Goal: Task Accomplishment & Management: Manage account settings

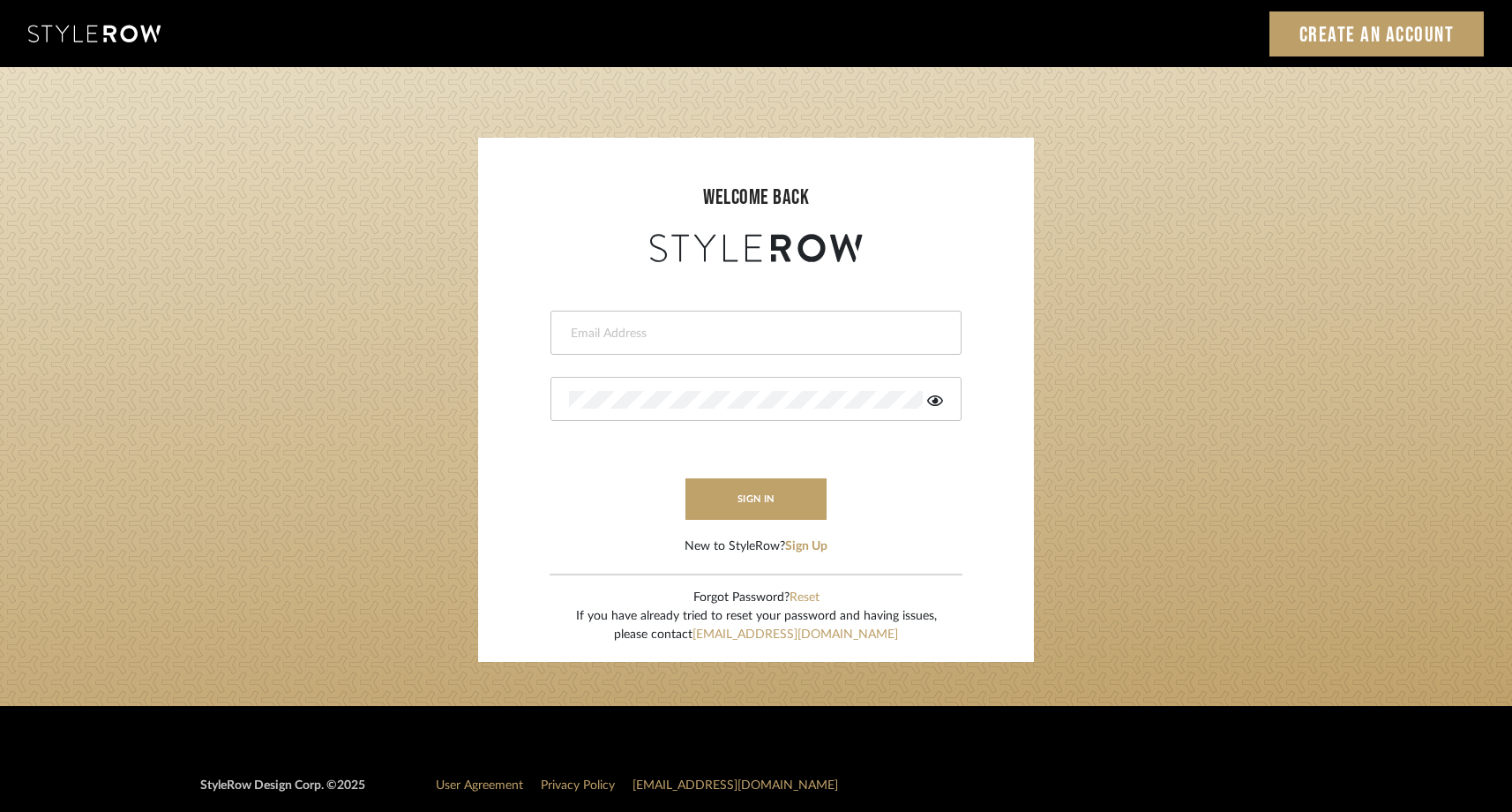
click at [675, 320] on div at bounding box center [756, 332] width 411 height 44
click at [656, 339] on input "email" at bounding box center [753, 333] width 370 height 18
type input "[EMAIL_ADDRESS][DOMAIN_NAME][PERSON_NAME]"
click at [740, 486] on button "sign in" at bounding box center [756, 499] width 141 height 42
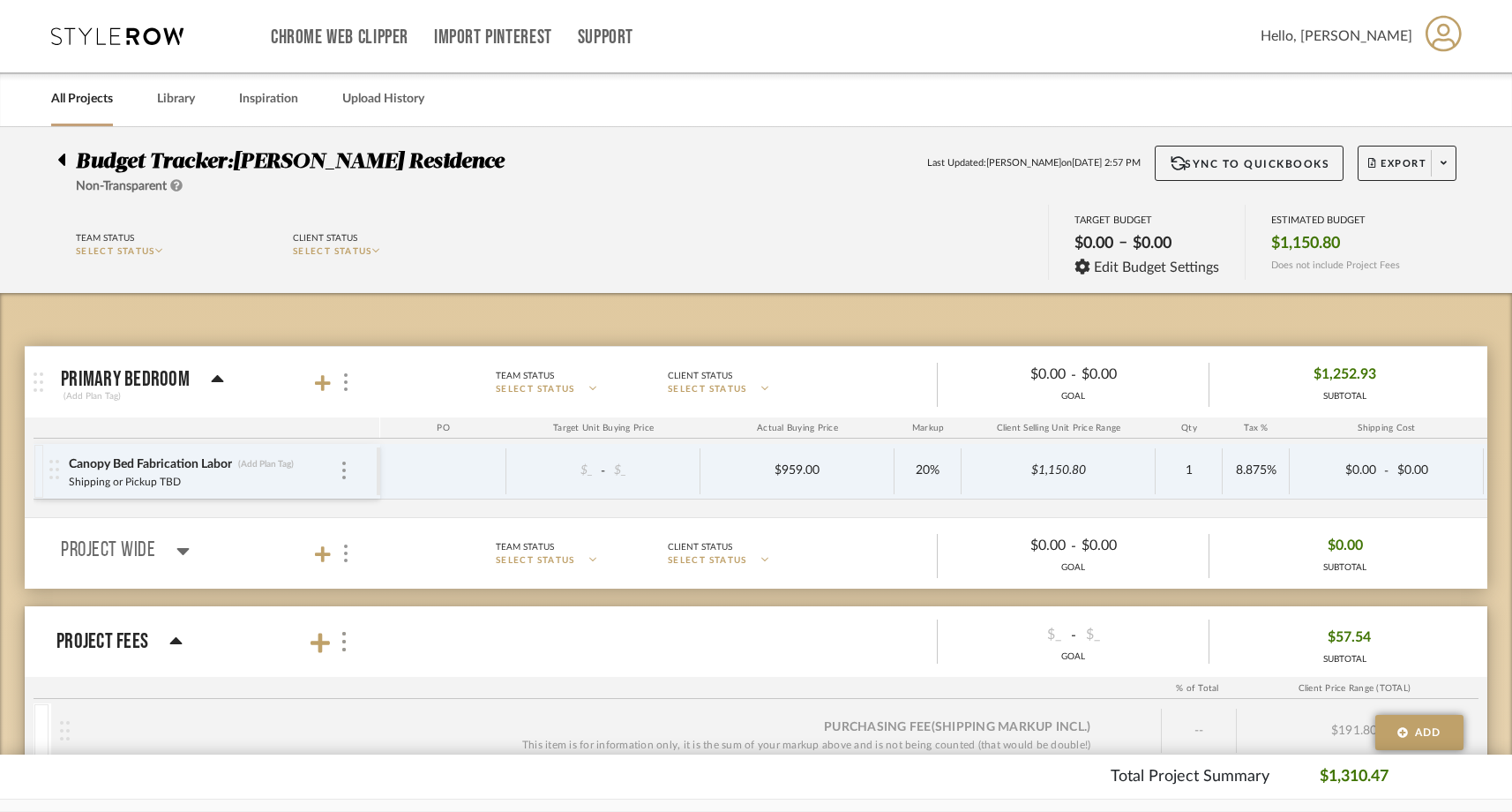
click at [54, 157] on div "Budget Tracker: Bonvouloir Residence Non-Transparent Last Updated: Stephanie Yo…" at bounding box center [756, 170] width 1450 height 50
click at [121, 37] on icon at bounding box center [117, 37] width 132 height 18
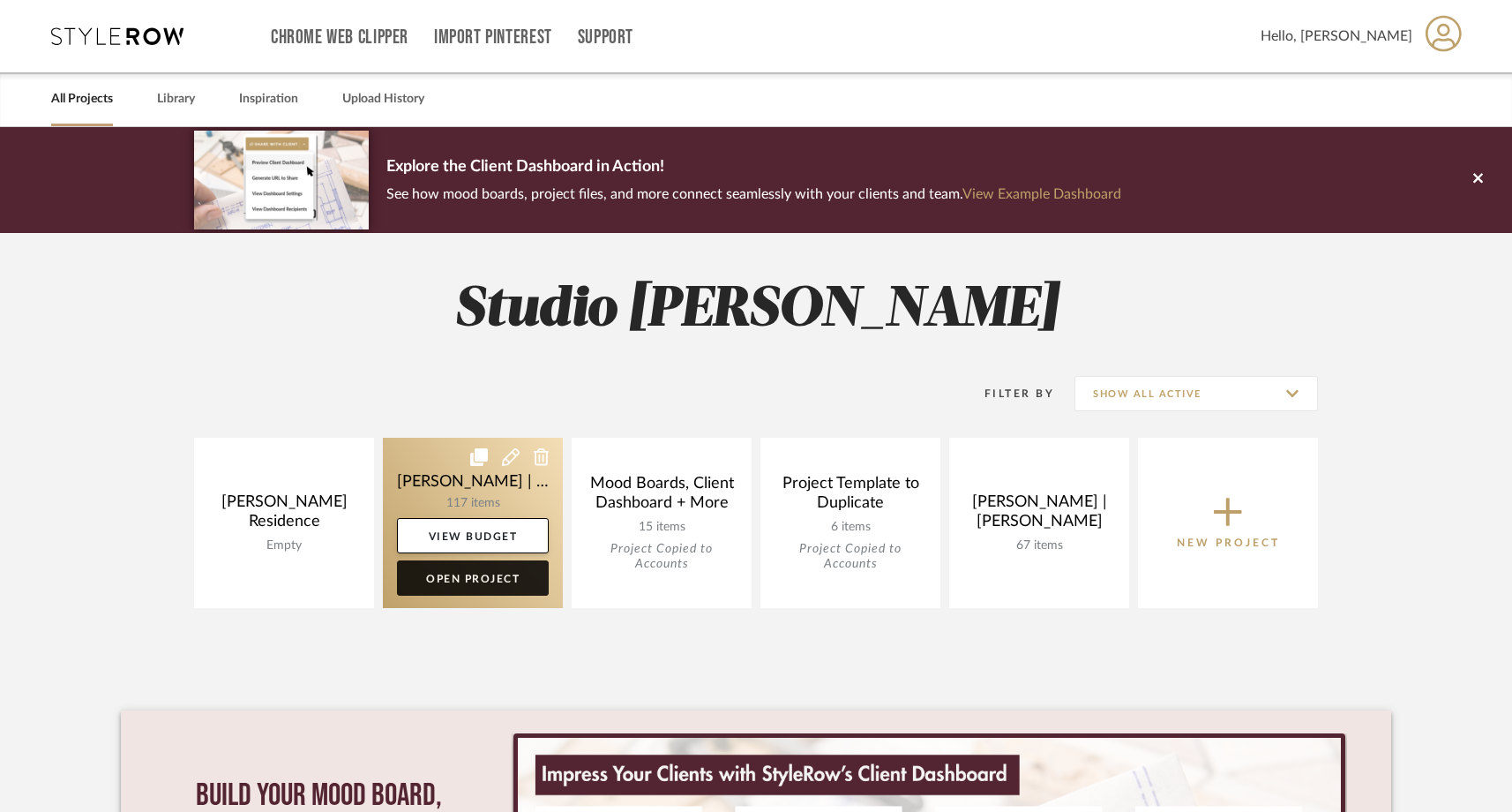
click at [520, 582] on link "Open Project" at bounding box center [472, 578] width 151 height 36
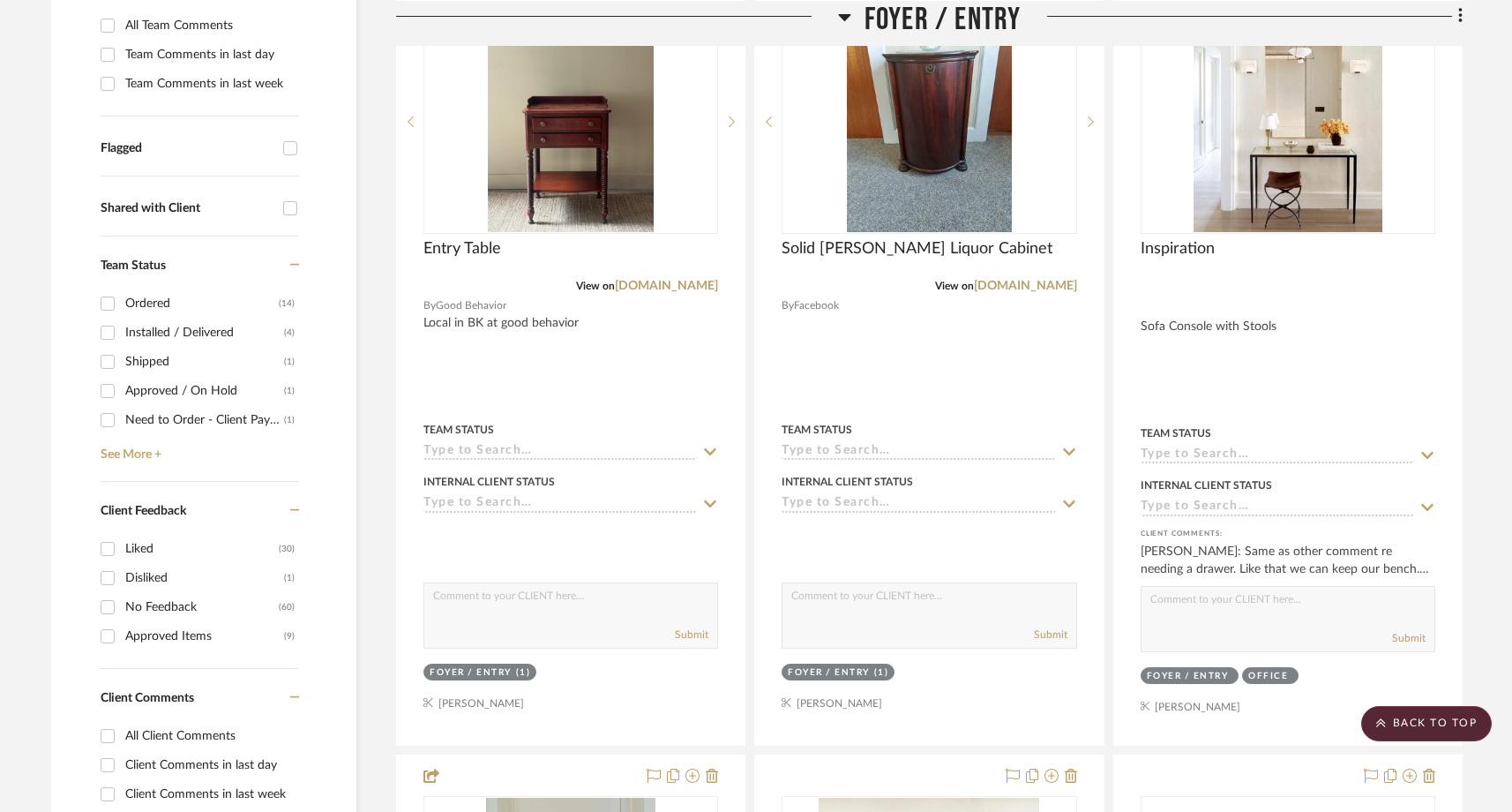
scroll to position [554, 0]
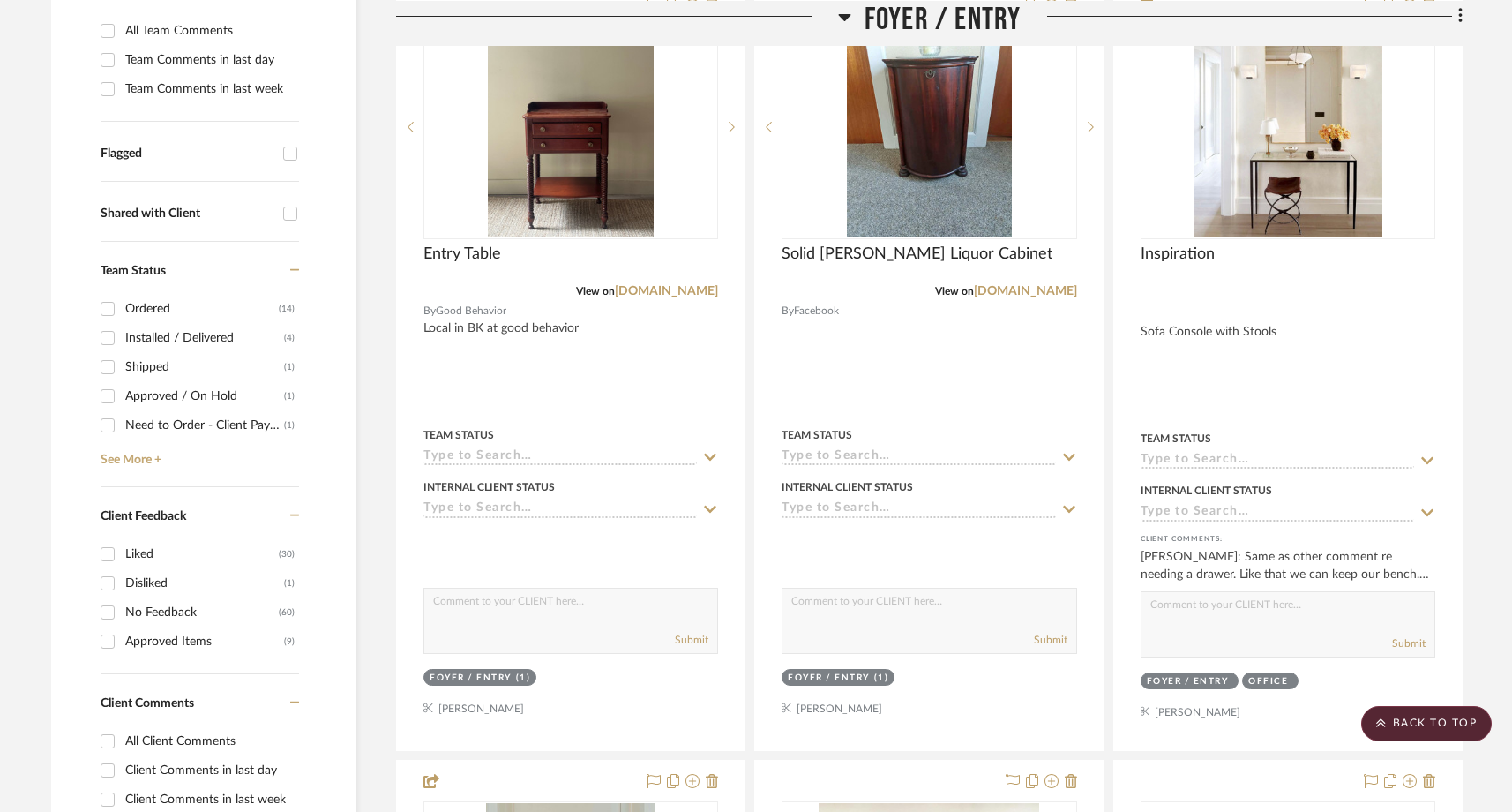
click at [105, 382] on input "Approved / On Hold (1)" at bounding box center [108, 397] width 29 height 29
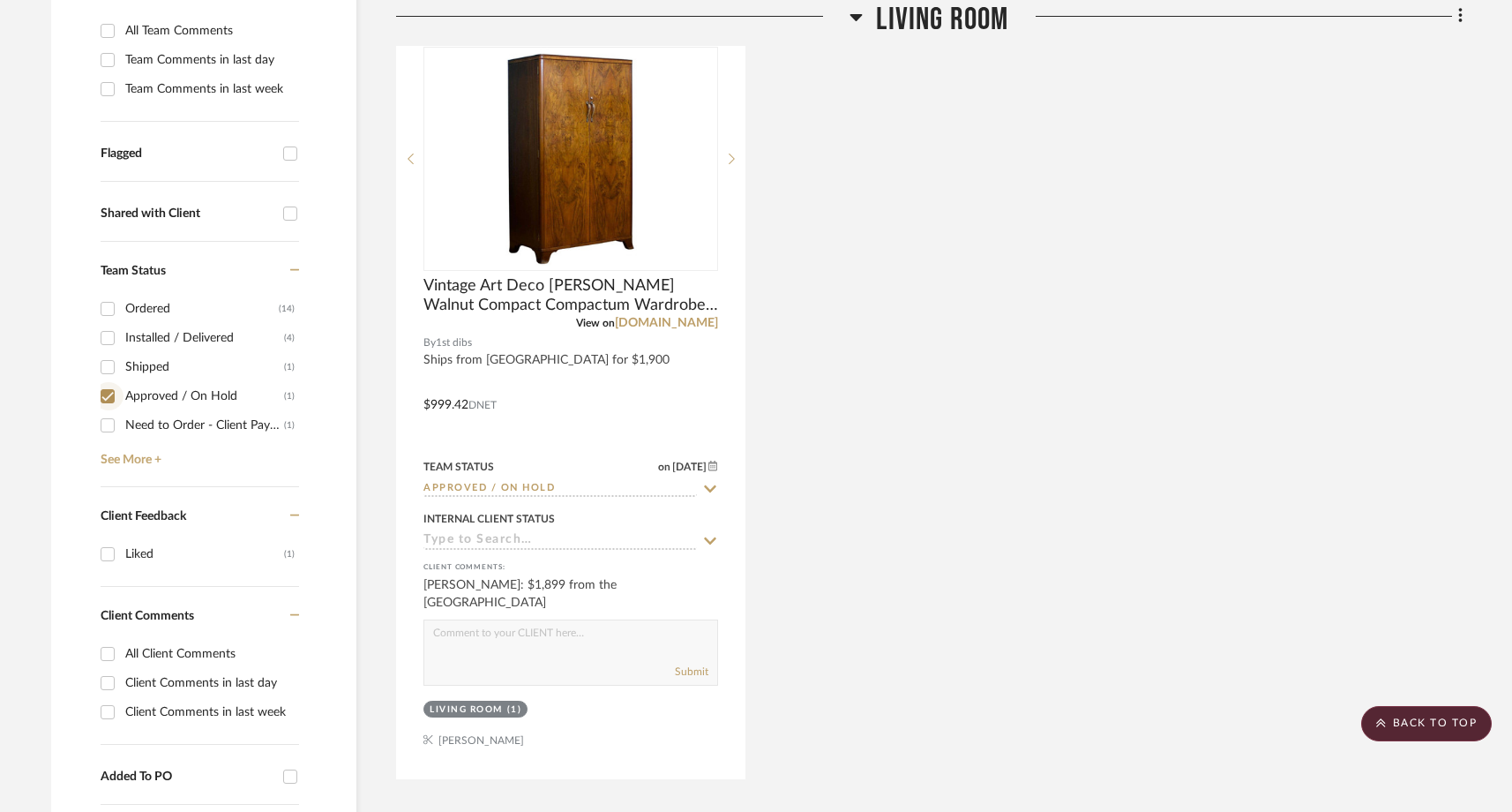
click at [108, 382] on input "Approved / On Hold (1)" at bounding box center [108, 397] width 29 height 29
checkbox input "false"
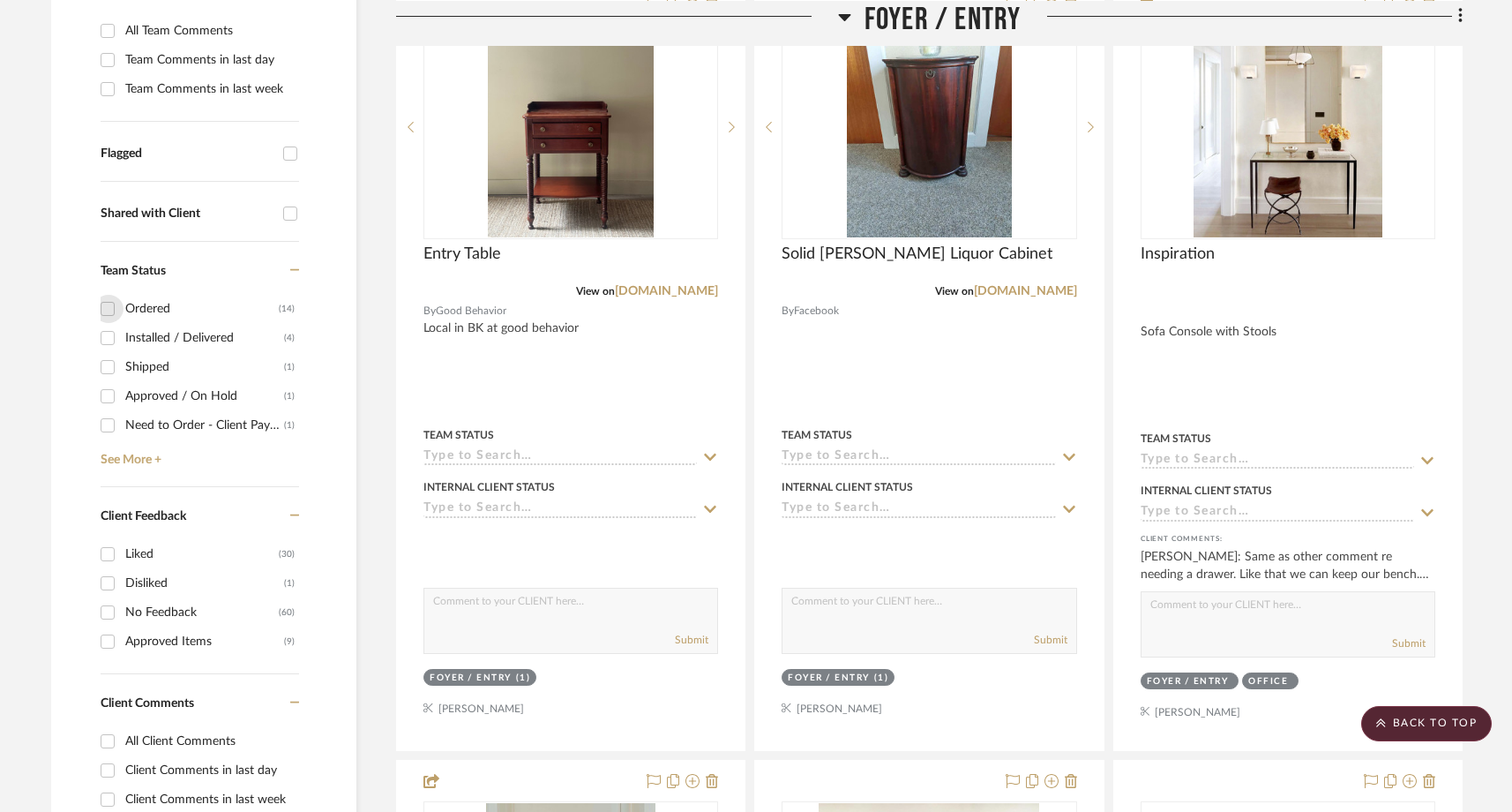
click at [106, 295] on input "Ordered (14)" at bounding box center [108, 309] width 29 height 29
checkbox input "true"
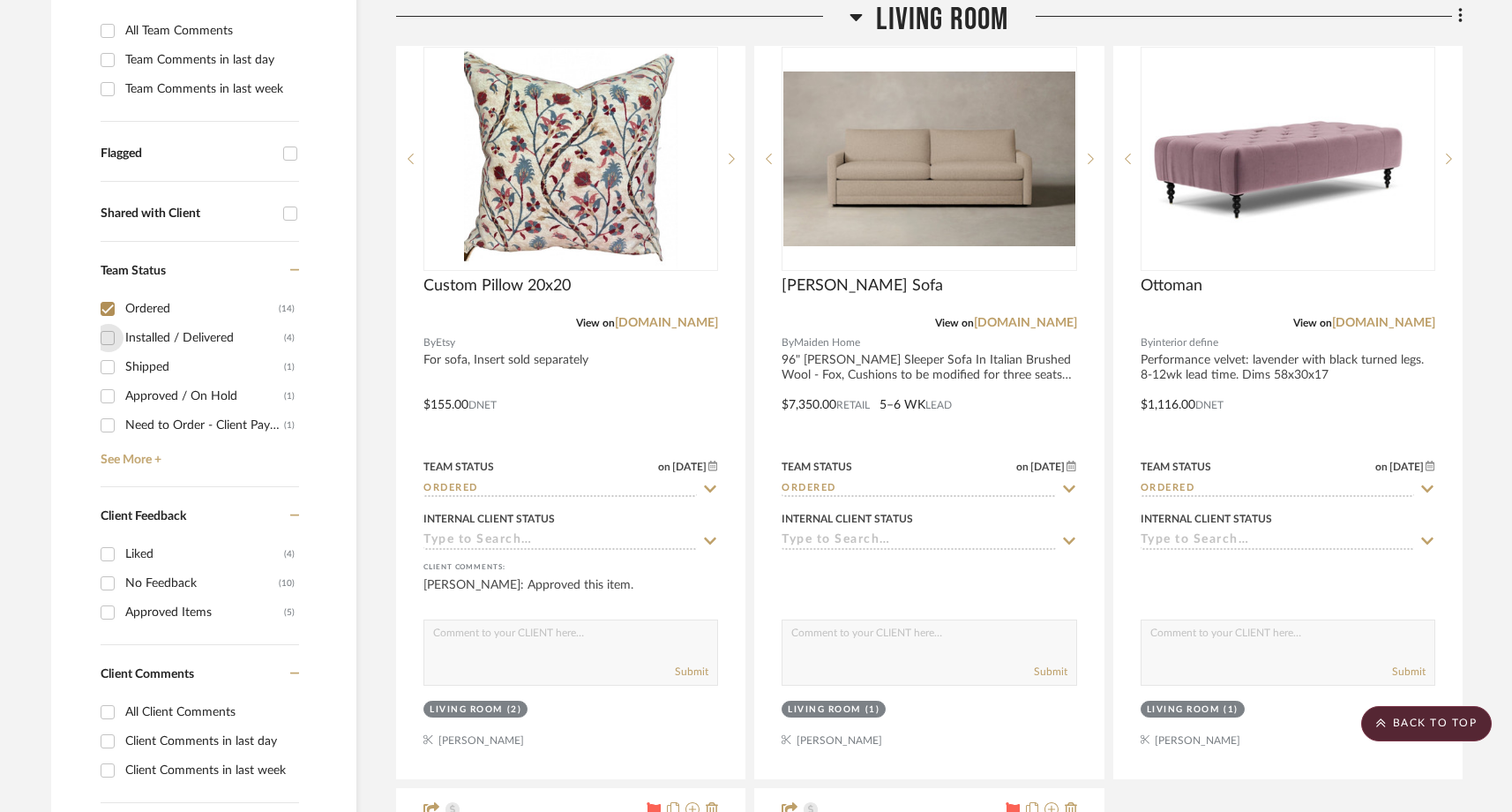
click at [105, 324] on input "Installed / Delivered (4)" at bounding box center [108, 338] width 29 height 29
checkbox input "true"
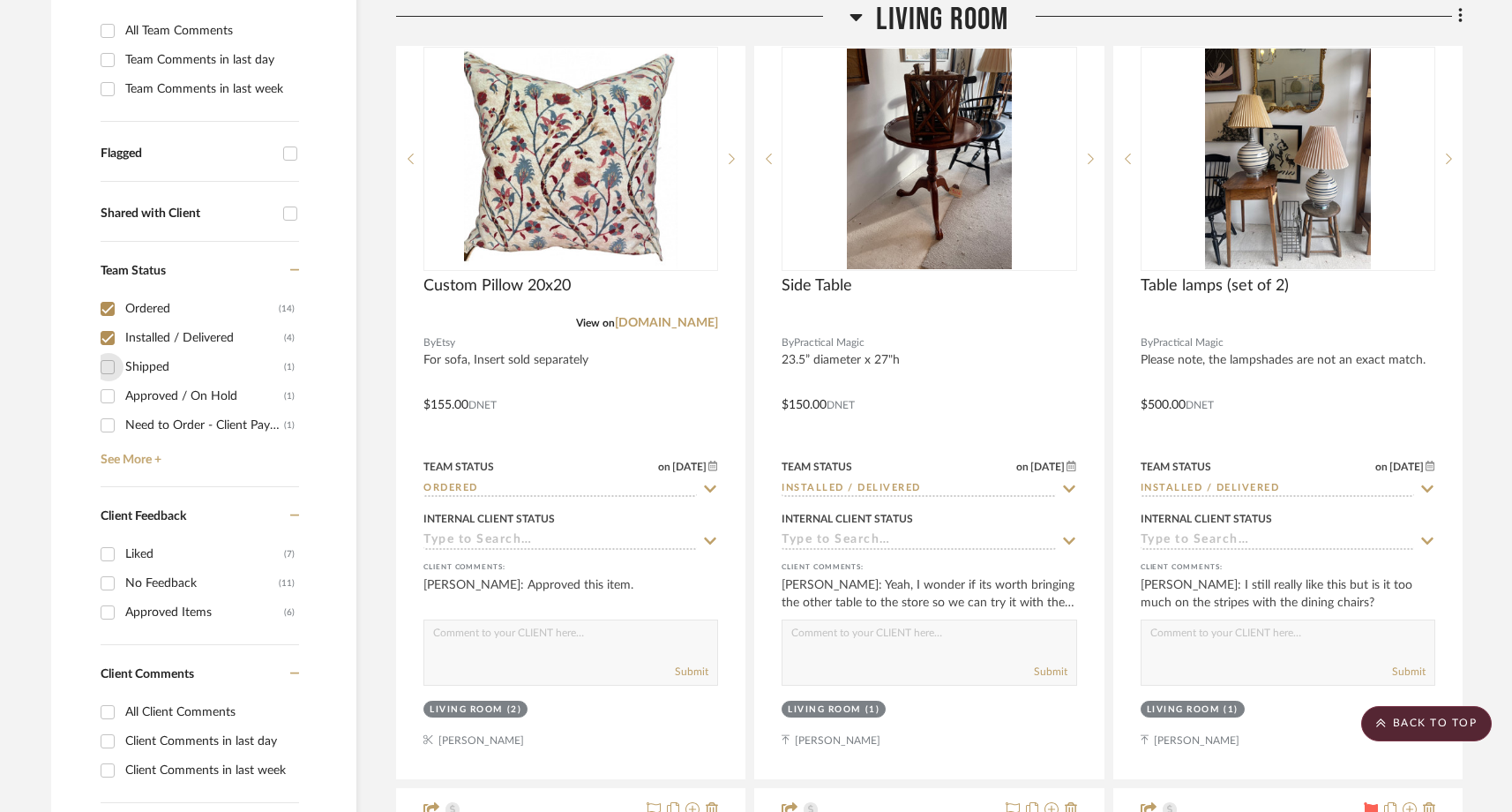
click at [104, 353] on input "Shipped (1)" at bounding box center [108, 367] width 29 height 29
checkbox input "true"
click at [109, 324] on input "Installed / Delivered (4)" at bounding box center [108, 338] width 29 height 29
checkbox input "false"
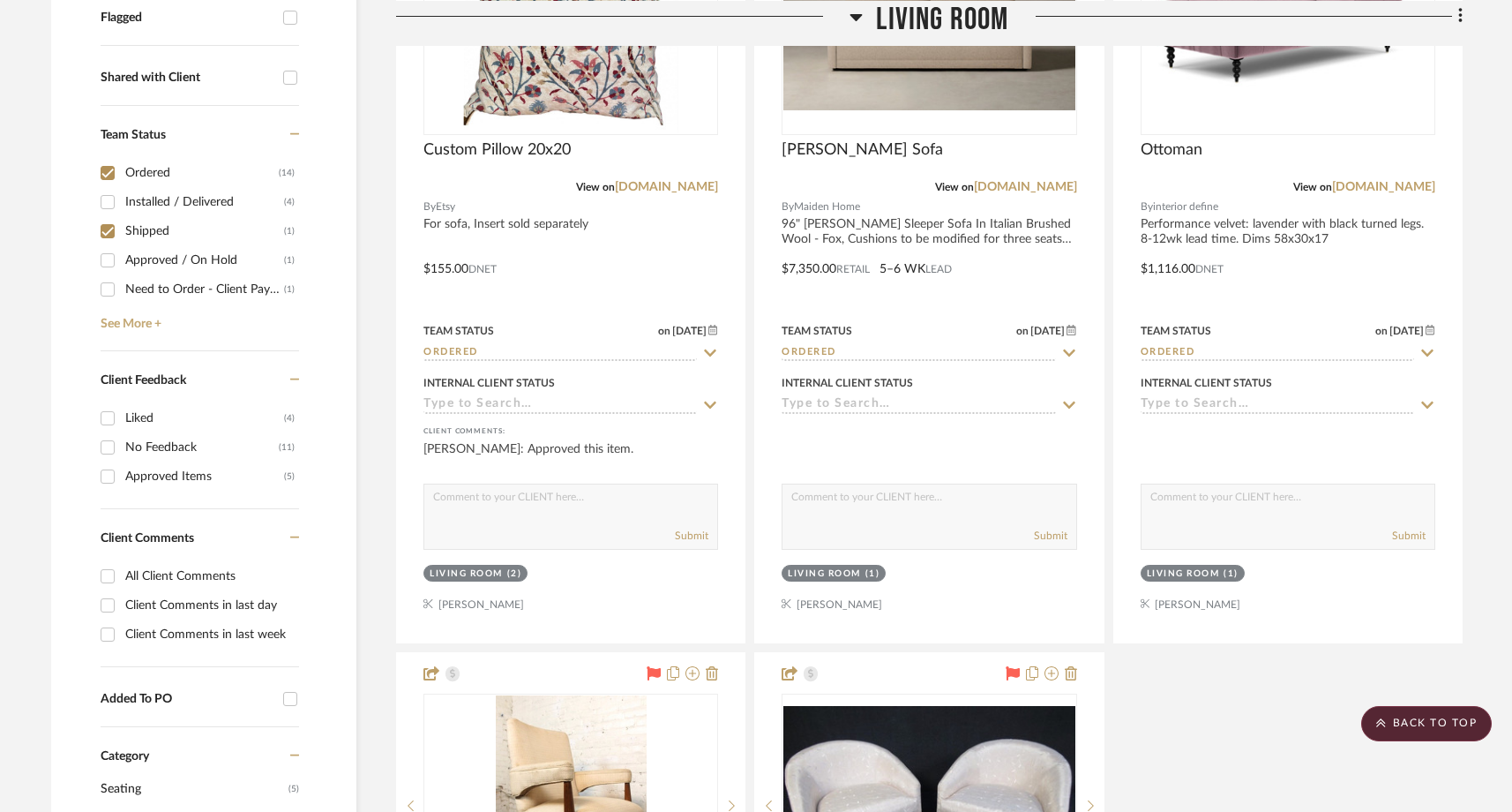
scroll to position [431, 0]
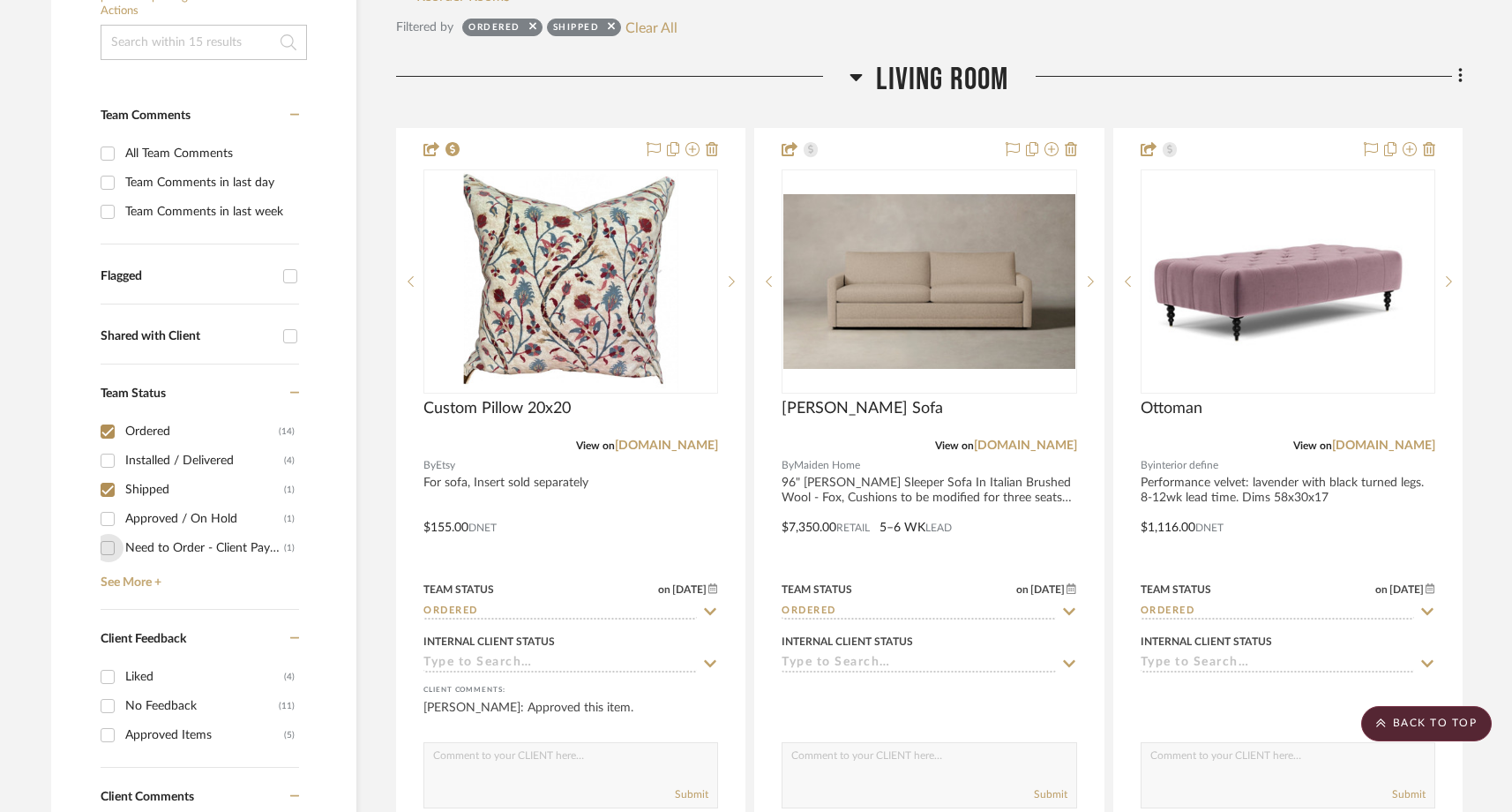
click at [105, 534] on input "Need to Order - Client Payment Received (1)" at bounding box center [108, 548] width 29 height 29
checkbox input "true"
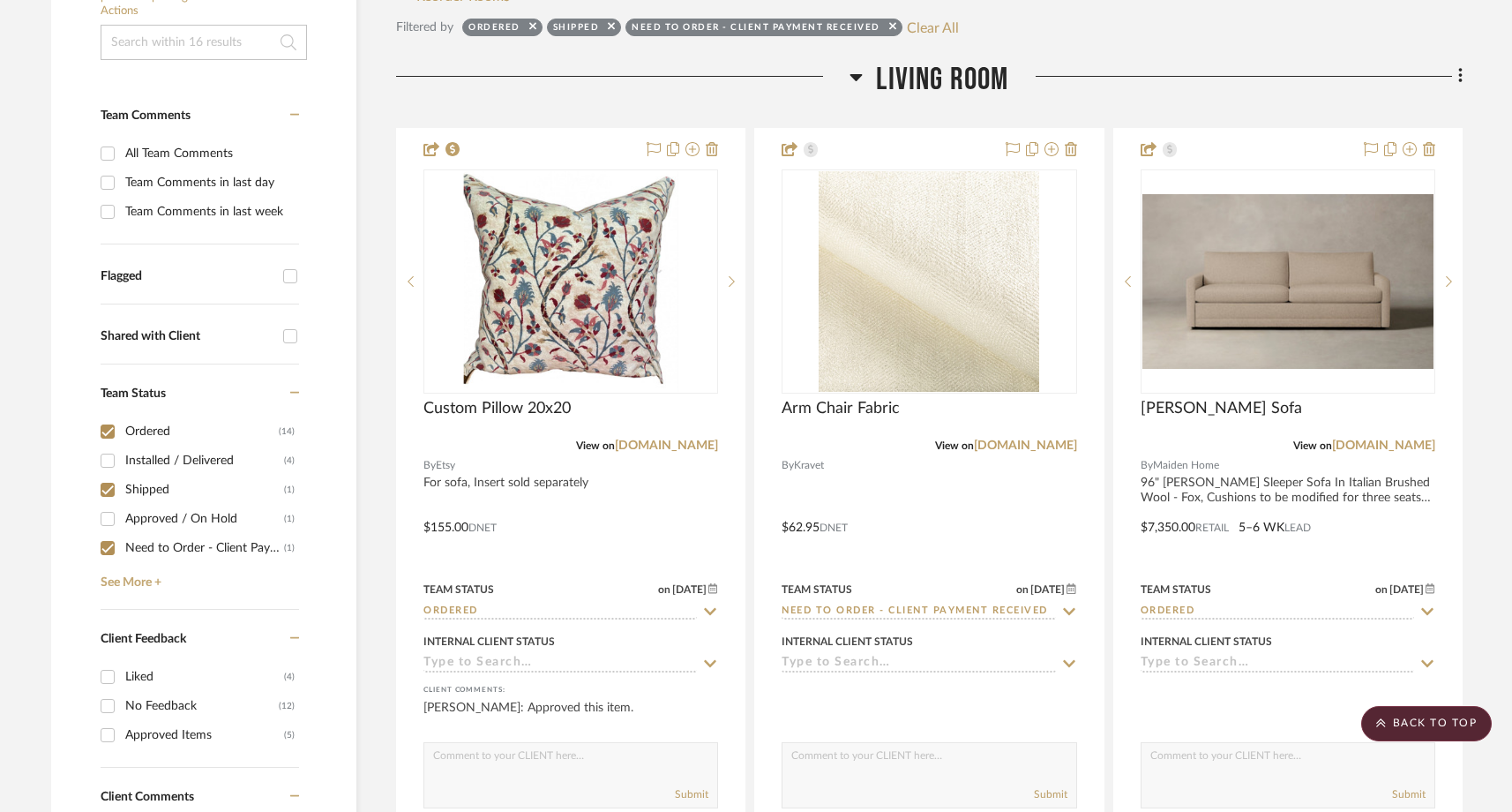
click at [109, 476] on input "Shipped (1)" at bounding box center [108, 490] width 29 height 29
checkbox input "false"
click at [110, 417] on input "Ordered (14)" at bounding box center [108, 431] width 29 height 29
checkbox input "false"
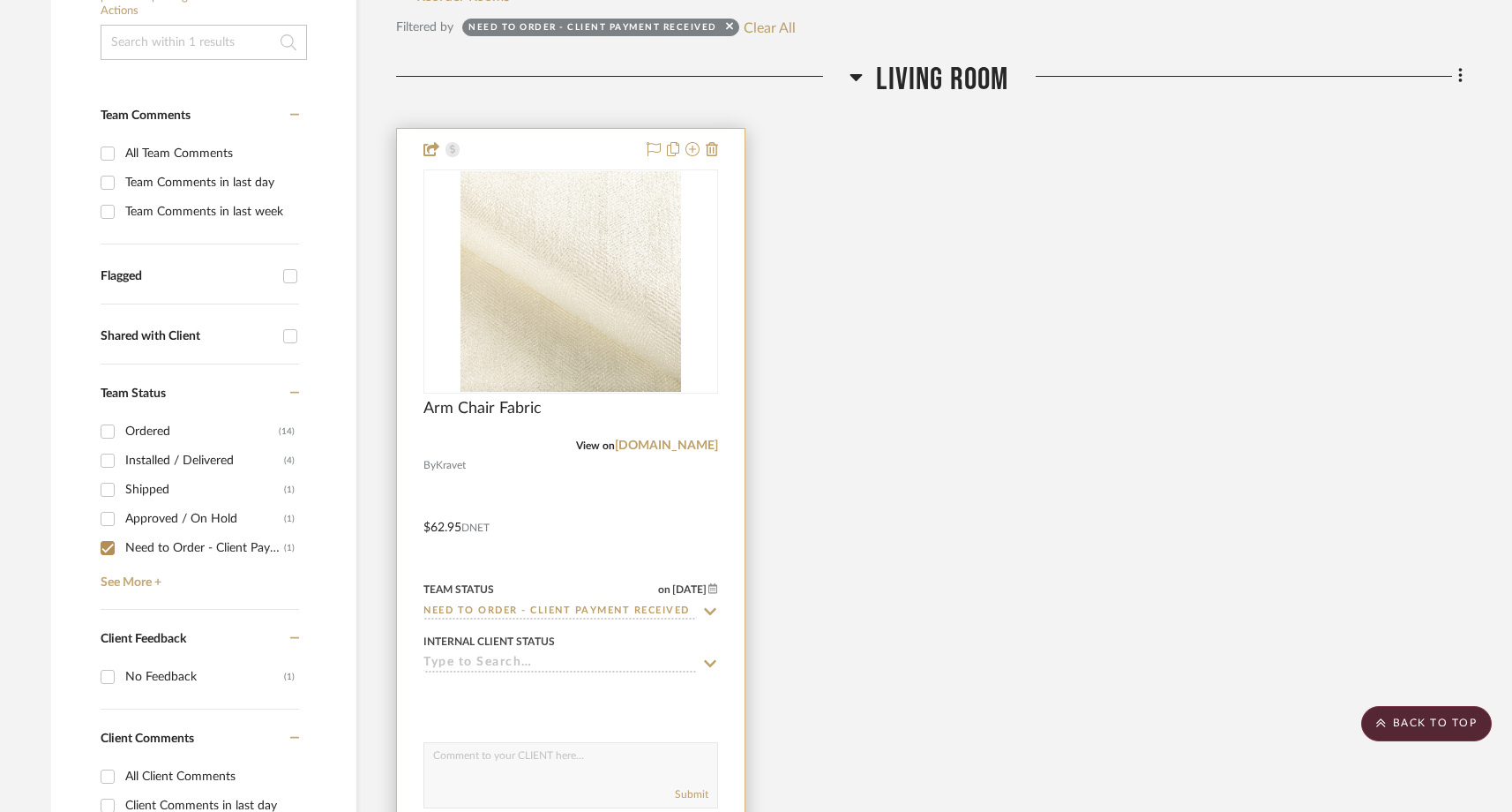
click at [520, 603] on input "Need to Order - Client Payment Received" at bounding box center [560, 611] width 274 height 17
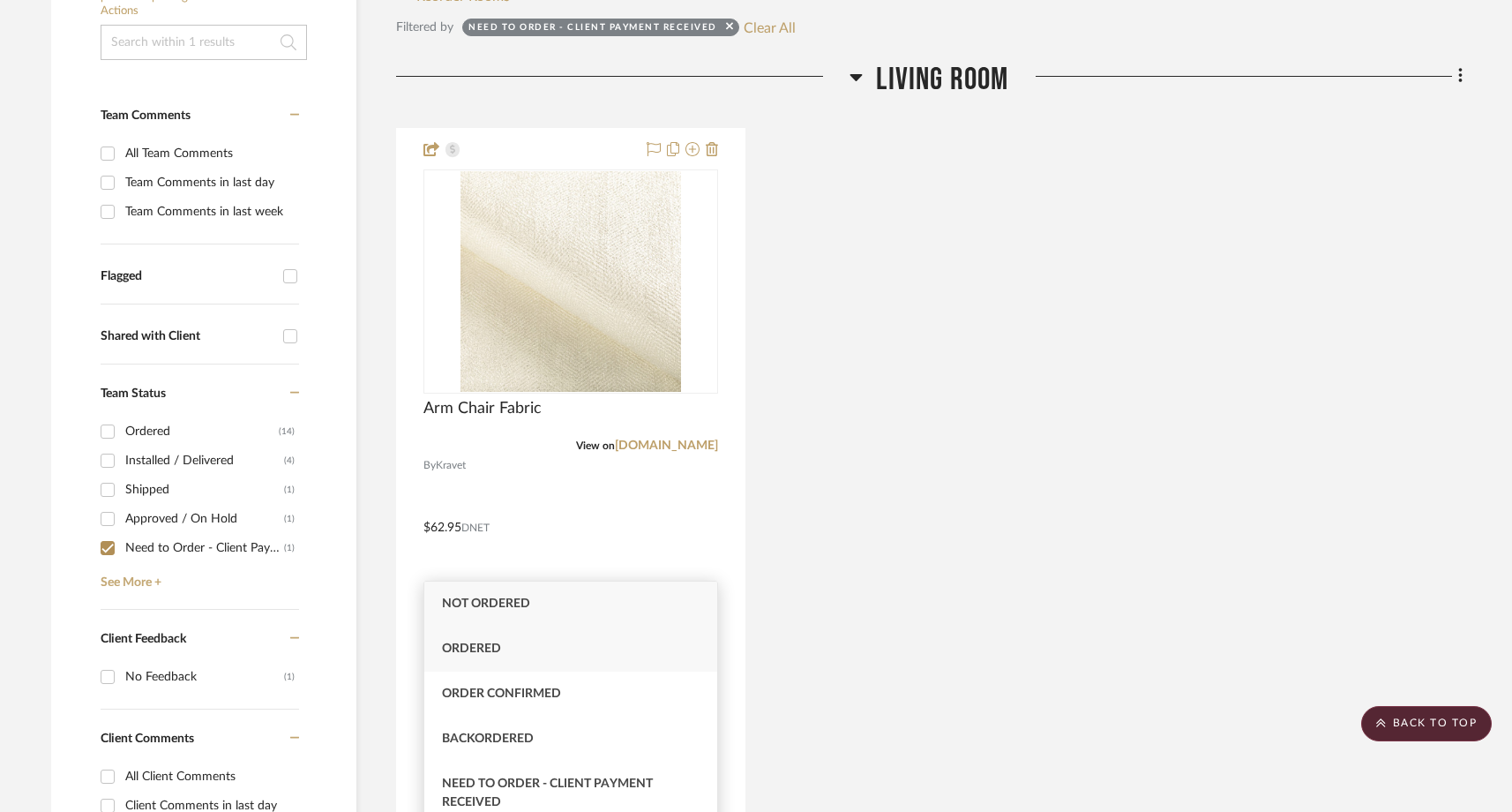
type input "order"
click at [526, 646] on div "Ordered" at bounding box center [570, 649] width 293 height 45
type input "8/25/2025"
type input "Ordered"
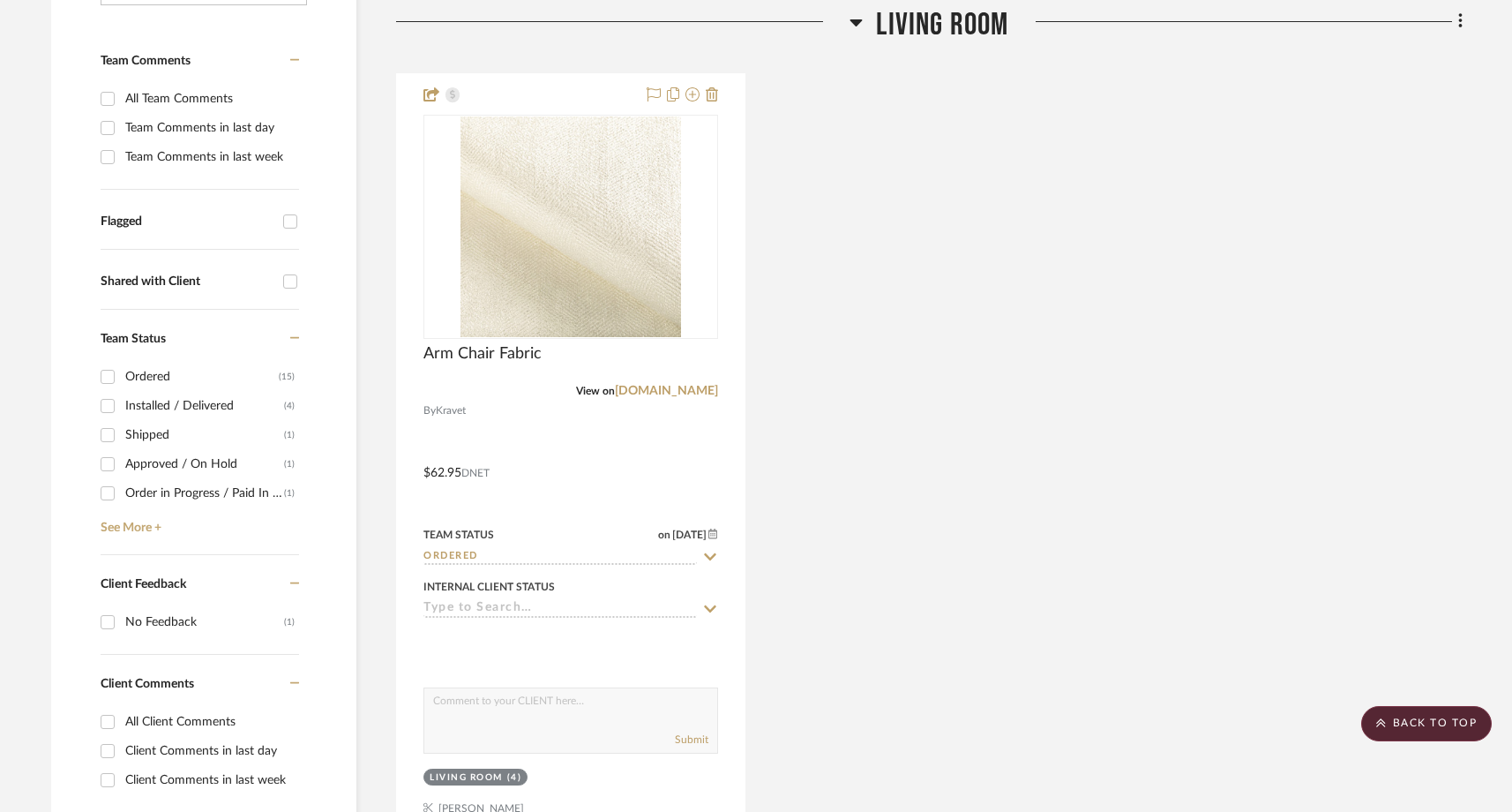
scroll to position [492, 0]
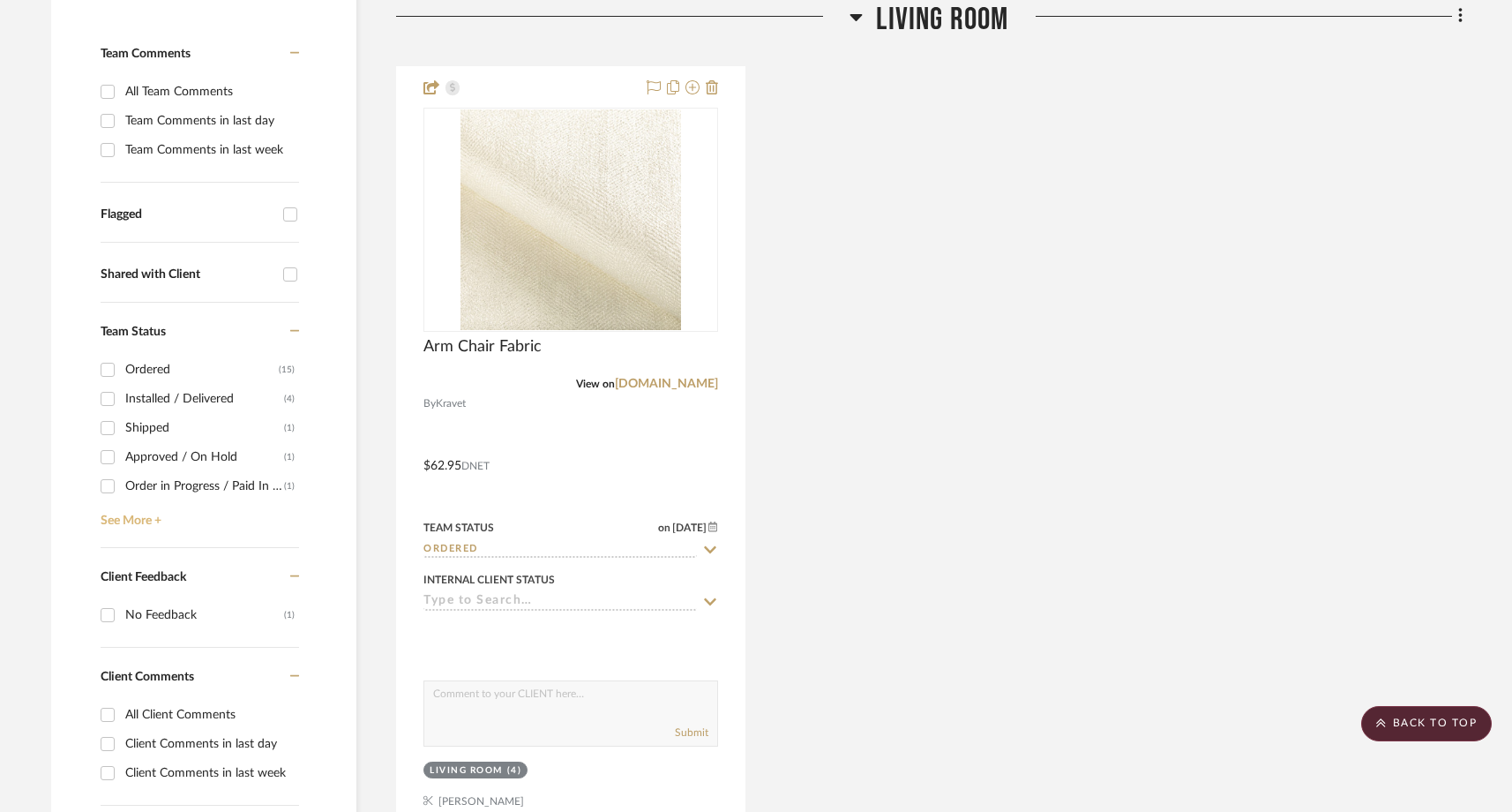
click at [133, 500] on link "See More +" at bounding box center [198, 514] width 203 height 29
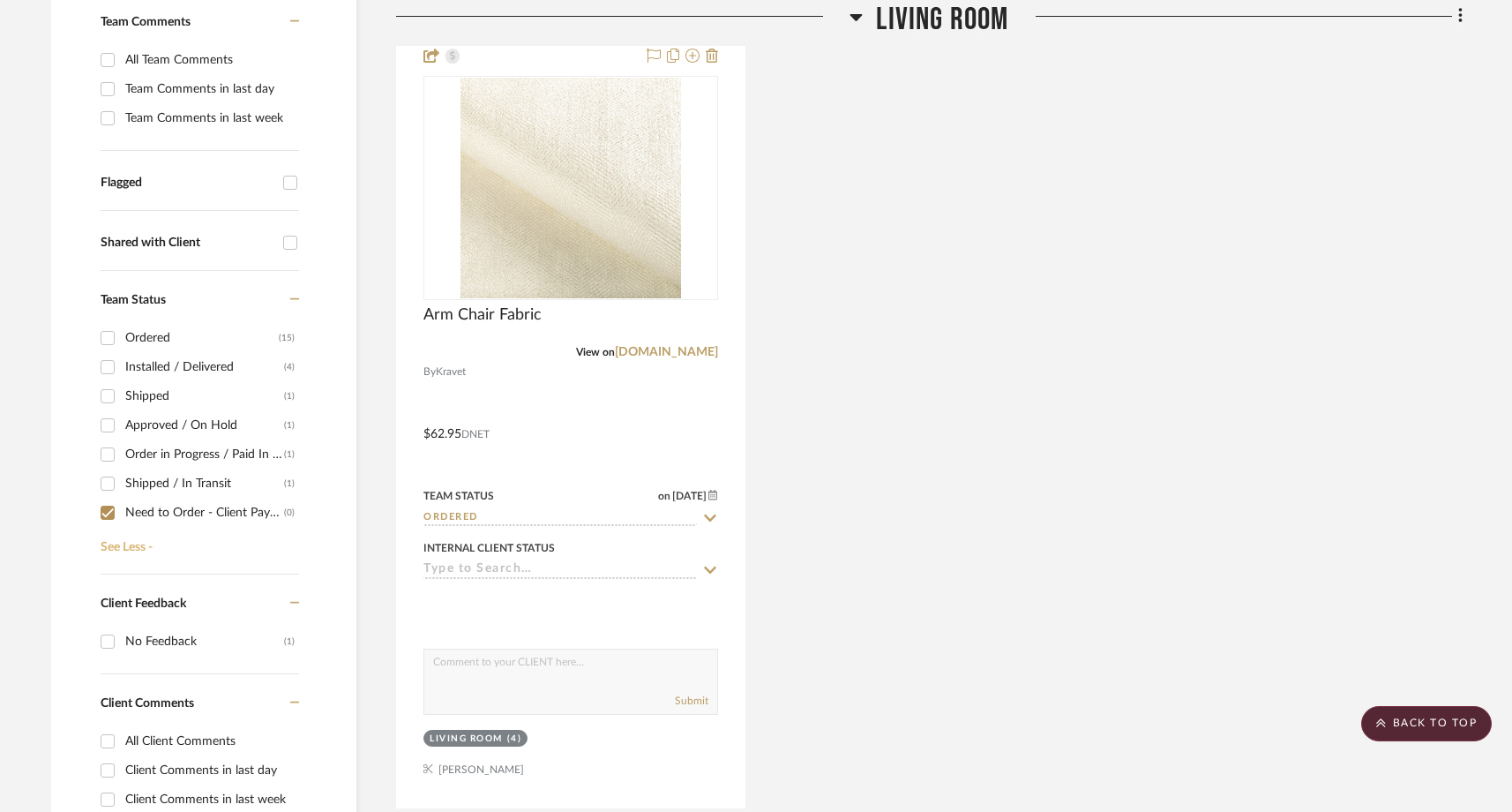
scroll to position [534, 0]
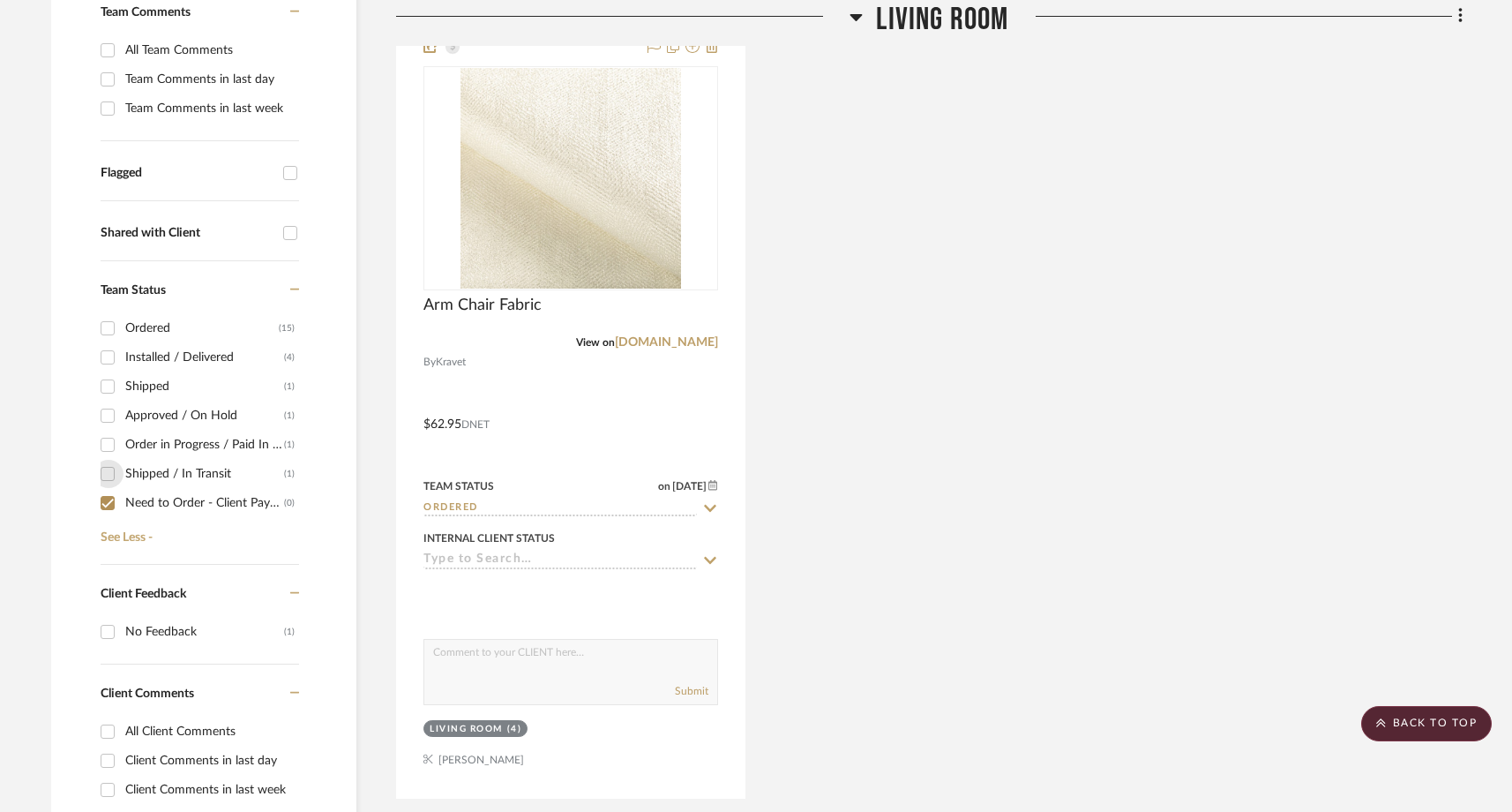
click at [105, 460] on input "Shipped / In Transit (1)" at bounding box center [108, 474] width 29 height 29
checkbox input "true"
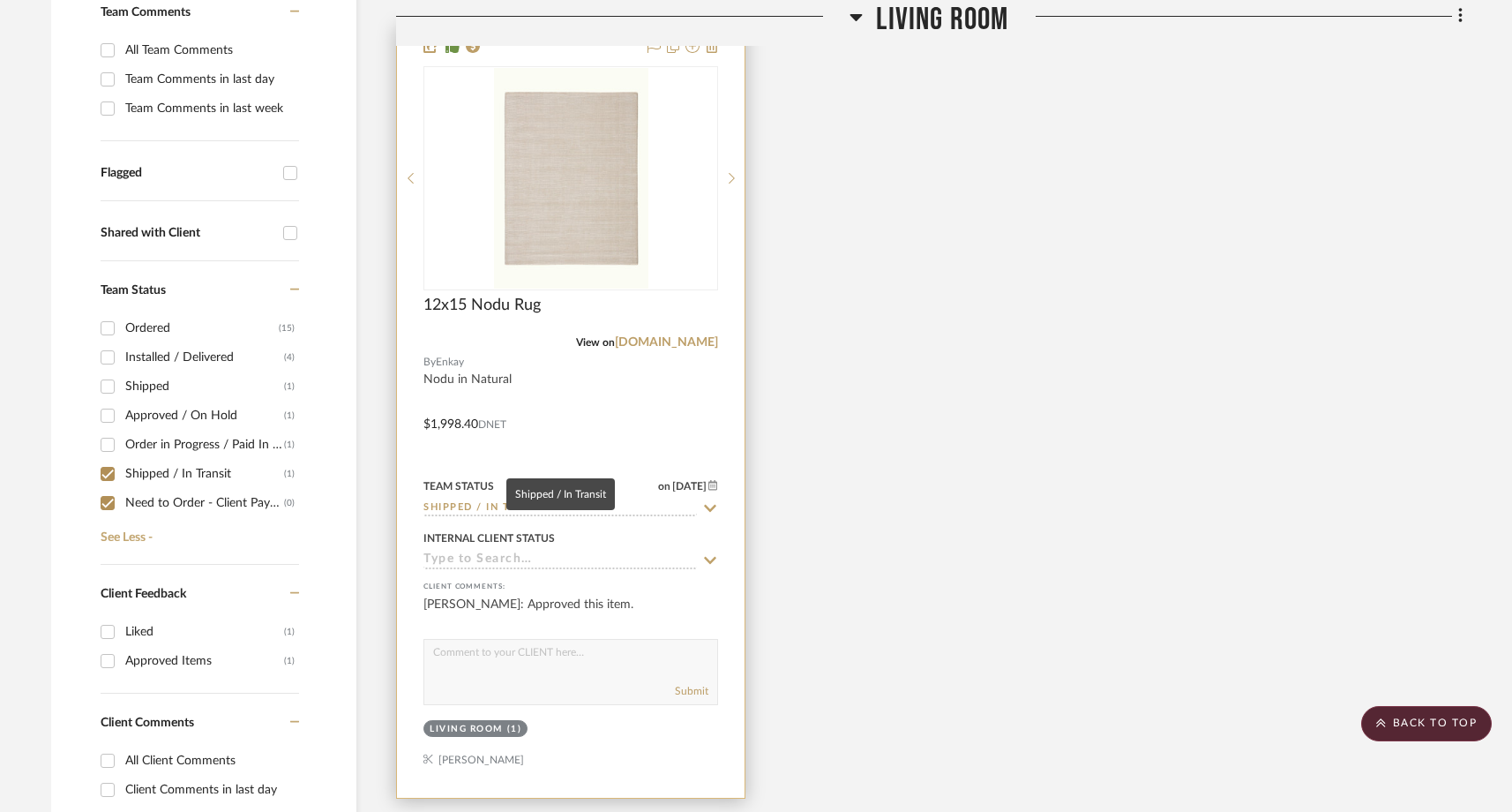
click at [497, 500] on input "Shipped / In Transit" at bounding box center [560, 508] width 274 height 17
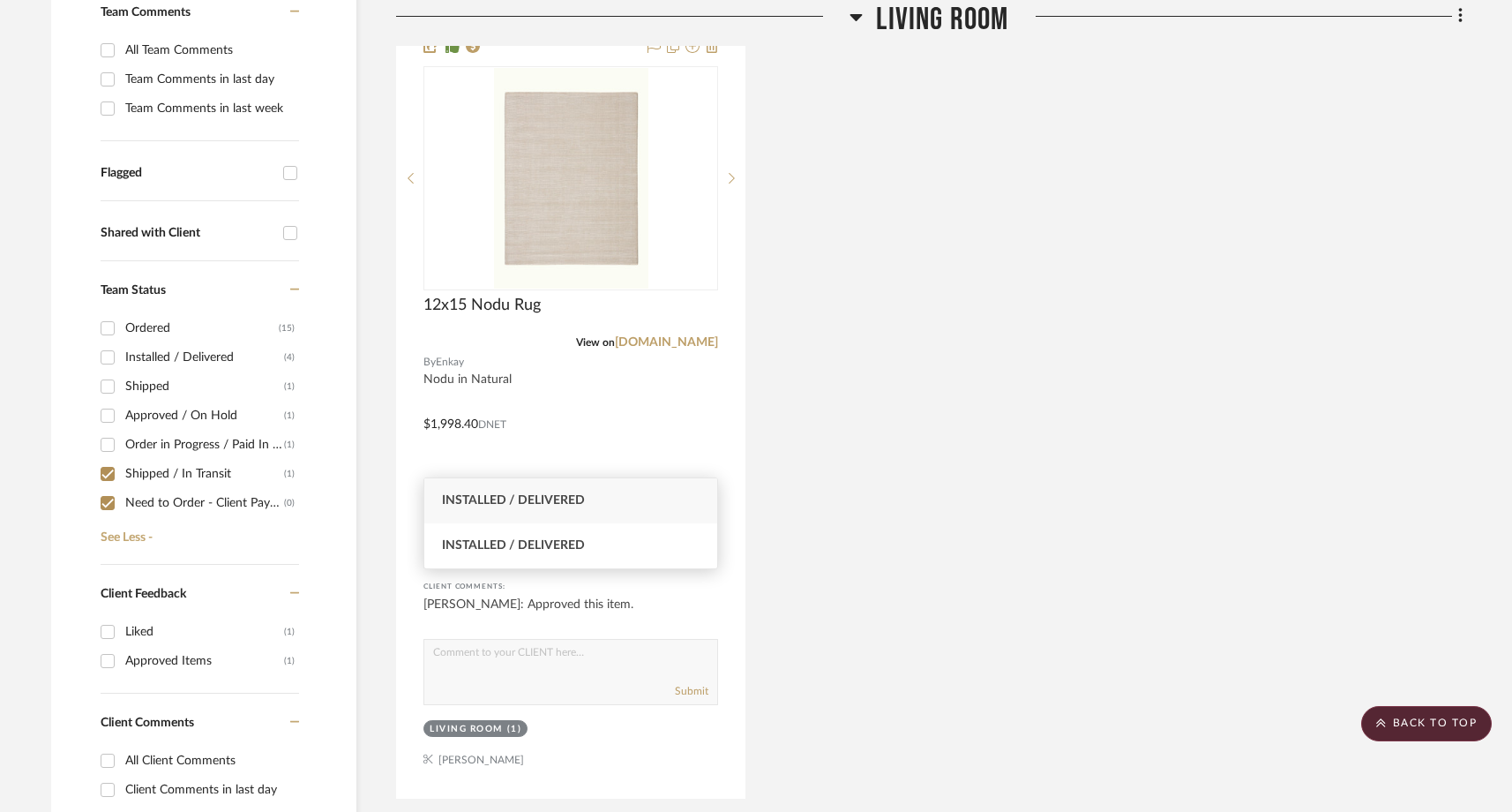
type input "installed"
click at [504, 496] on span "Installed / Delivered" at bounding box center [513, 500] width 143 height 12
type input "8/25/2025"
type input "Installed / Delivered"
click at [109, 488] on input "Shipped / In Transit (0)" at bounding box center [108, 503] width 29 height 29
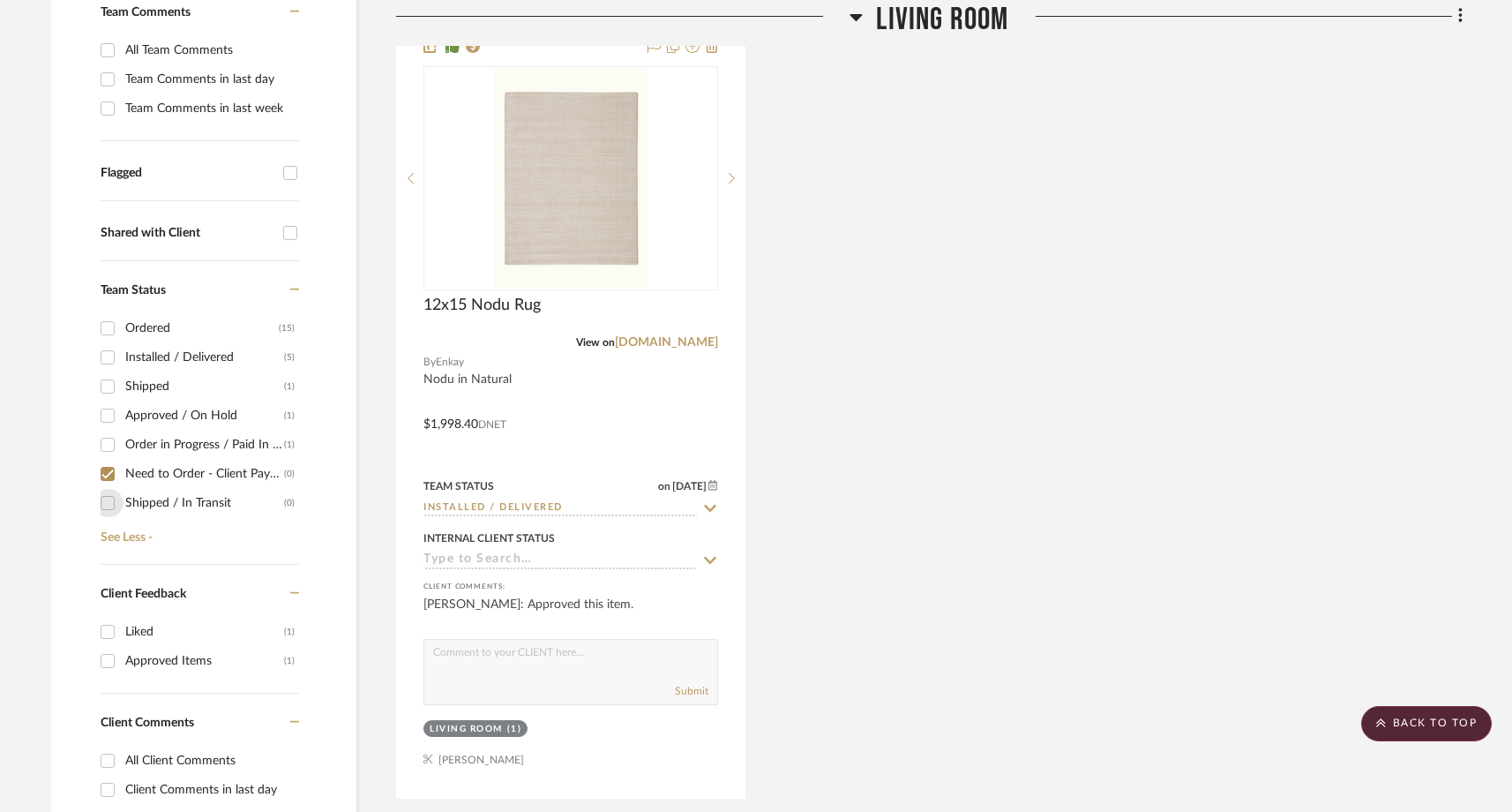
checkbox input "false"
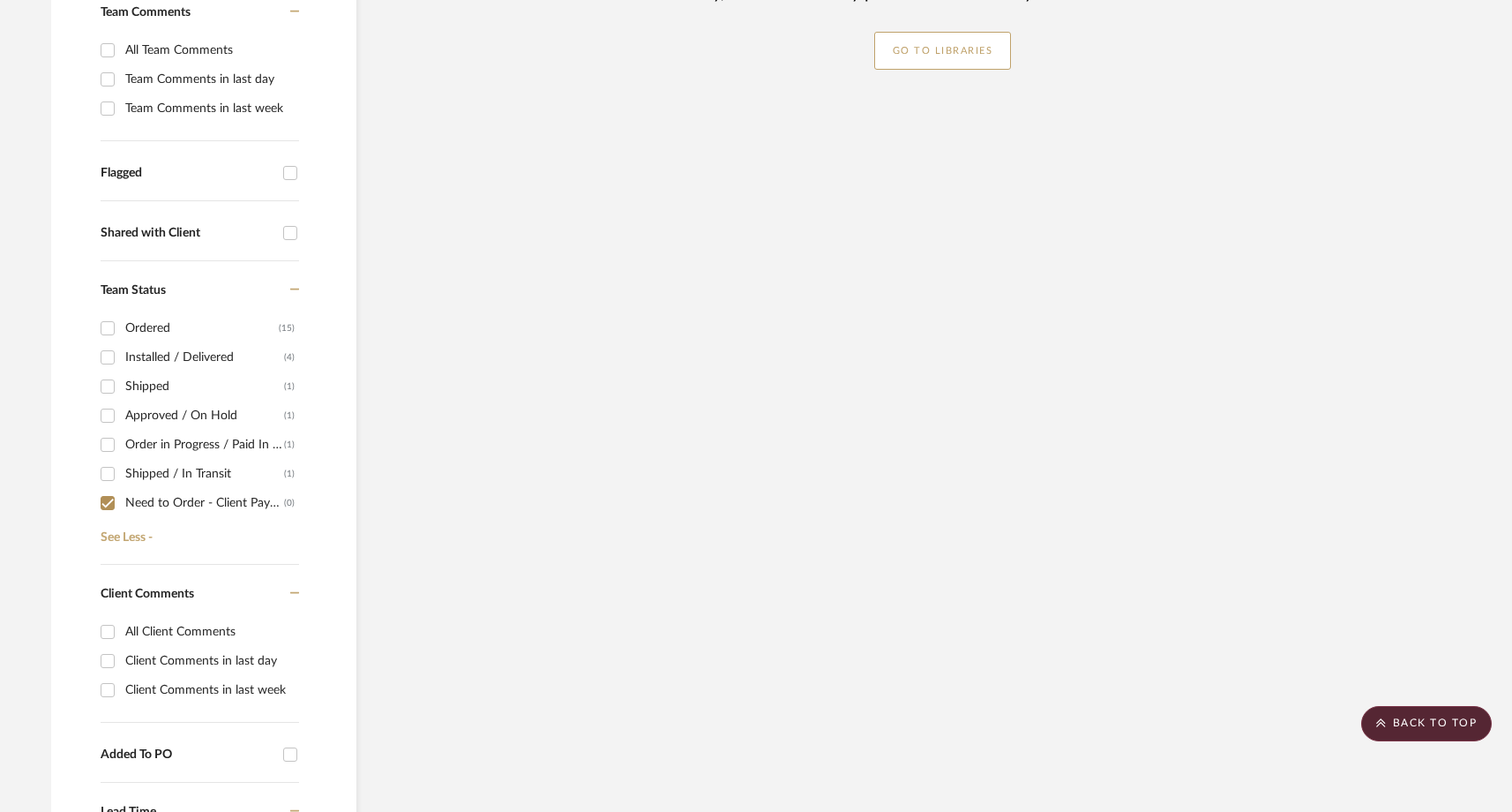
click at [111, 488] on input "Need to Order - Client Payment Received (0)" at bounding box center [108, 503] width 29 height 29
checkbox input "false"
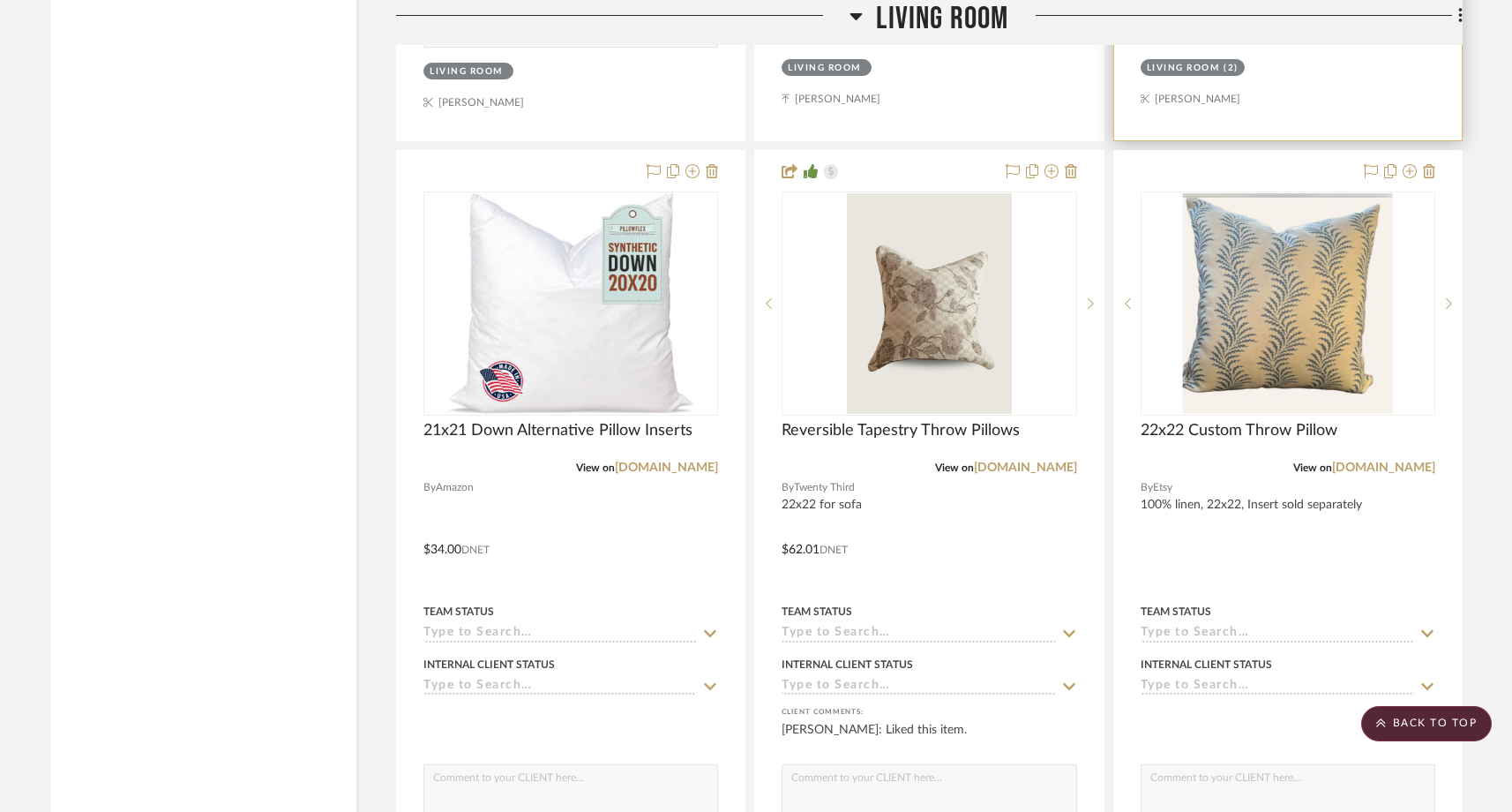
scroll to position [6181, 0]
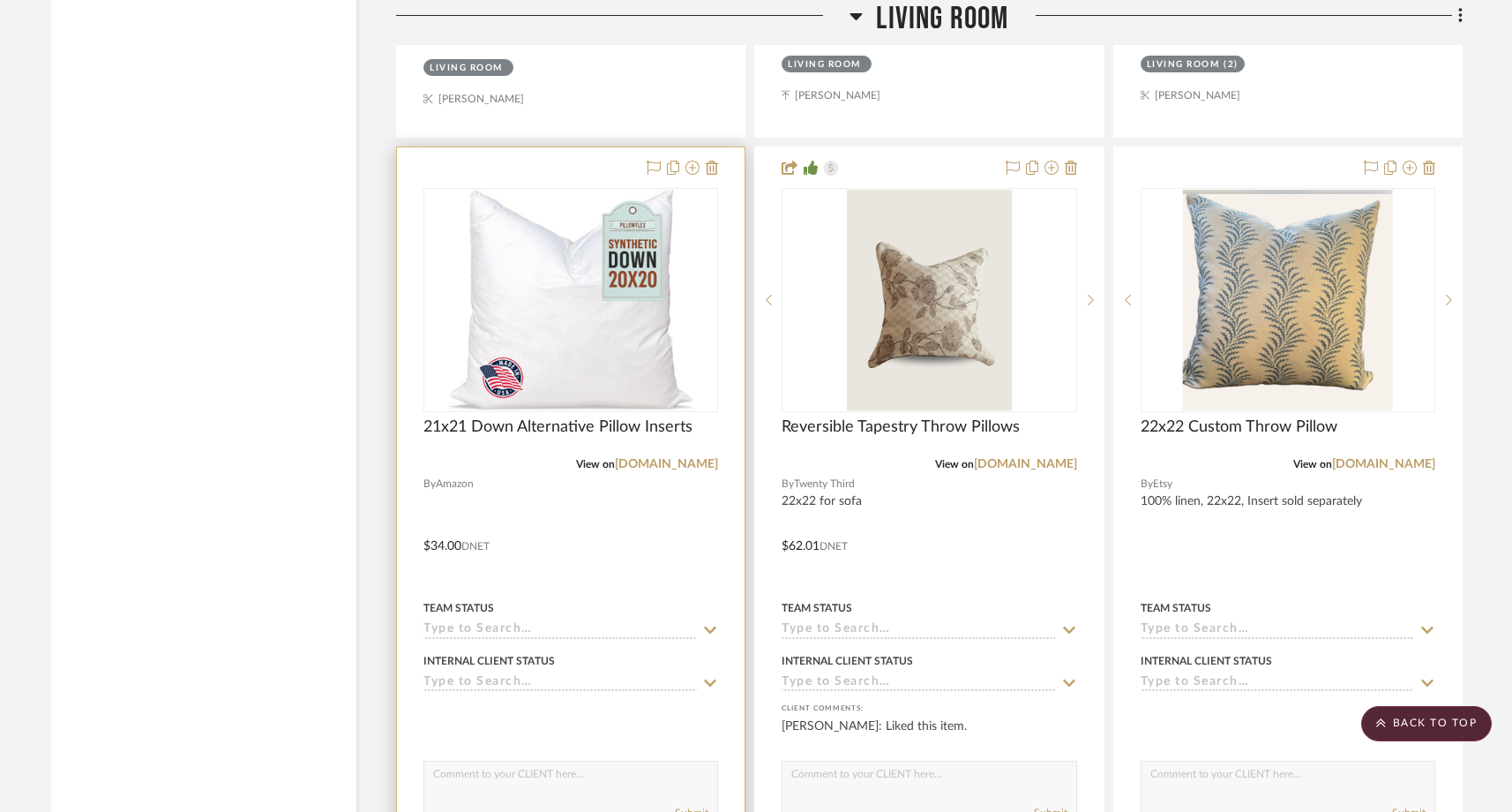
click at [498, 622] on input at bounding box center [560, 630] width 274 height 17
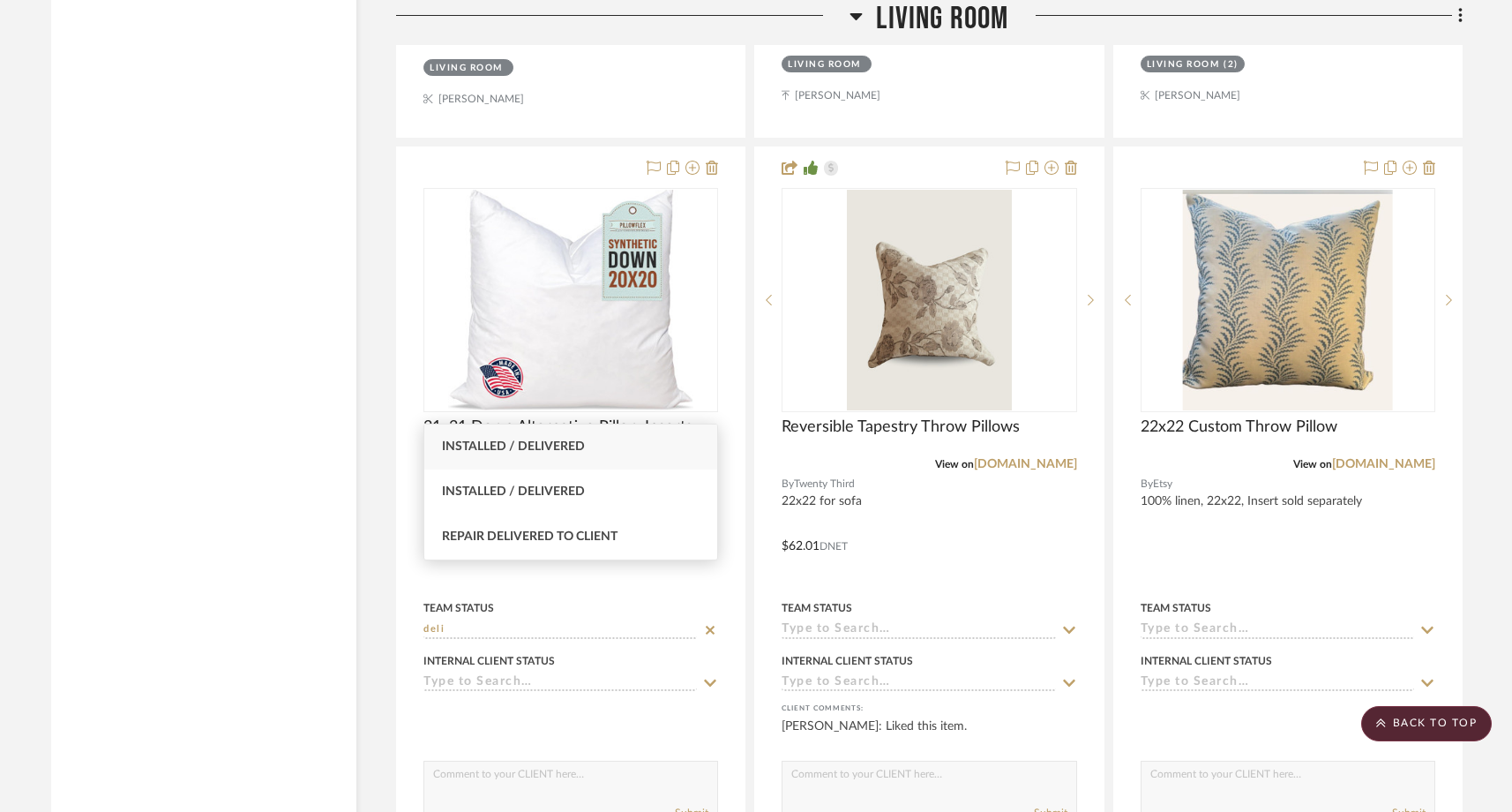
type input "deli"
click at [472, 457] on div "Installed / Delivered" at bounding box center [570, 447] width 293 height 45
type input "8/25/2025"
type input "Installed / Delivered"
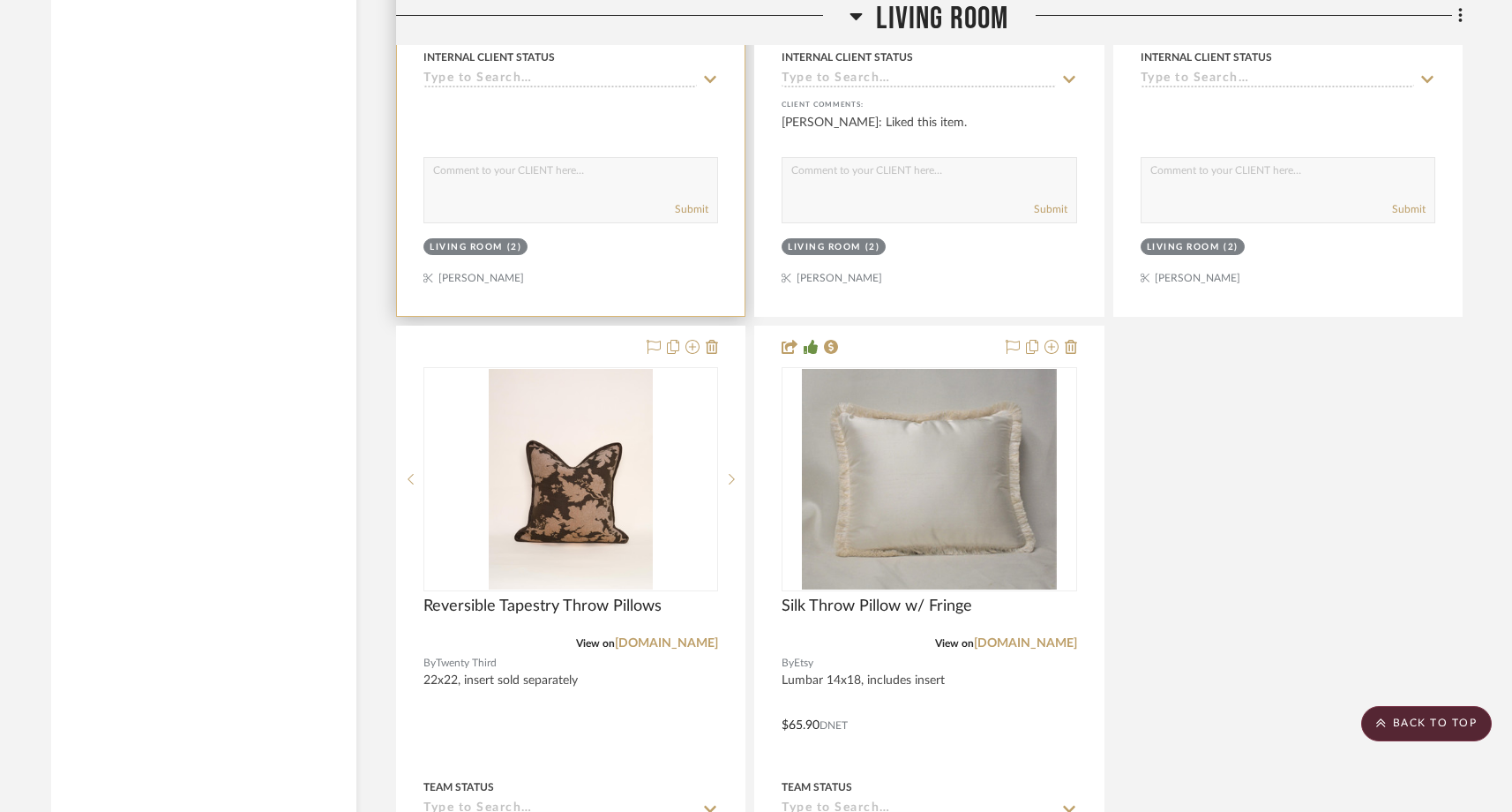
scroll to position [6941, 0]
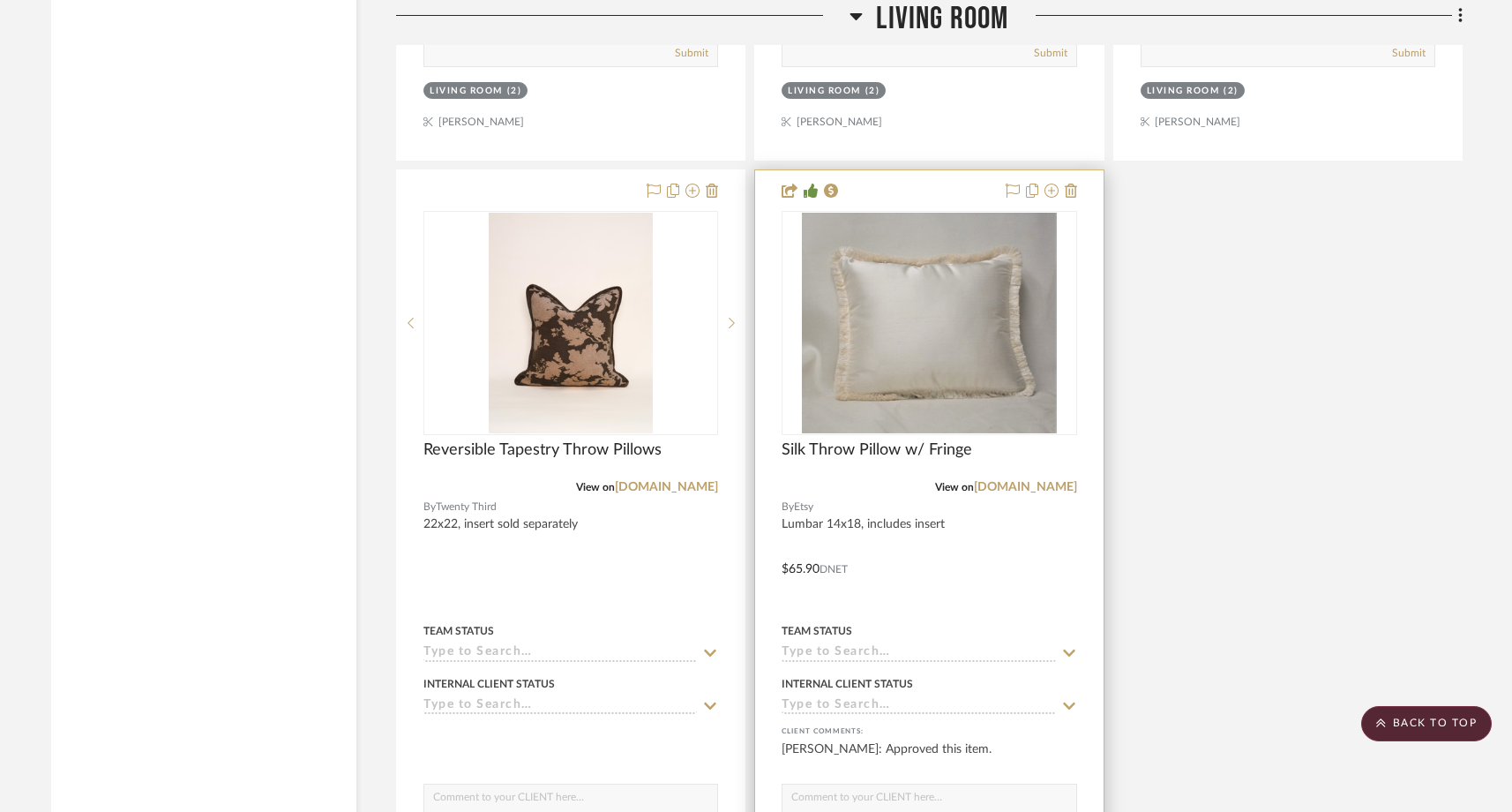
click at [849, 645] on input at bounding box center [918, 653] width 274 height 17
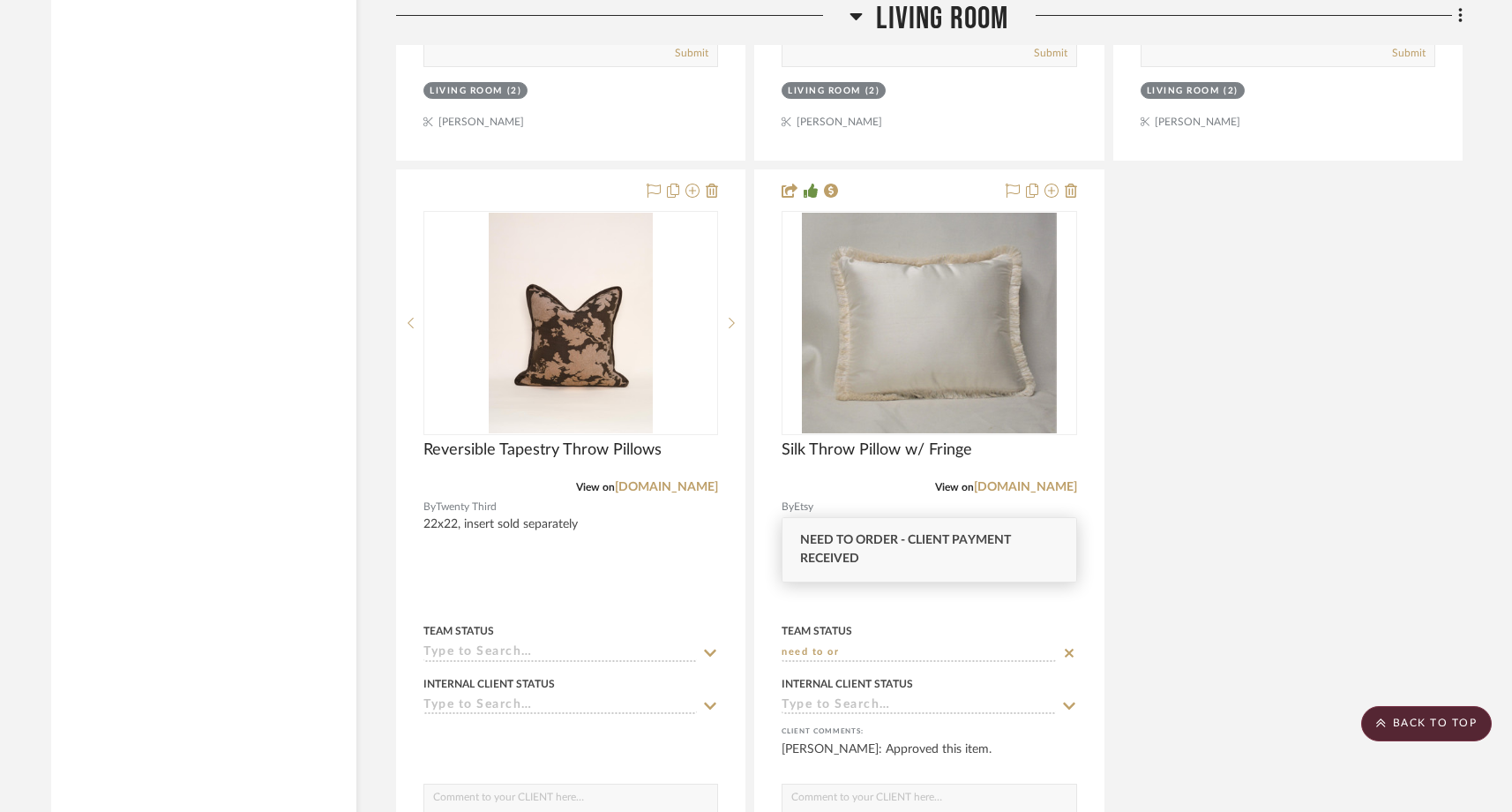
type input "need to or"
click at [851, 537] on span "Need to Order - Client Payment Received" at bounding box center [905, 549] width 211 height 31
type input "8/25/2025"
type input "Need to Order - Client Payment Received"
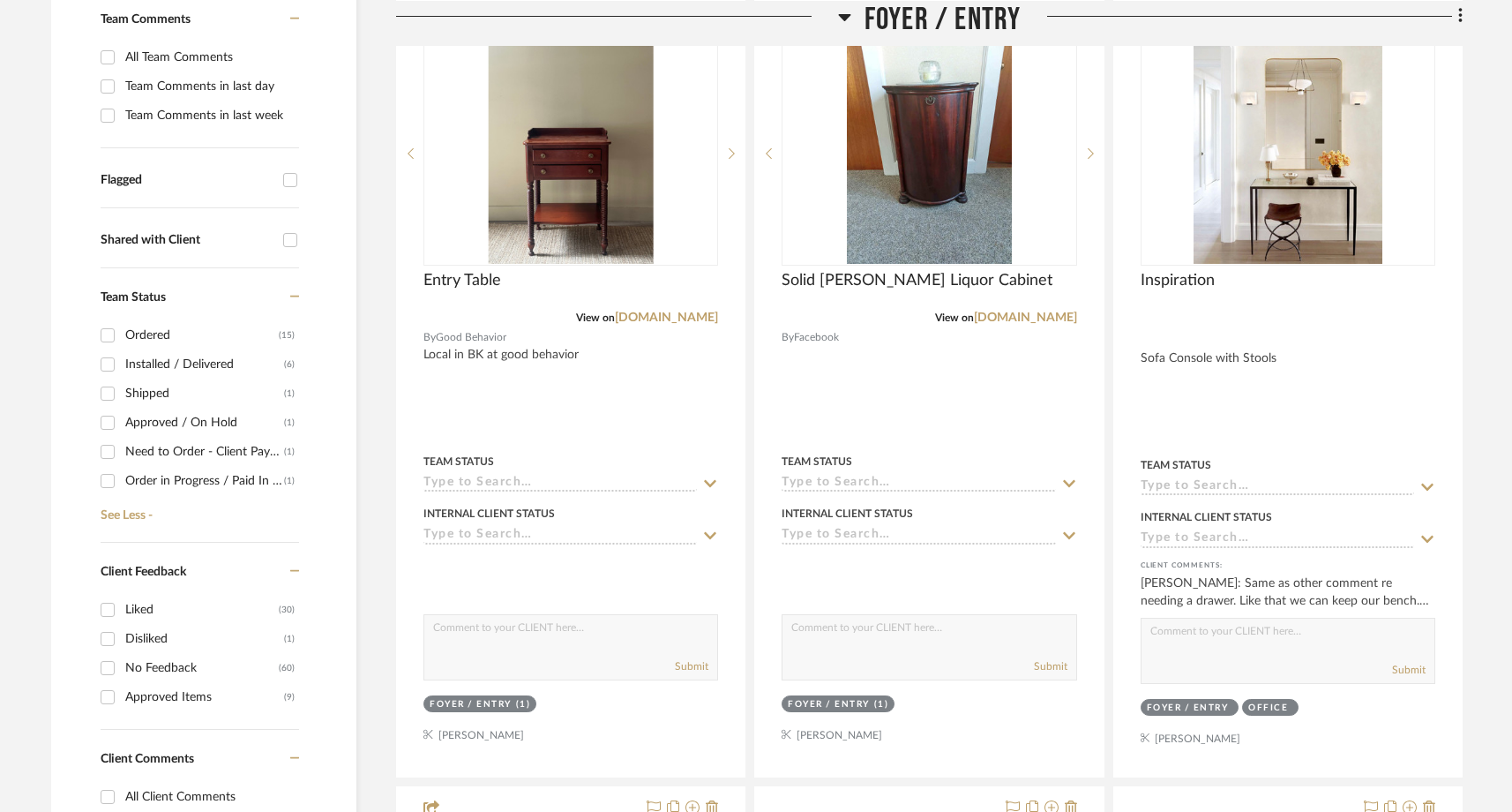
scroll to position [573, 0]
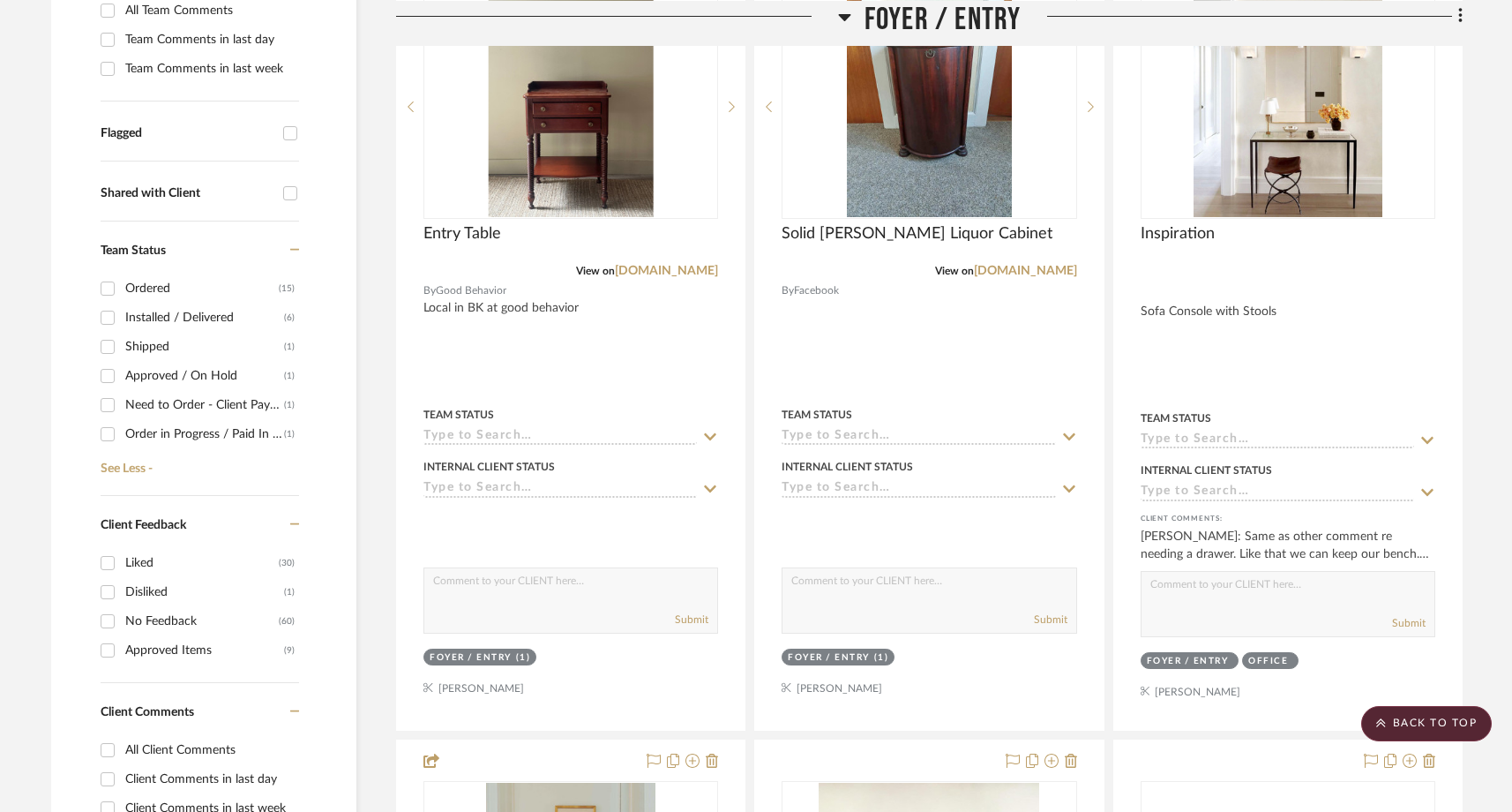
click at [109, 275] on input "Ordered (15)" at bounding box center [108, 289] width 29 height 29
checkbox input "true"
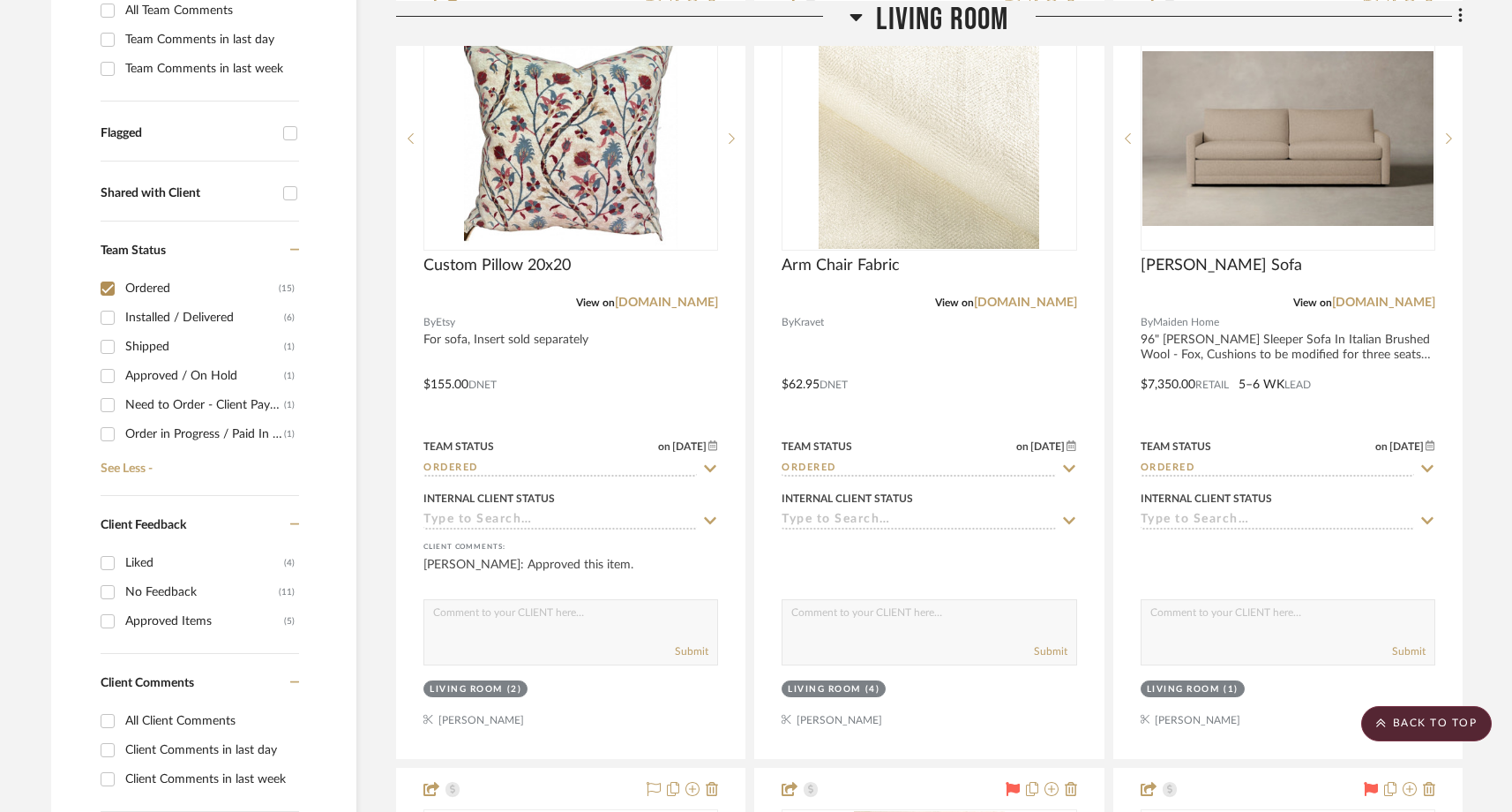
click at [105, 304] on input "Installed / Delivered (6)" at bounding box center [108, 318] width 29 height 29
checkbox input "true"
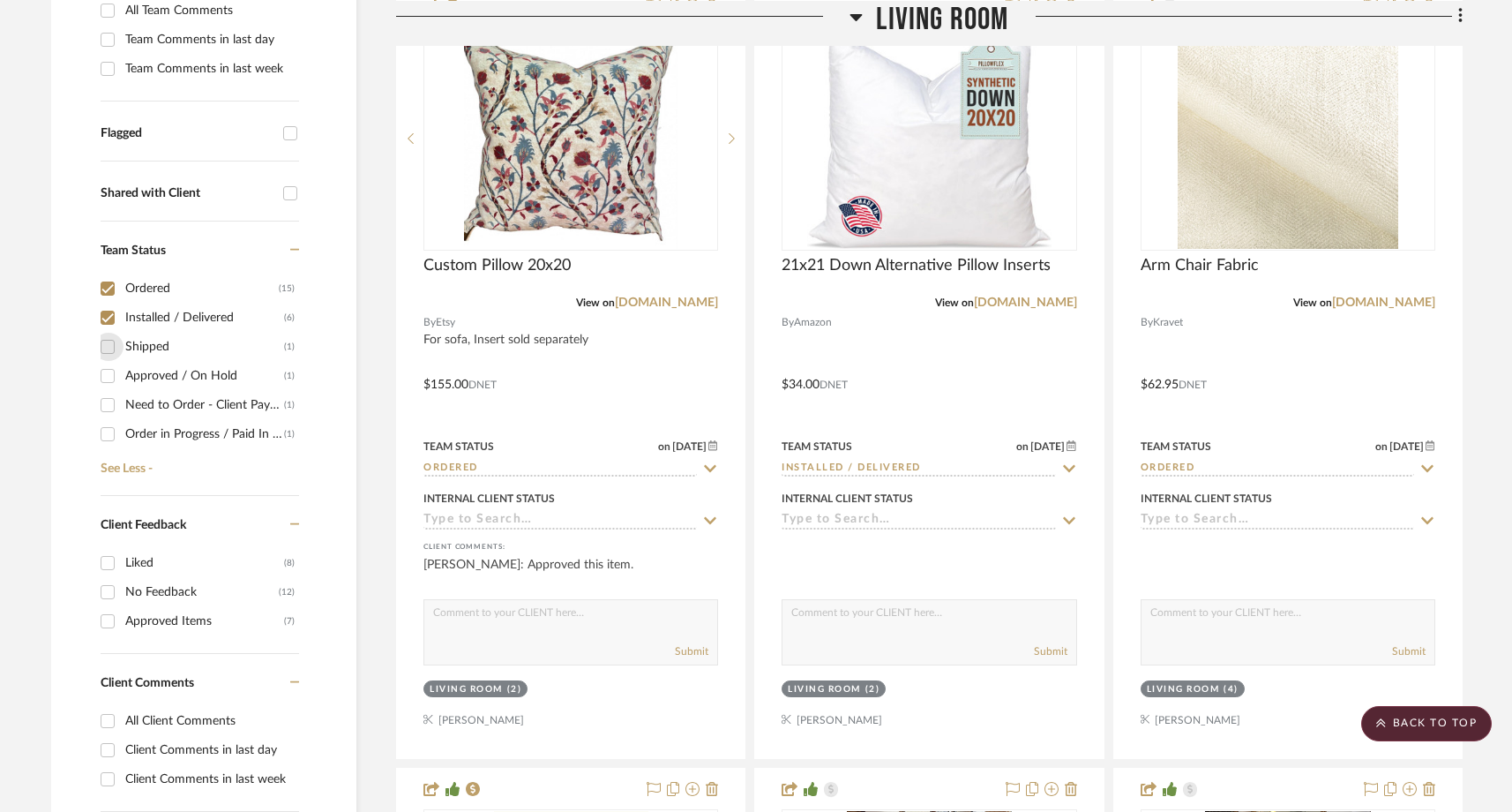
click at [104, 332] on input "Shipped (1)" at bounding box center [108, 347] width 29 height 29
checkbox input "true"
click at [104, 391] on input "Need to Order - Client Payment Received (1)" at bounding box center [108, 406] width 29 height 29
checkbox input "true"
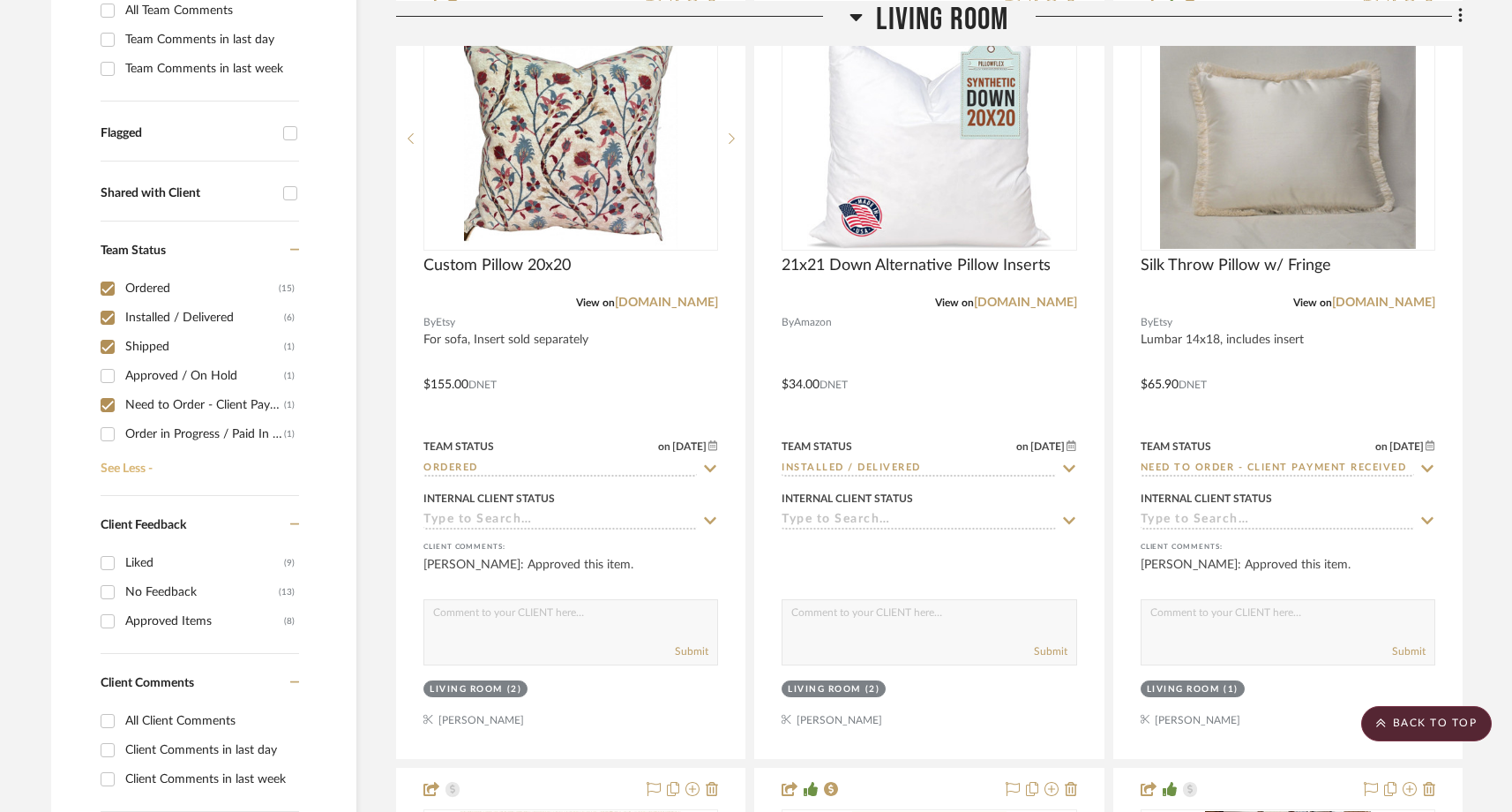
click at [113, 448] on link "See Less -" at bounding box center [198, 463] width 203 height 29
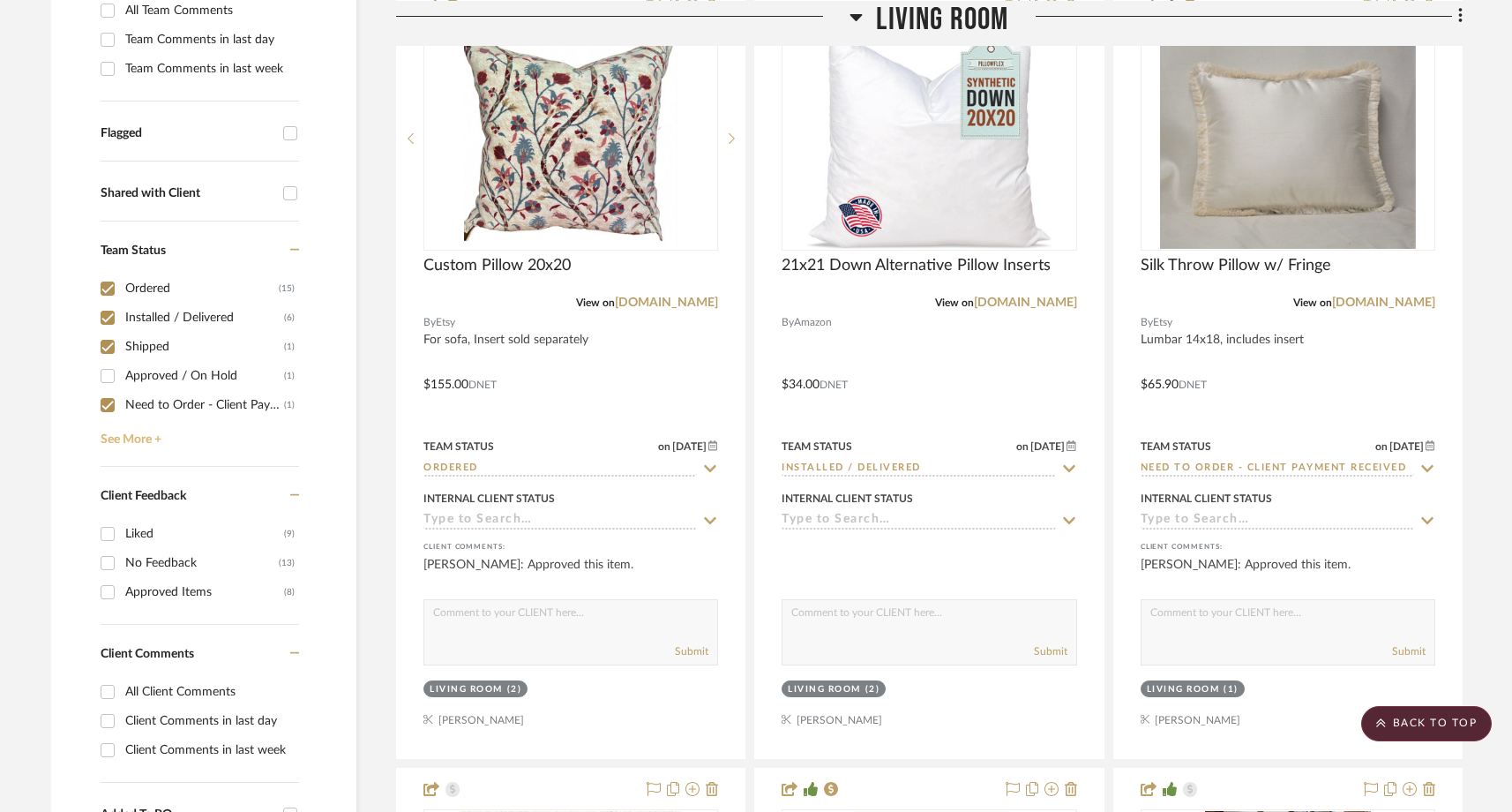
click at [115, 419] on link "See More +" at bounding box center [198, 433] width 203 height 29
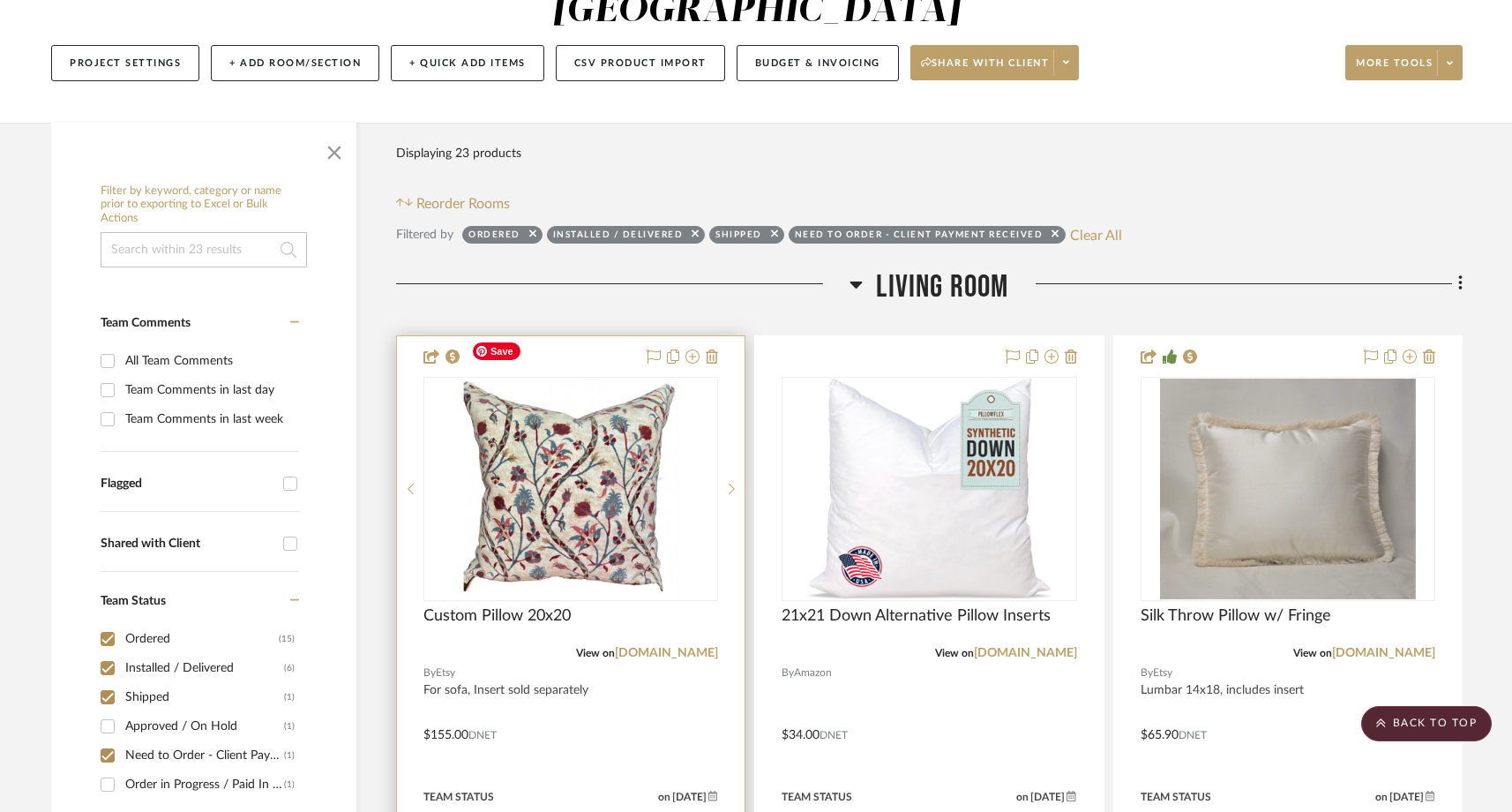
scroll to position [222, 0]
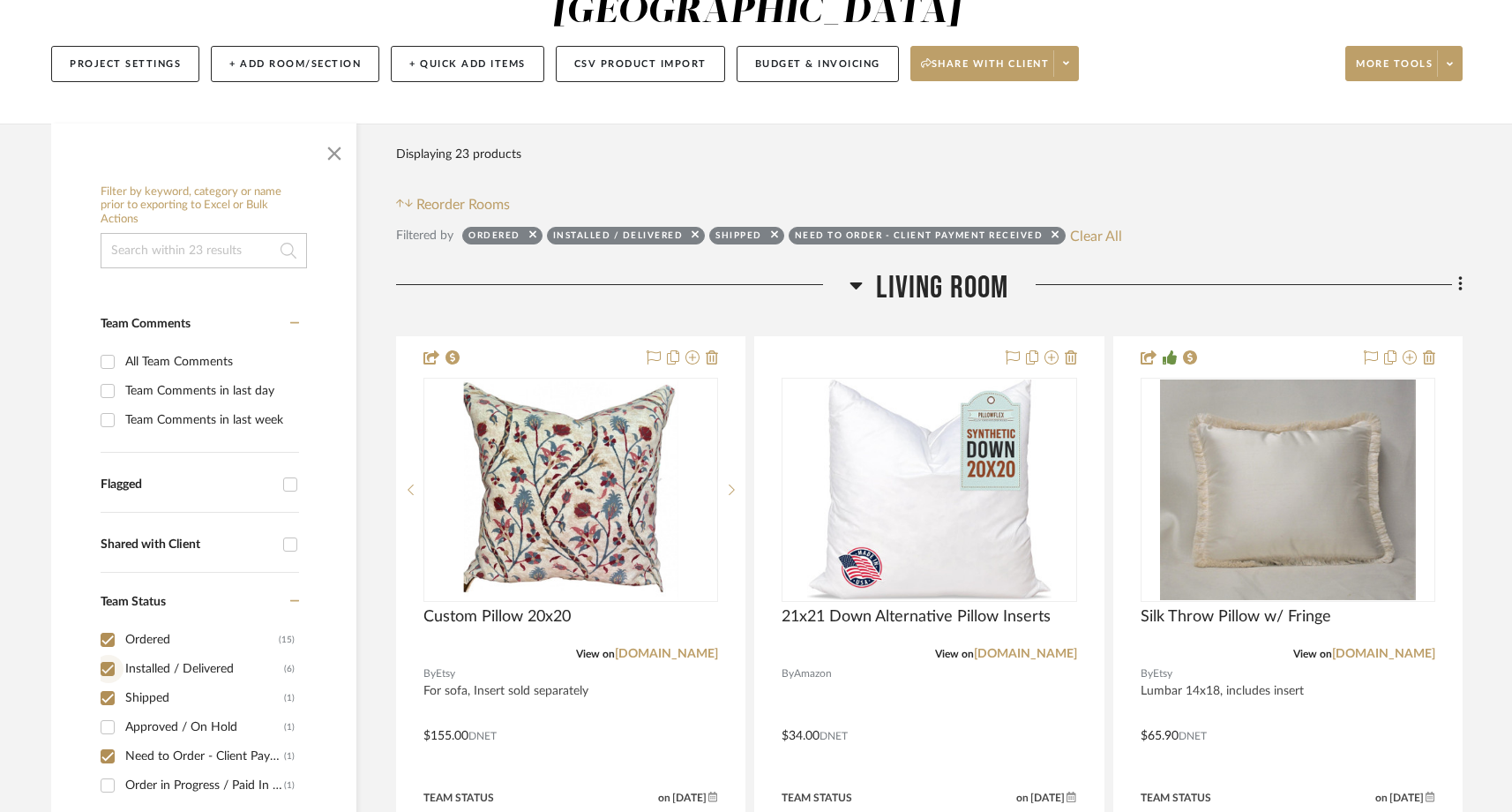
click at [109, 654] on input "Installed / Delivered (6)" at bounding box center [108, 668] width 29 height 29
checkbox input "false"
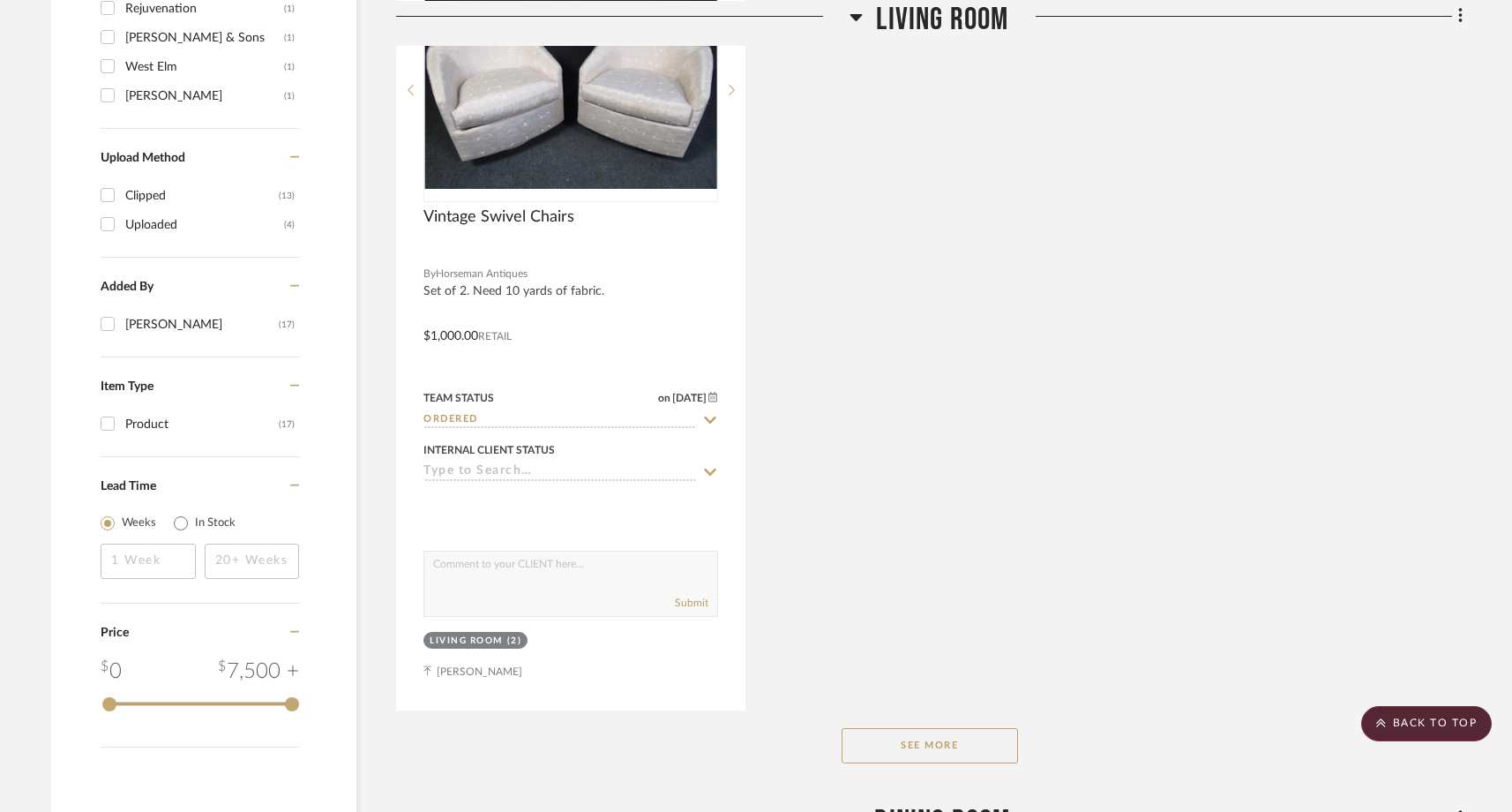
scroll to position [2220, 0]
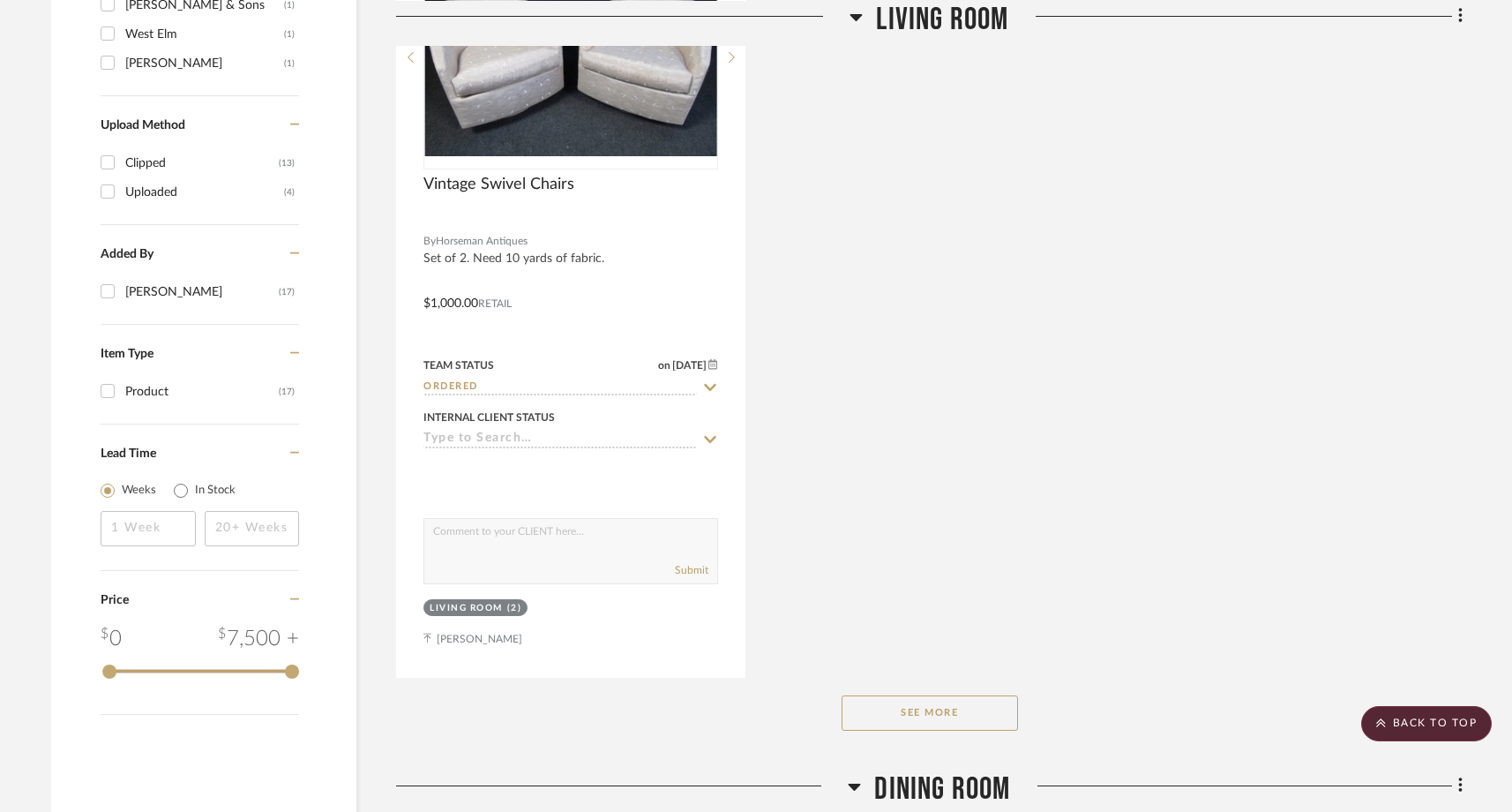
click at [927, 695] on button "See More" at bounding box center [929, 713] width 176 height 36
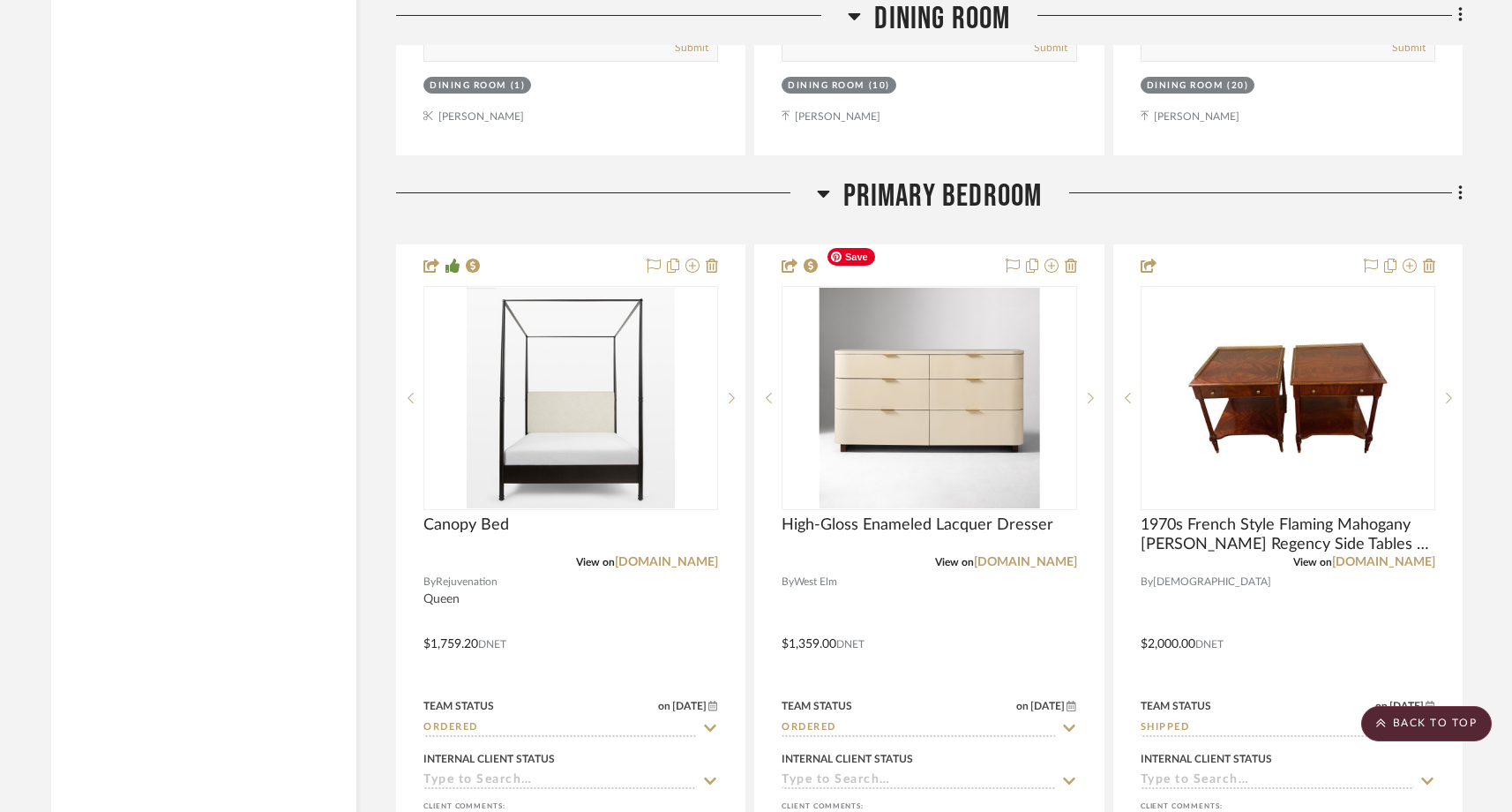
scroll to position [3677, 0]
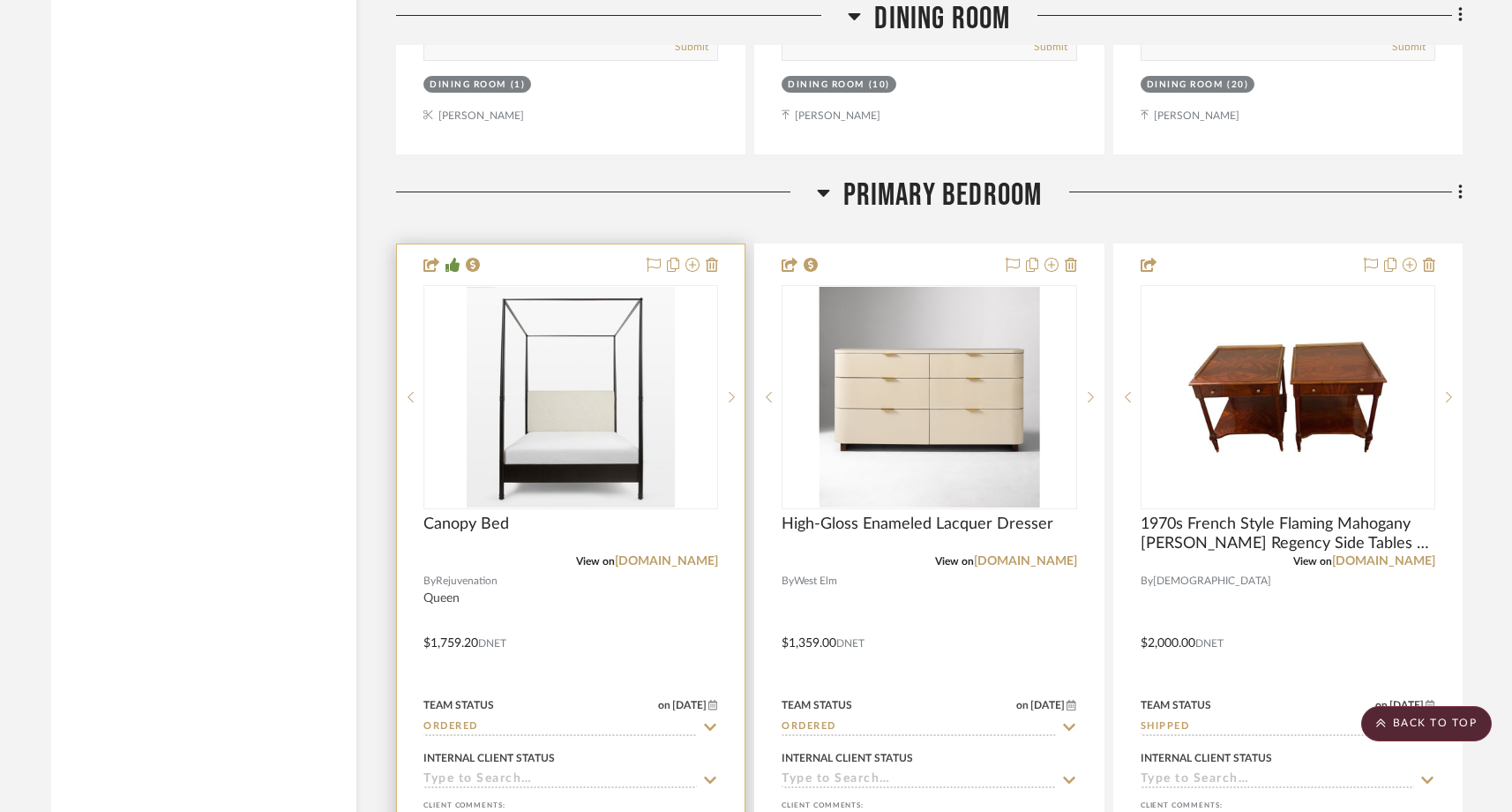
click at [601, 719] on input "Ordered" at bounding box center [560, 727] width 274 height 17
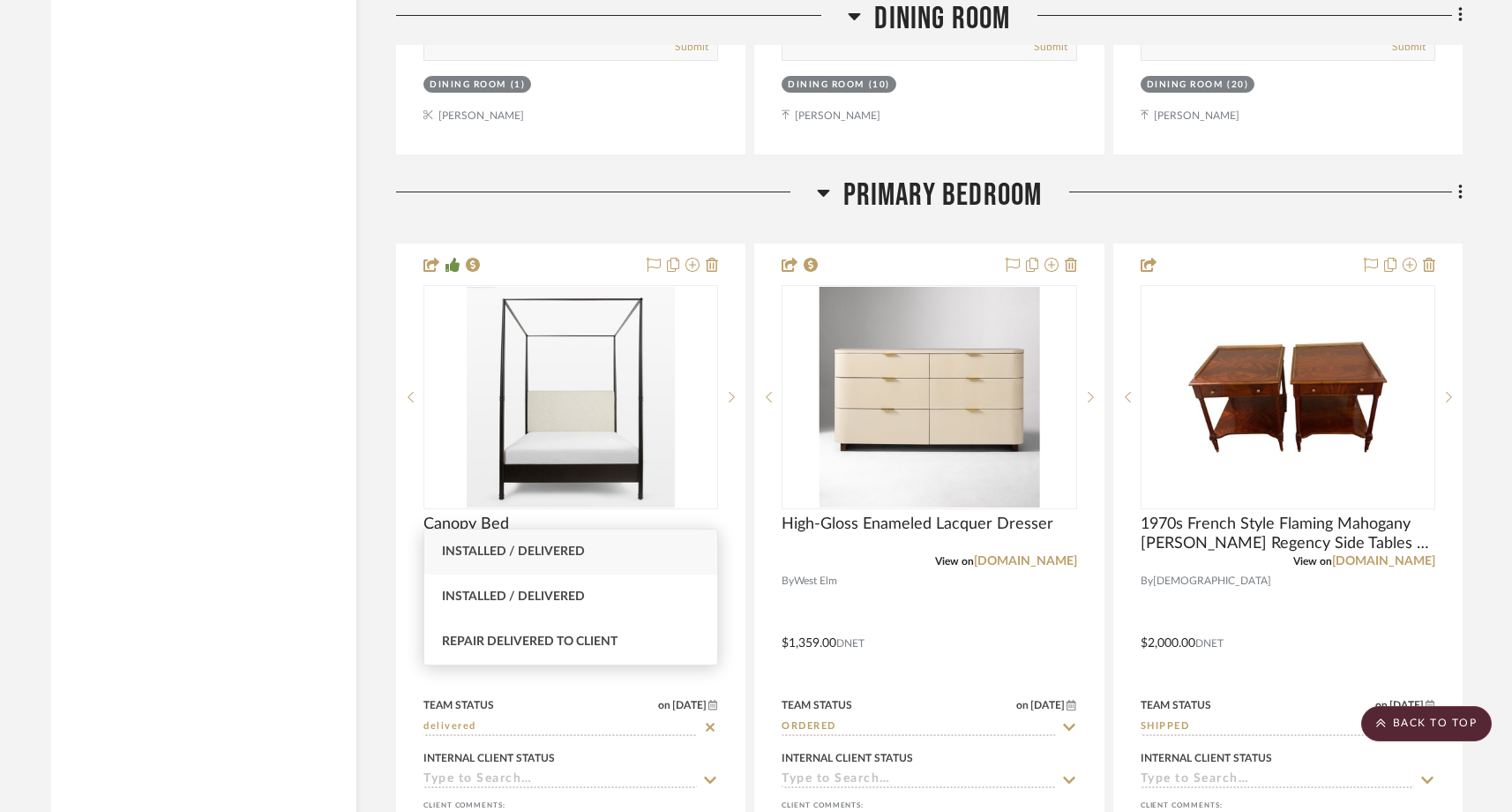
type input "delivered"
click at [568, 557] on span "Installed / Delivered" at bounding box center [513, 552] width 143 height 12
type input "8/25/2025"
type input "Installed / Delivered"
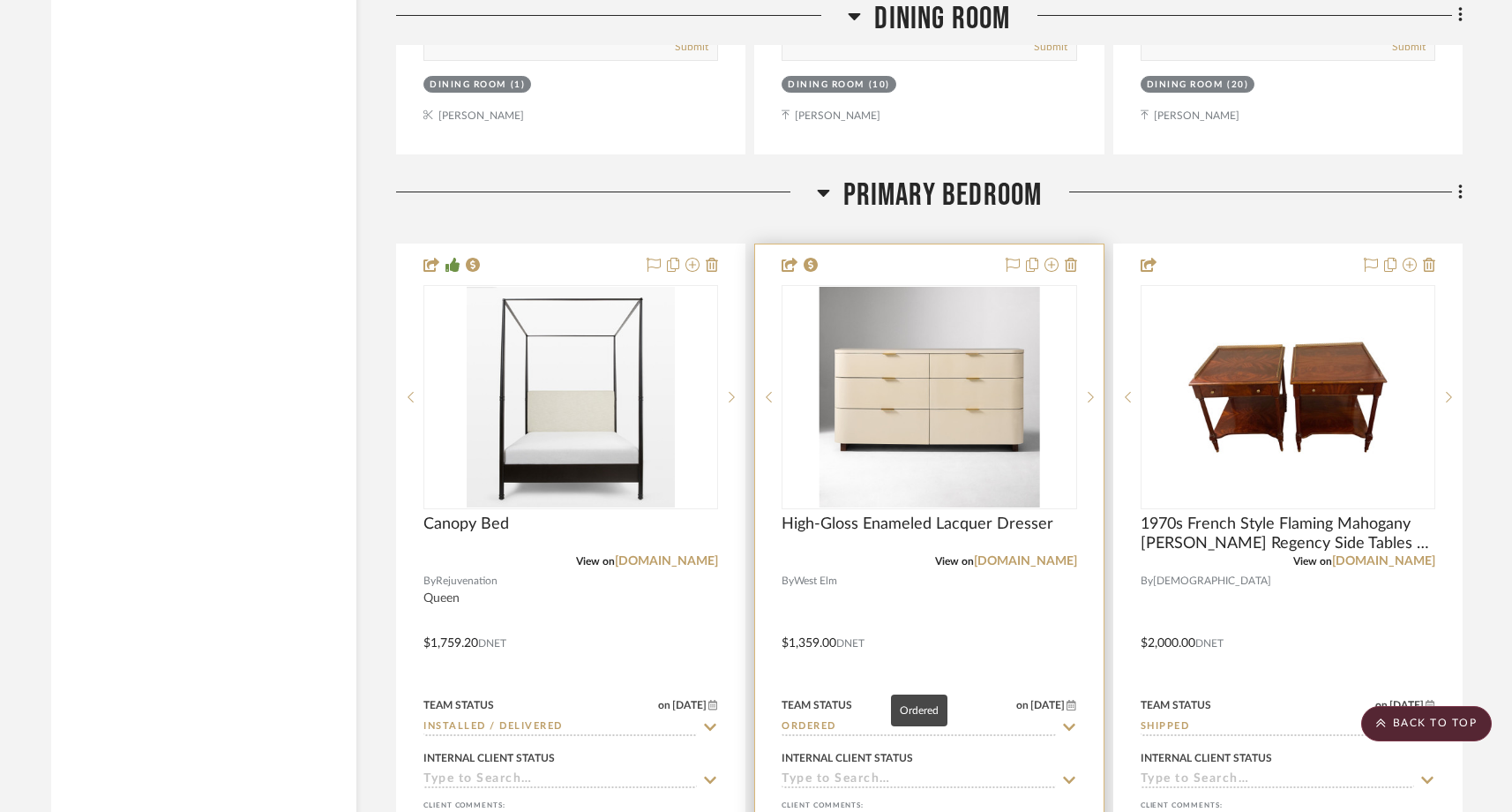
click at [877, 719] on input "Ordered" at bounding box center [918, 727] width 274 height 17
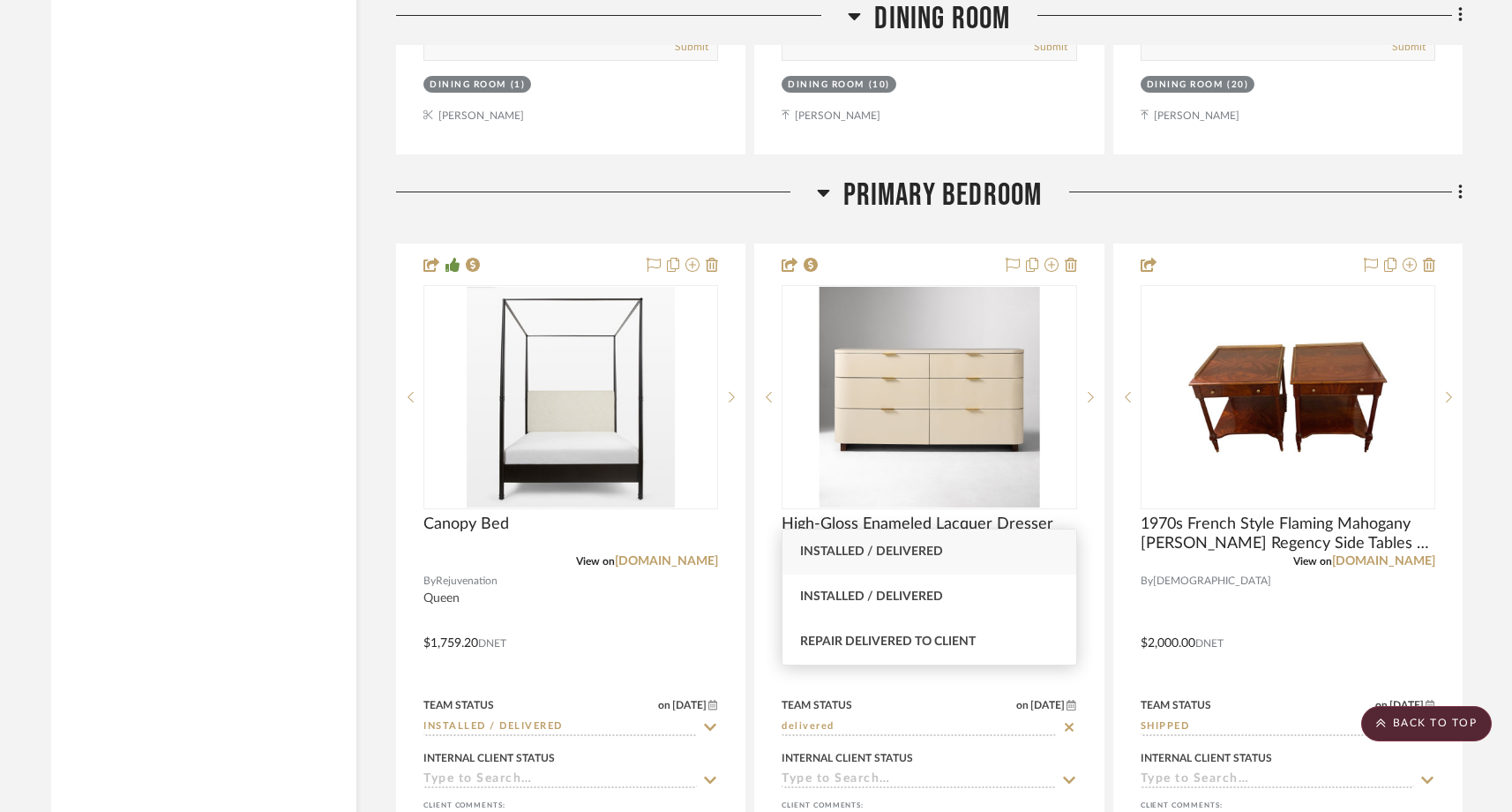
type input "delivered"
click at [884, 552] on span "Installed / Delivered" at bounding box center [871, 552] width 143 height 12
type input "8/25/2025"
type input "Installed / Delivered"
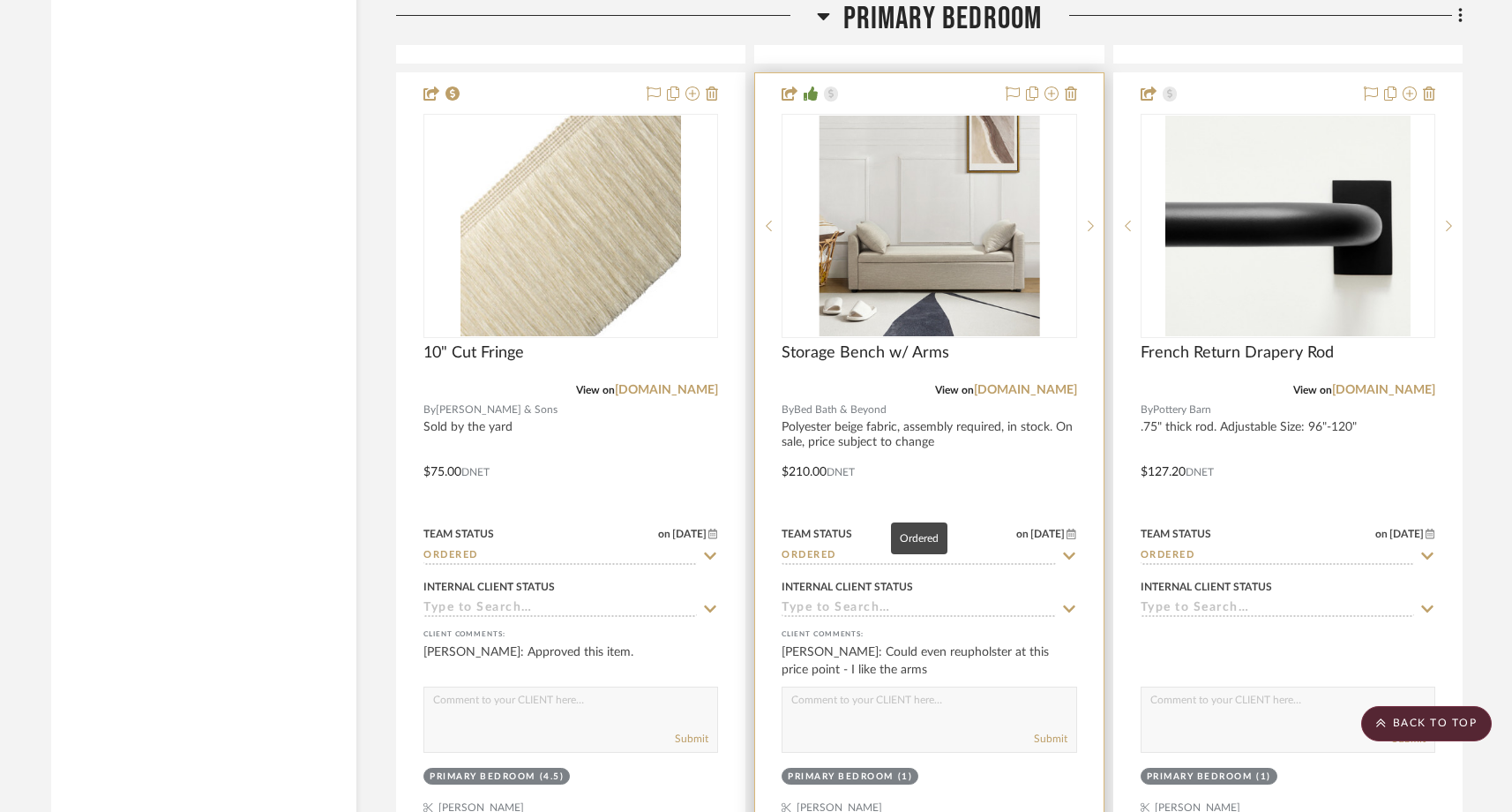
scroll to position [4661, 0]
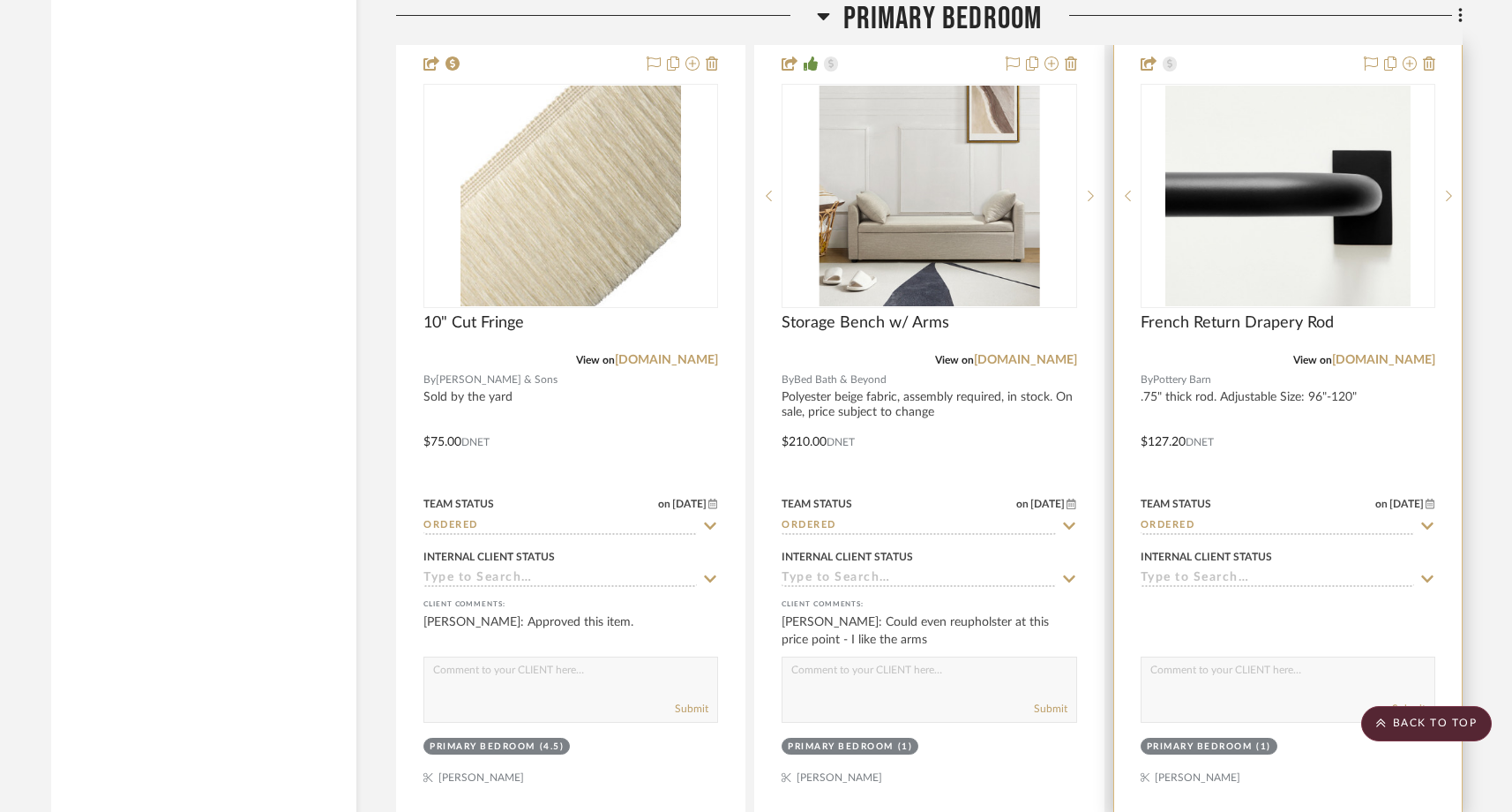
click at [1195, 518] on input "Ordered" at bounding box center [1277, 526] width 274 height 17
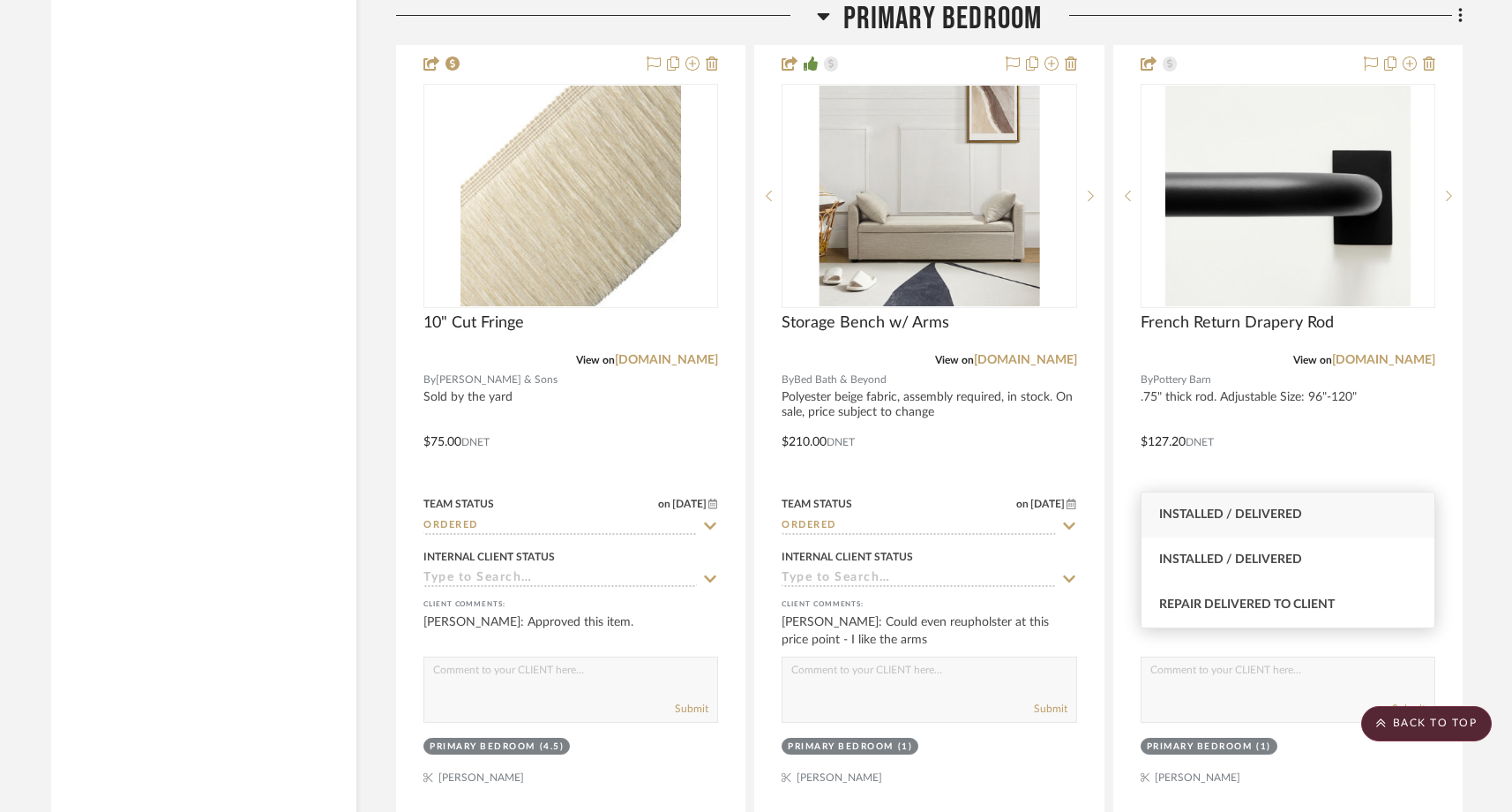
type input "delivered"
click at [1208, 521] on span "Installed / Delivered" at bounding box center [1230, 514] width 143 height 12
type input "8/25/2025"
type input "Installed / Delivered"
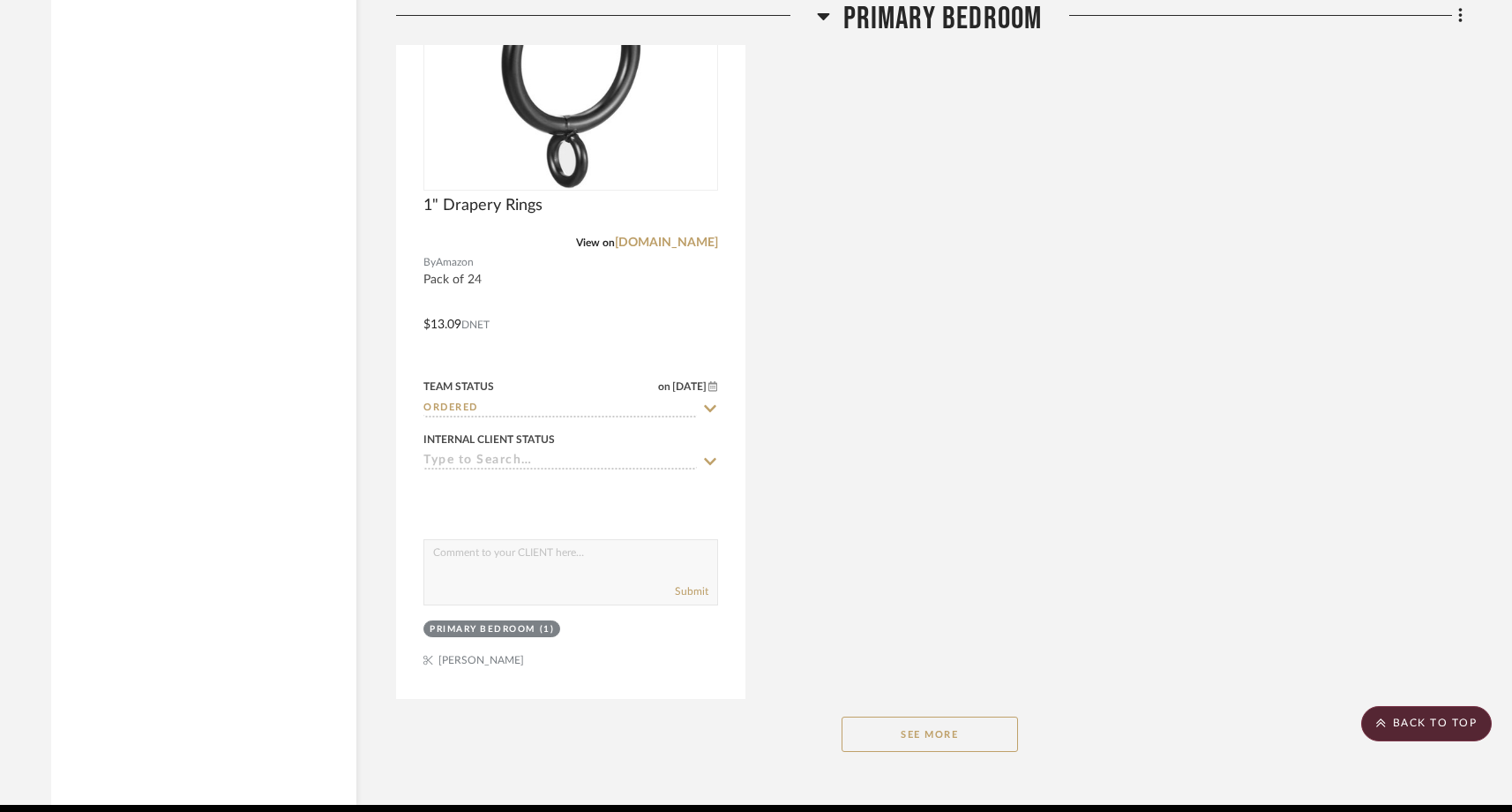
scroll to position [5583, 0]
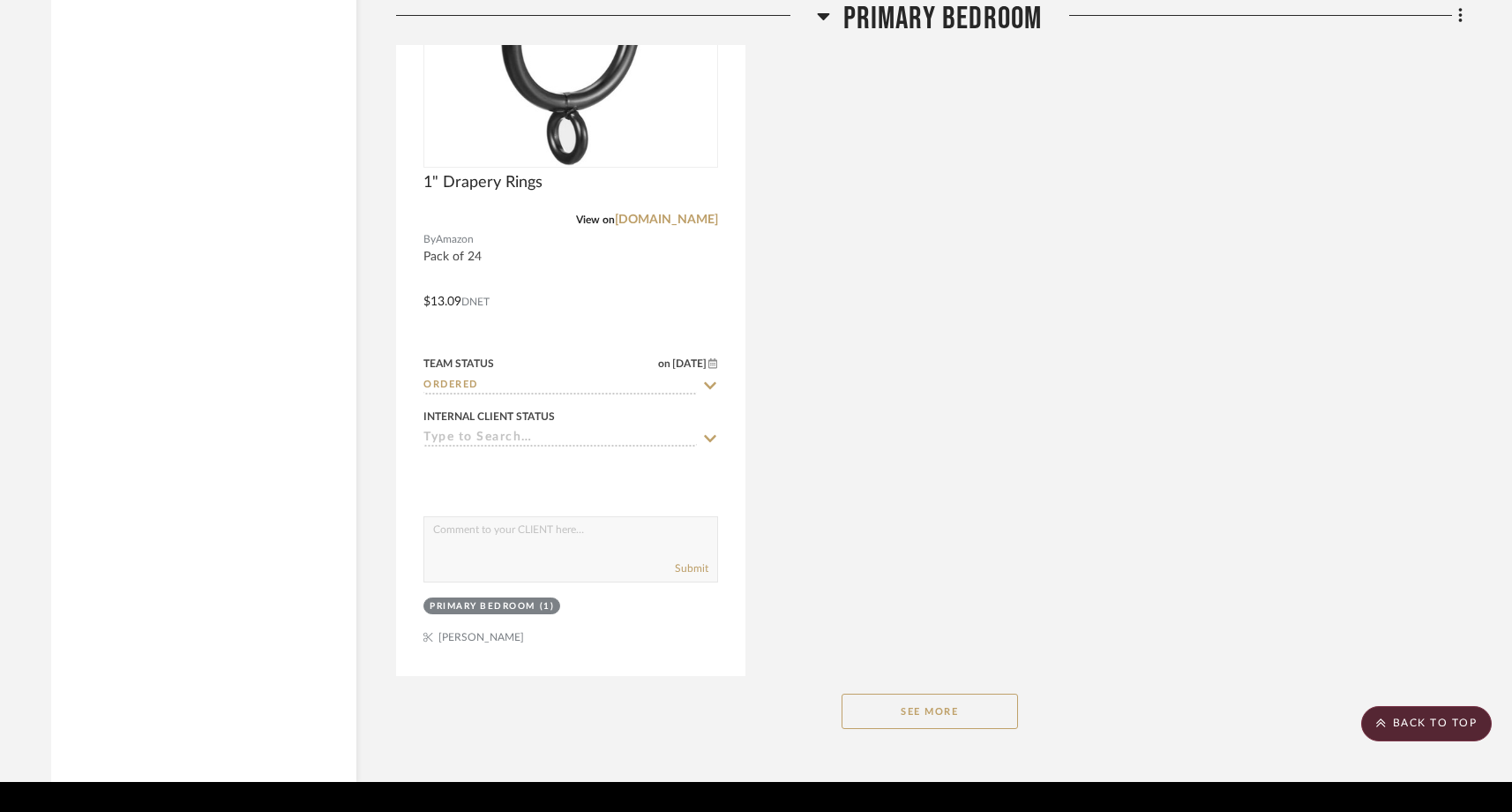
click at [936, 693] on button "See More" at bounding box center [929, 711] width 176 height 36
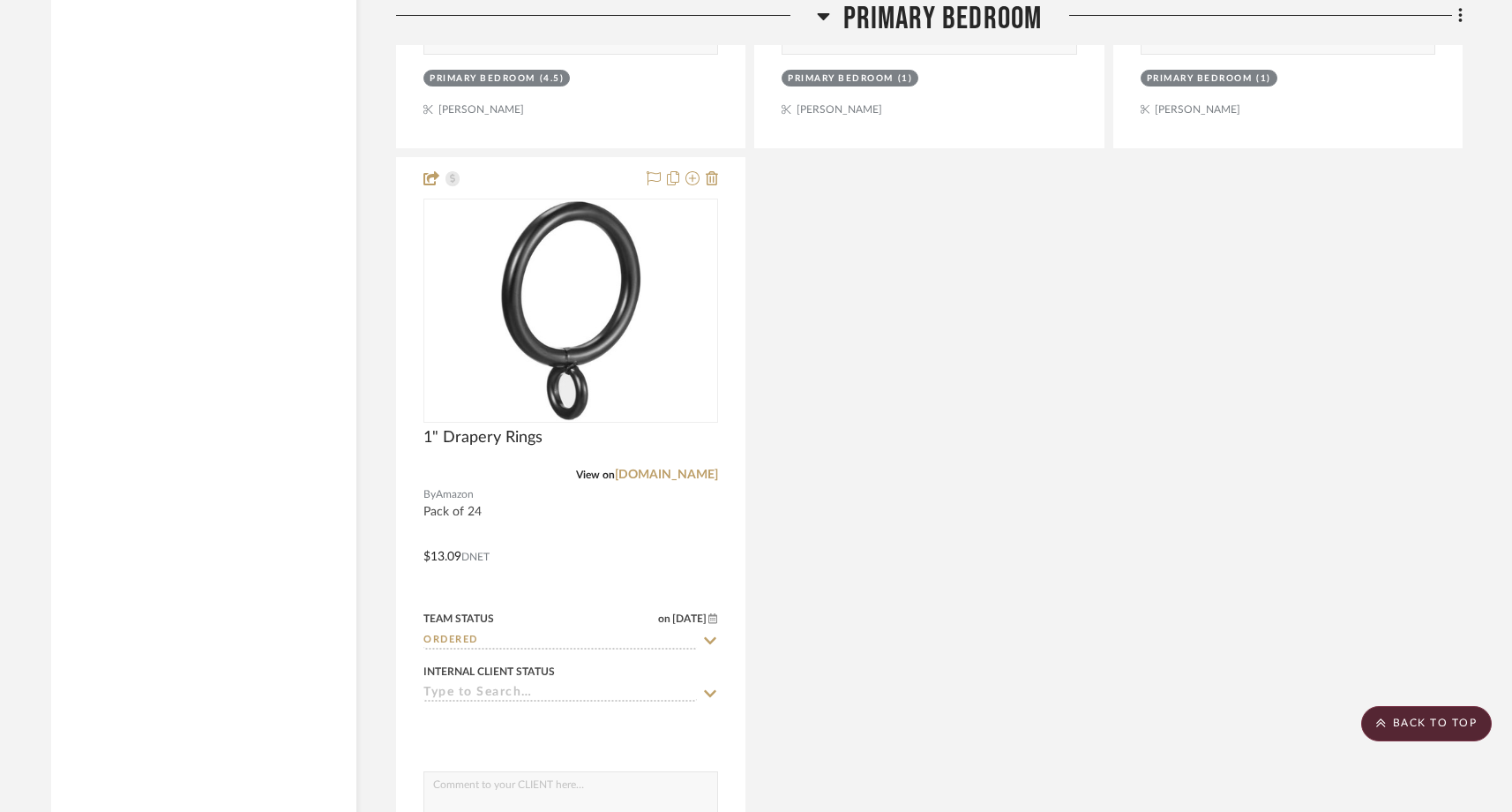
scroll to position [5270, 0]
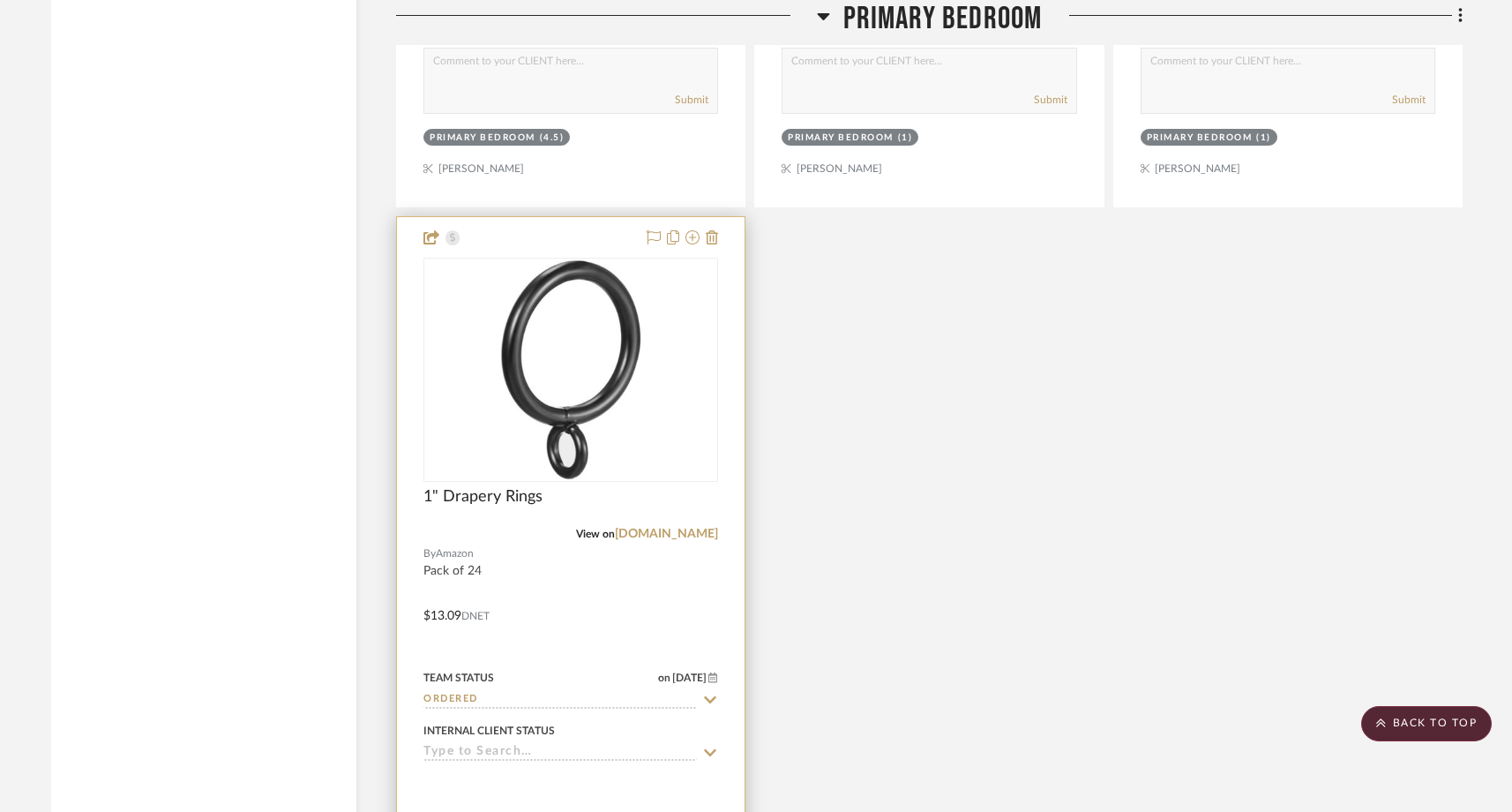
click at [498, 692] on input "Ordered" at bounding box center [560, 700] width 274 height 17
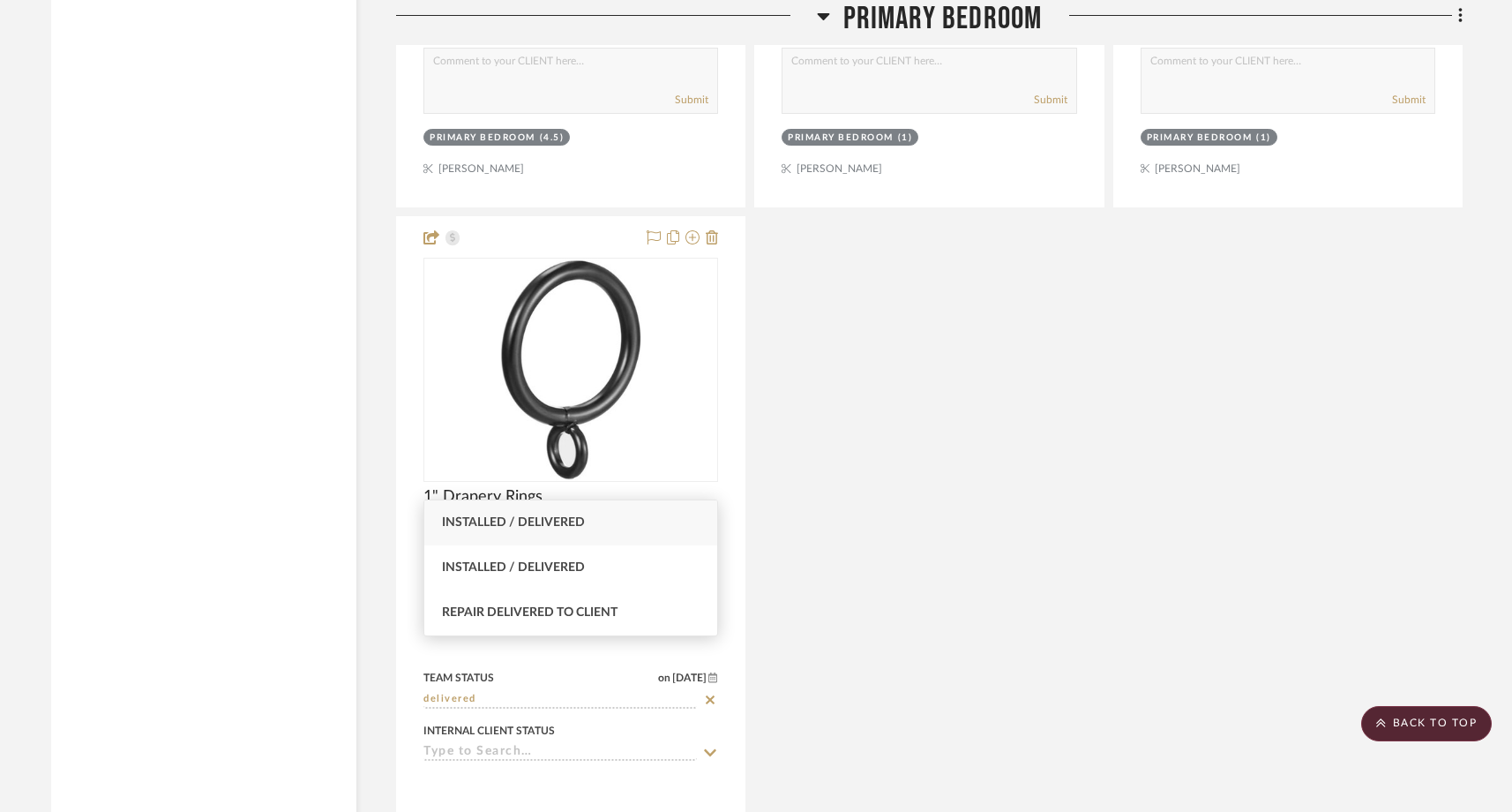
type input "delivered"
click at [526, 526] on span "Installed / Delivered" at bounding box center [513, 522] width 143 height 12
type input "8/25/2025"
type input "Installed / Delivered"
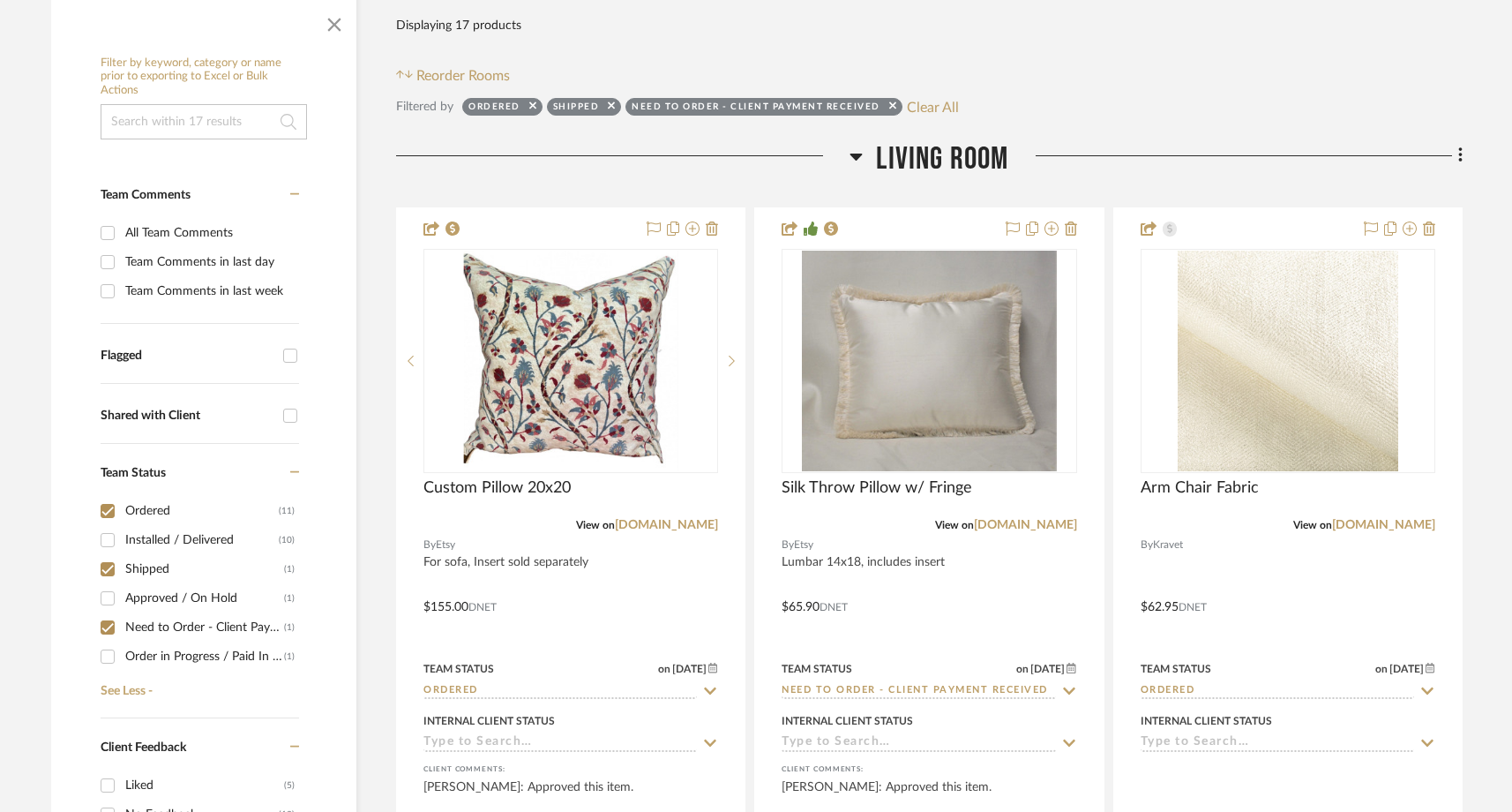
scroll to position [626, 0]
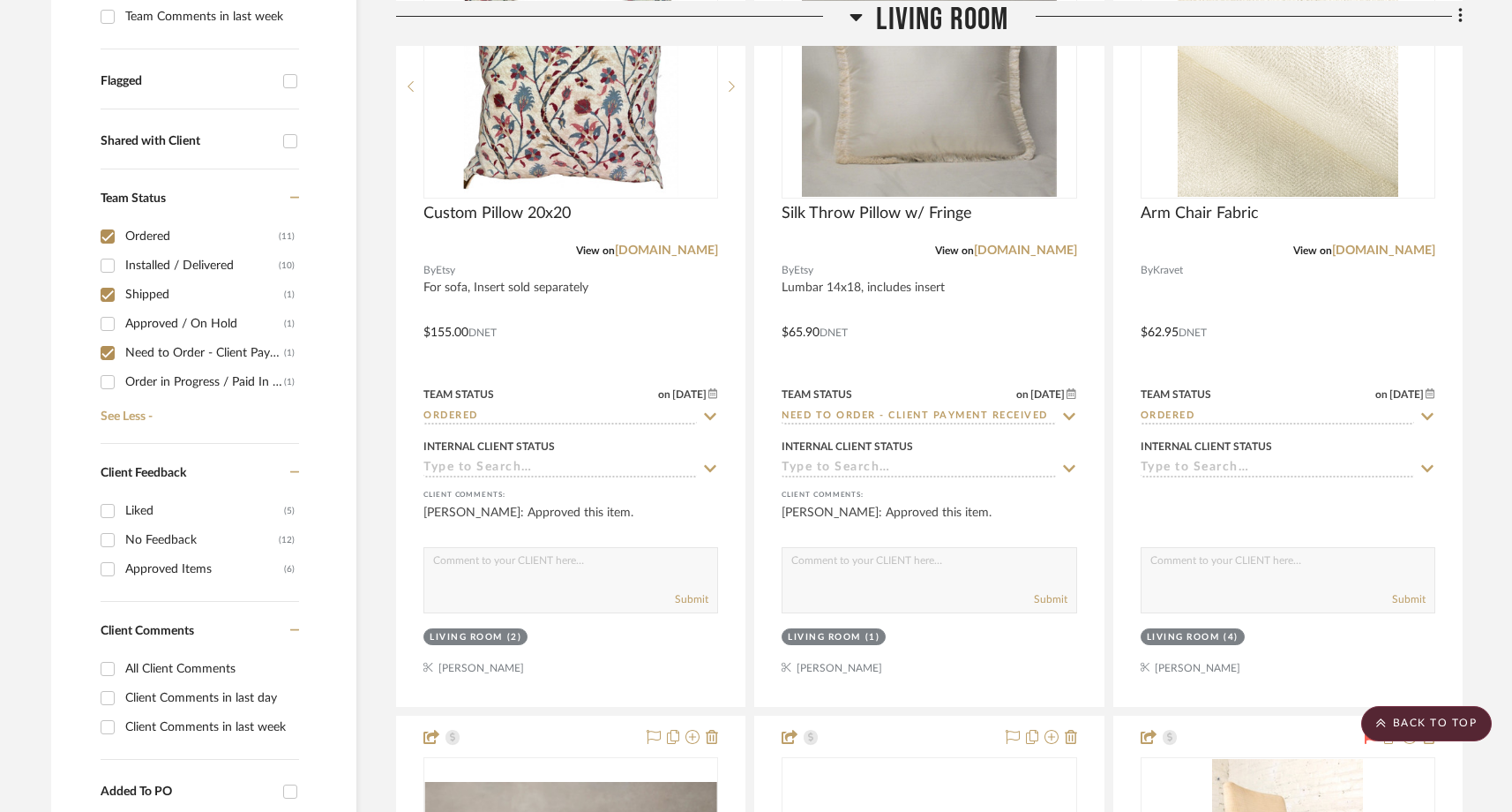
click at [106, 222] on input "Ordered (11)" at bounding box center [108, 236] width 29 height 29
checkbox input "false"
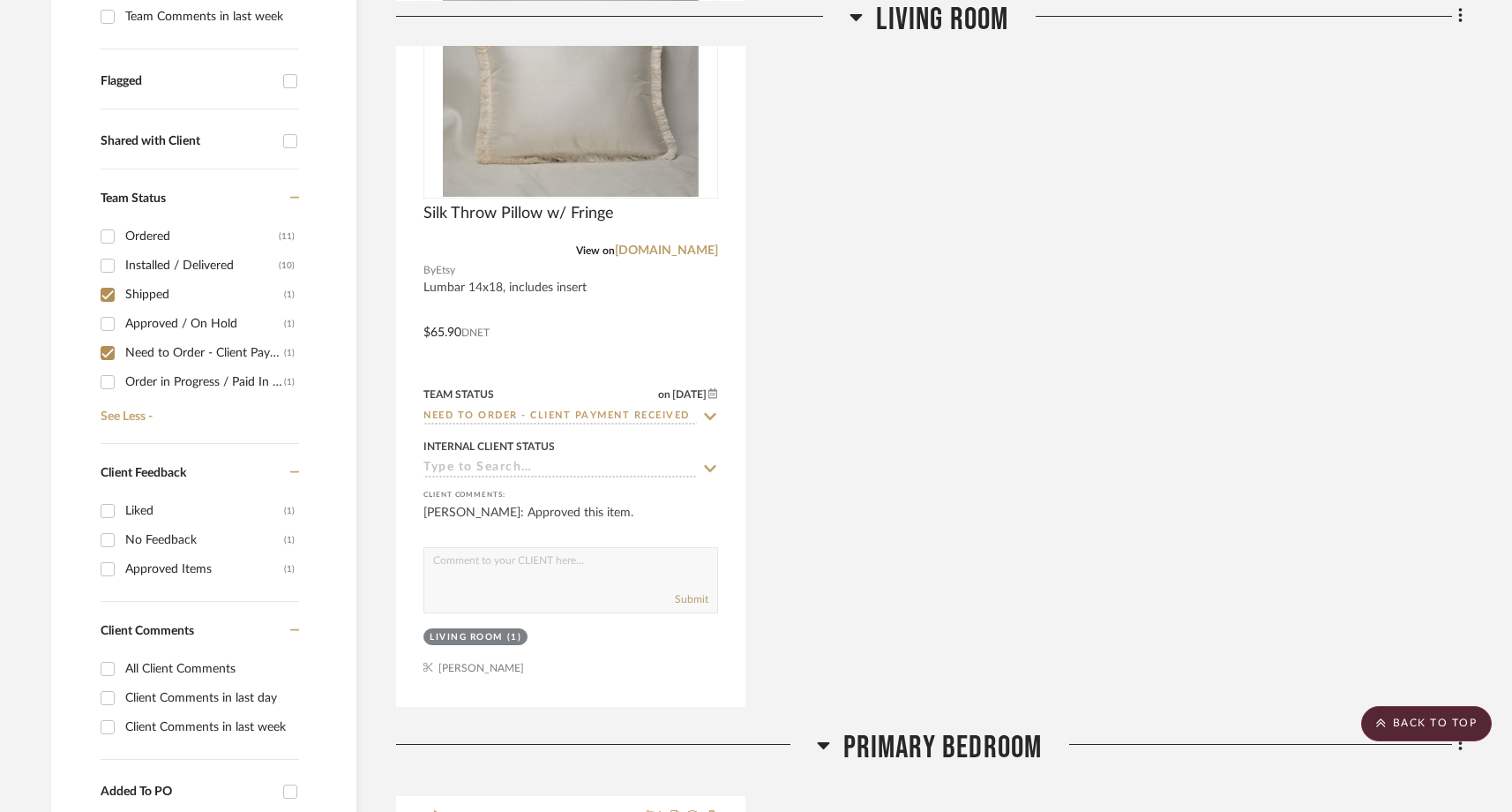
click at [105, 281] on input "Shipped (1)" at bounding box center [108, 295] width 29 height 29
checkbox input "false"
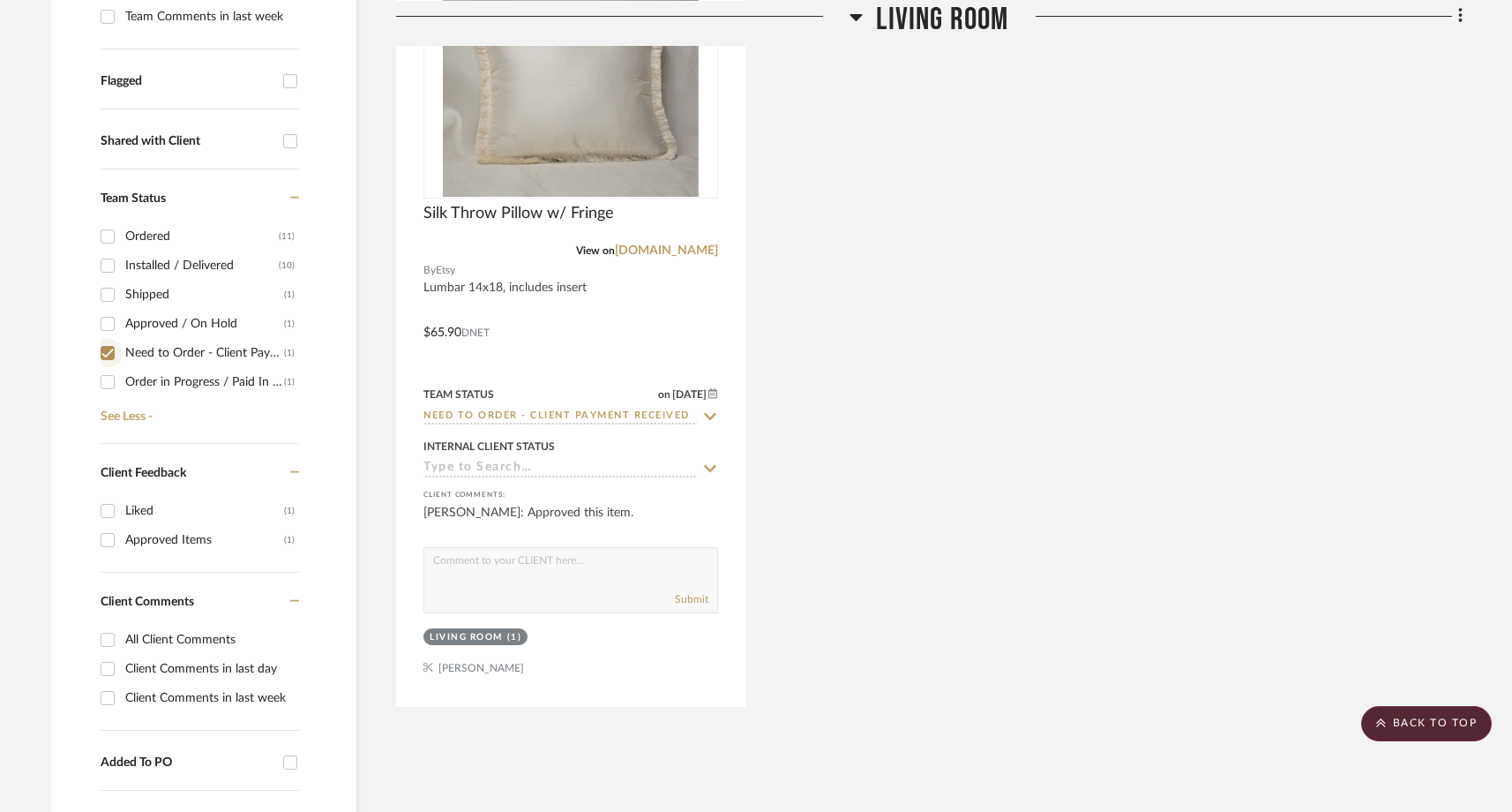
click at [106, 339] on input "Need to Order - Client Payment Received (1)" at bounding box center [108, 353] width 29 height 29
checkbox input "false"
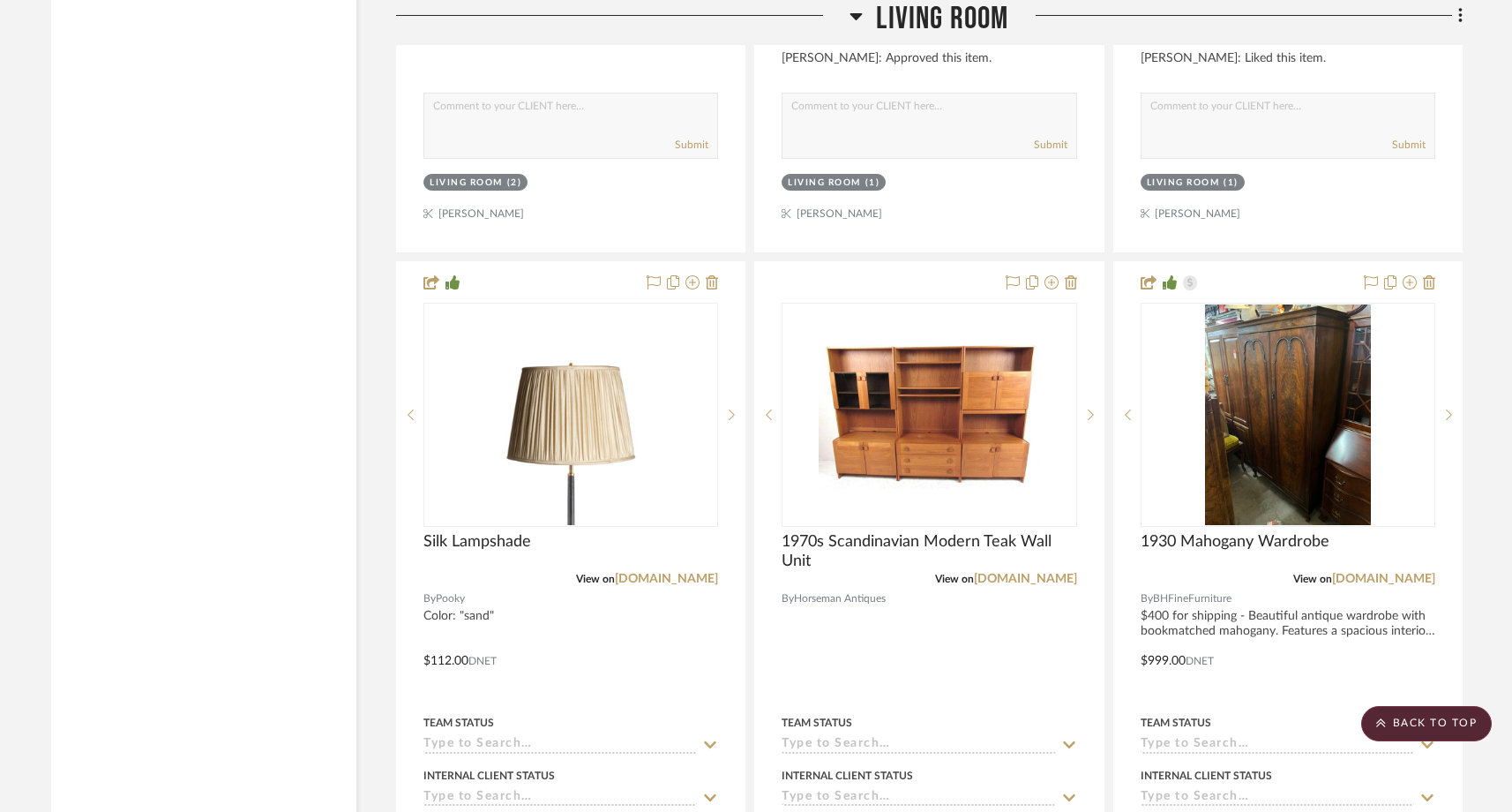
scroll to position [7627, 0]
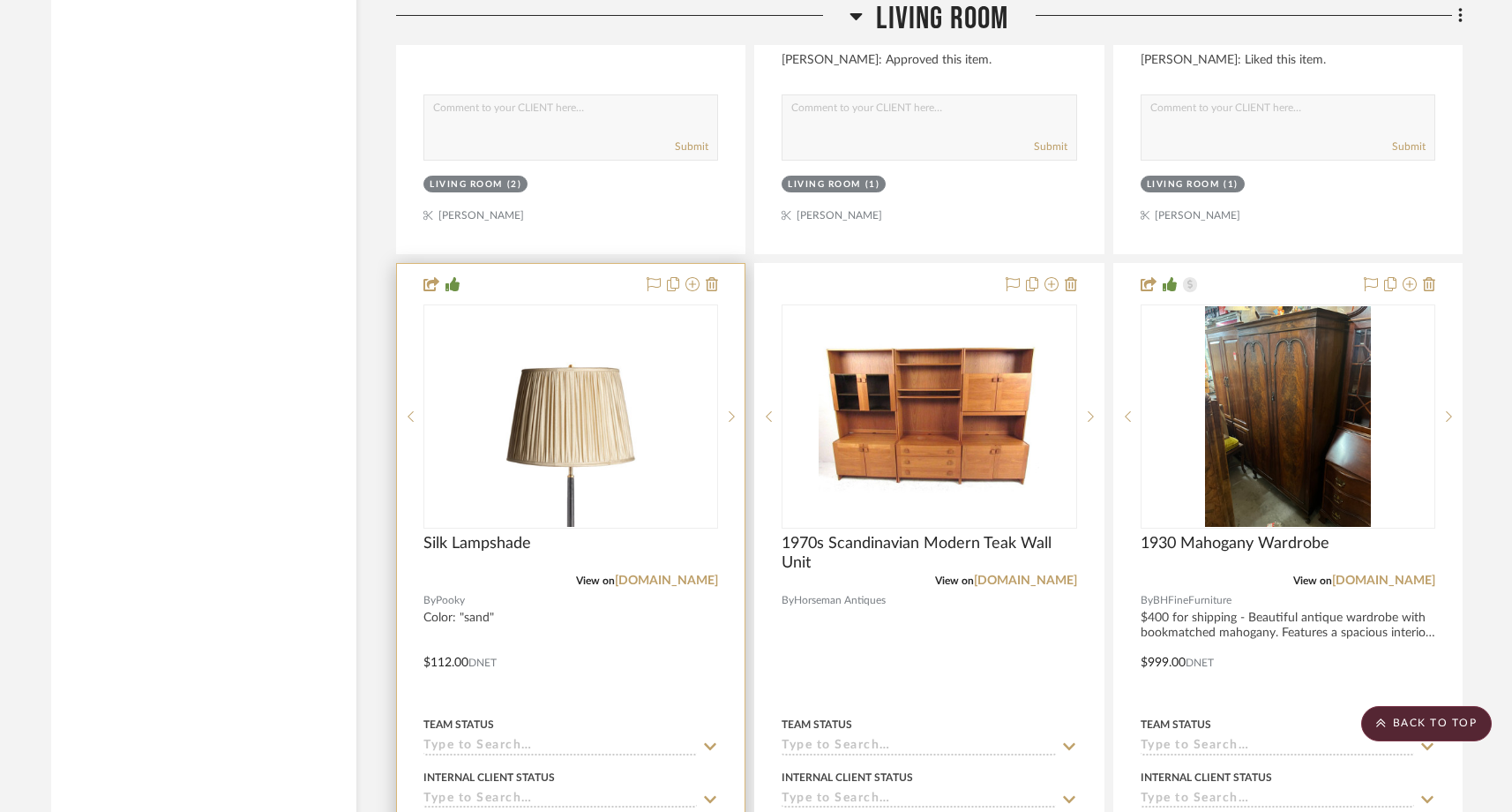
click at [477, 739] on input at bounding box center [560, 747] width 274 height 17
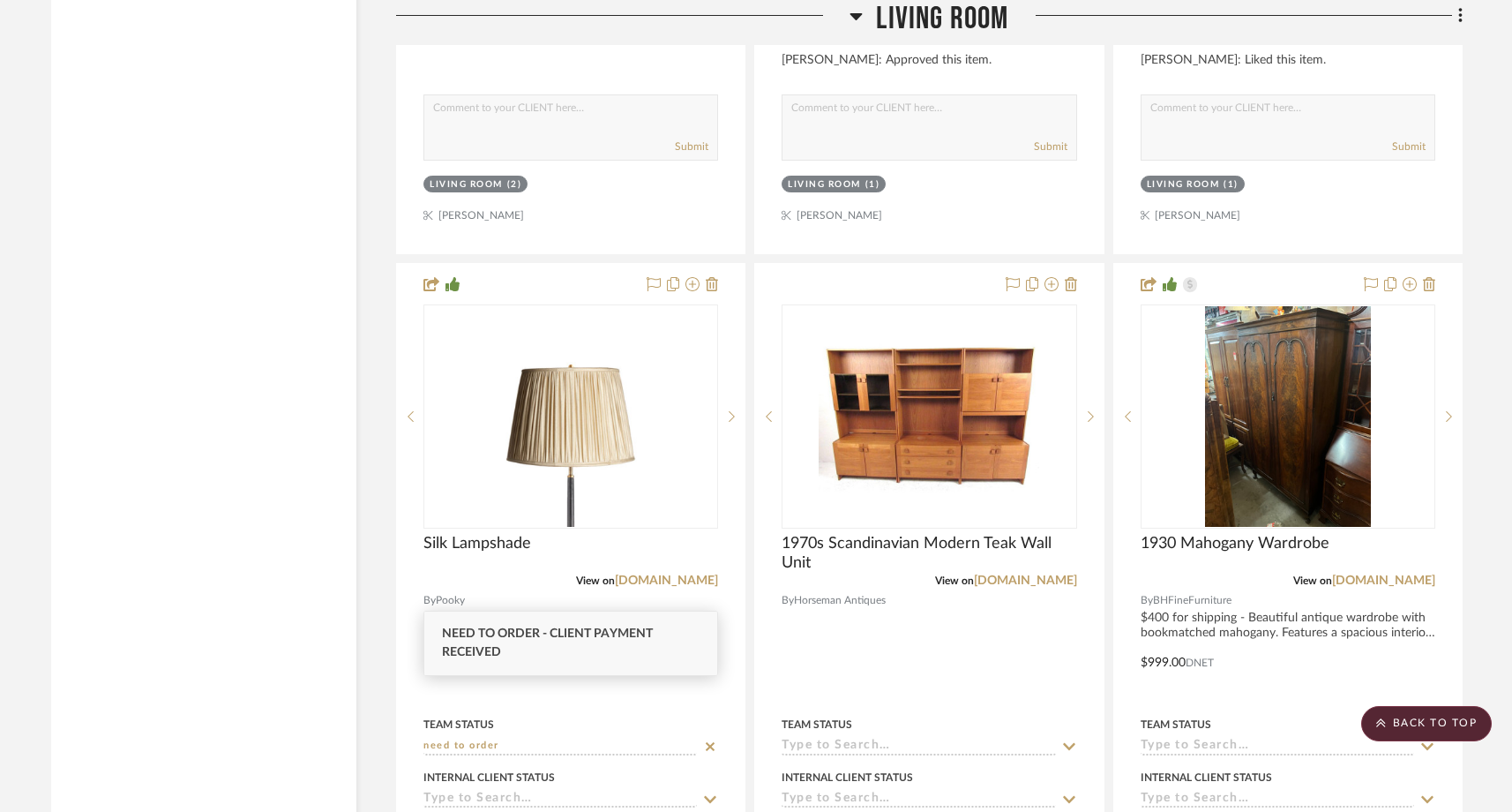
type input "need to order"
click at [486, 639] on span "Need to Order - Client Payment Received" at bounding box center [547, 643] width 211 height 31
type input "8/25/2025"
type input "Need to Order - Client Payment Received"
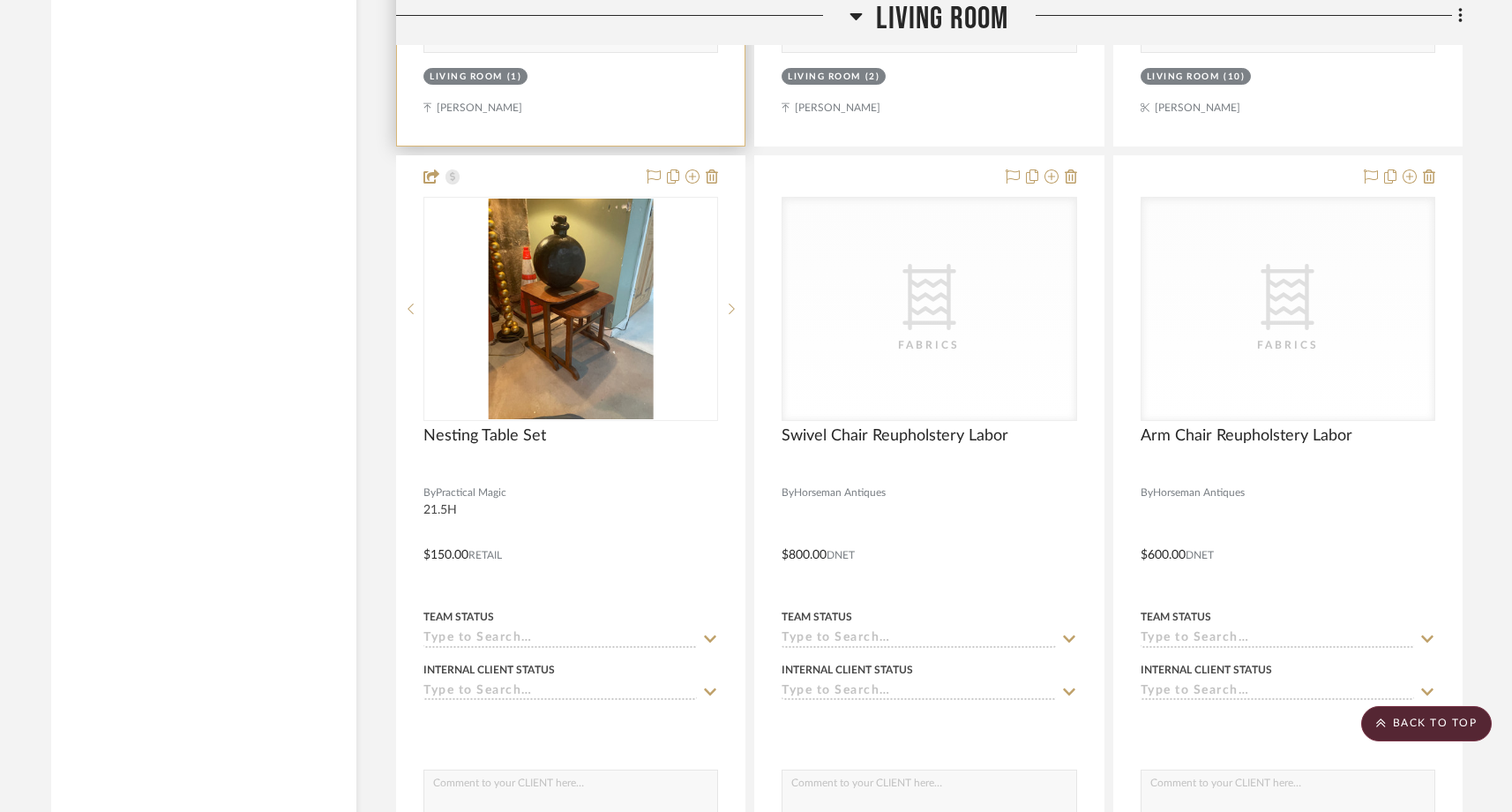
scroll to position [11650, 0]
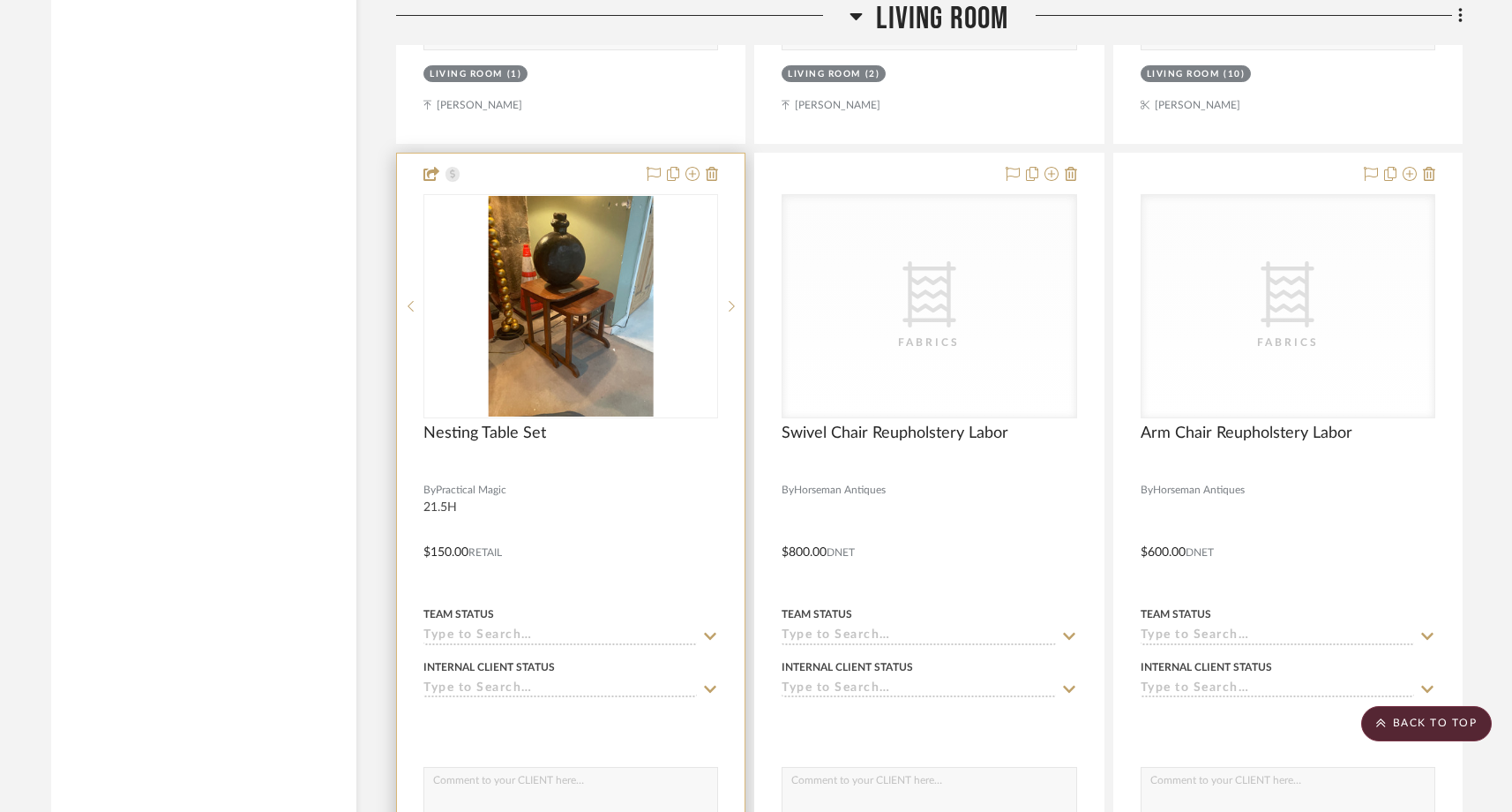
click at [550, 586] on div at bounding box center [570, 539] width 347 height 772
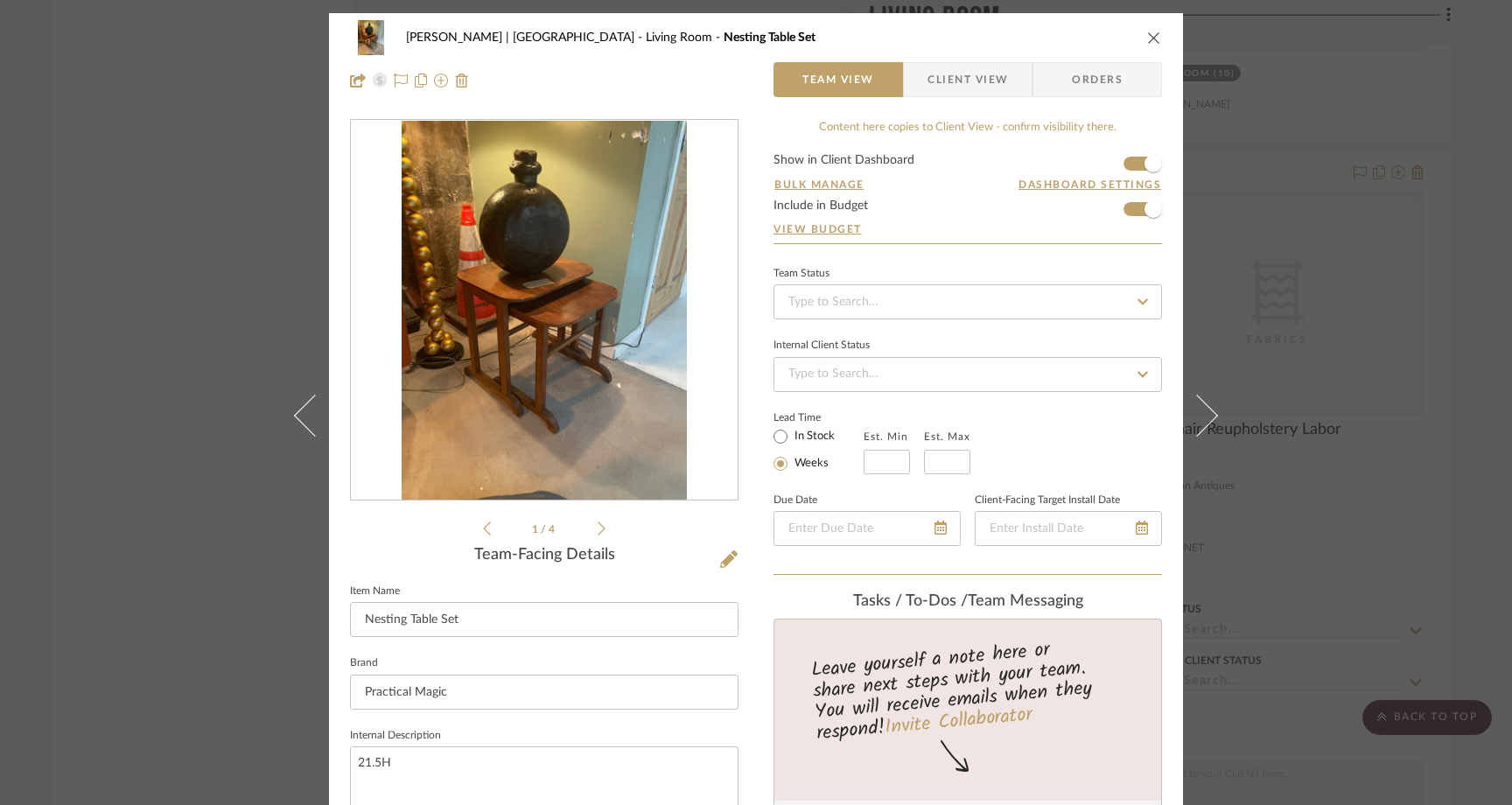
scroll to position [86, 0]
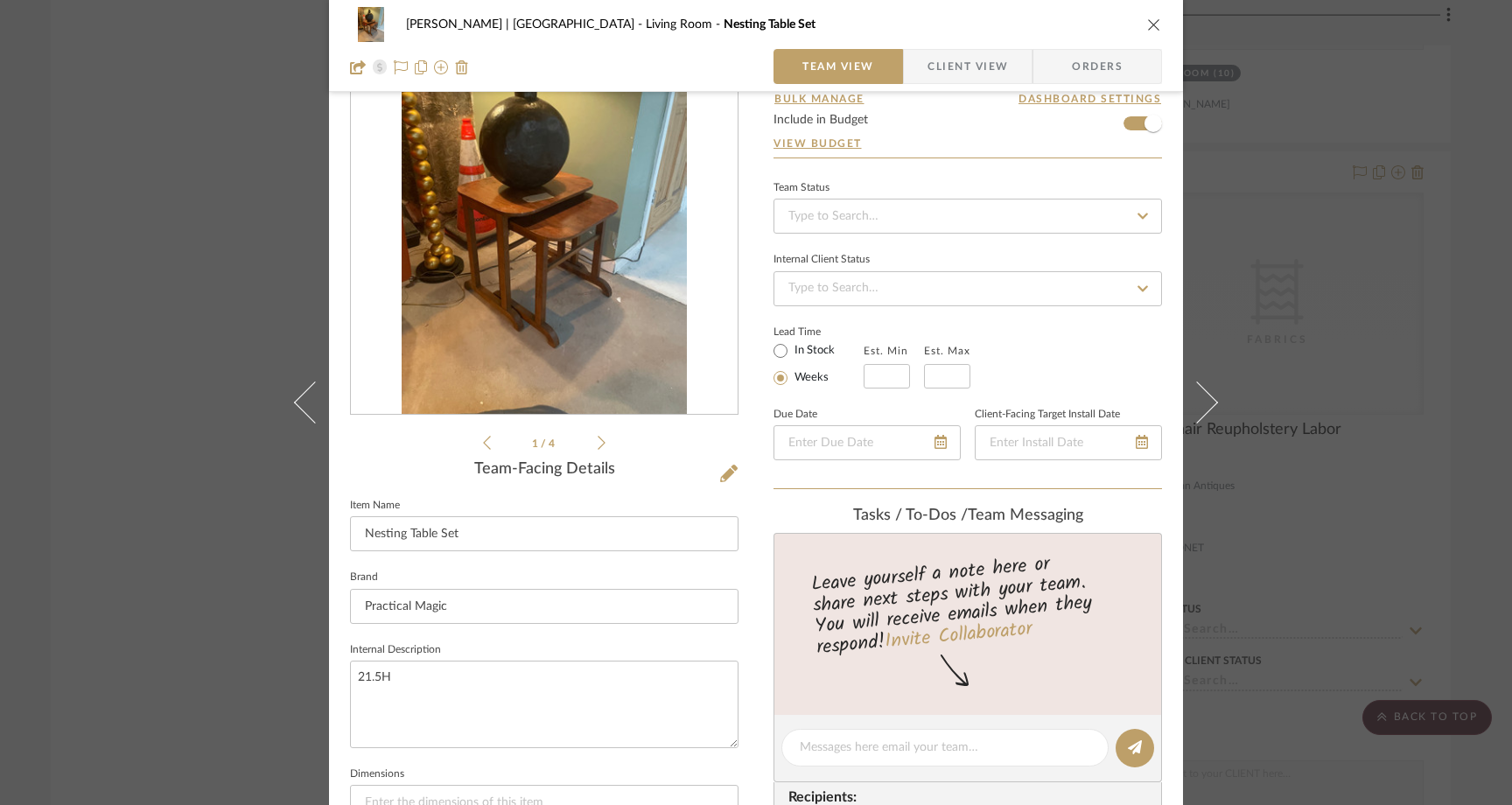
click at [188, 366] on div "Ferree | Brooklyn Heights Living Room Nesting Table Set Team View Client View O…" at bounding box center [756, 402] width 1512 height 805
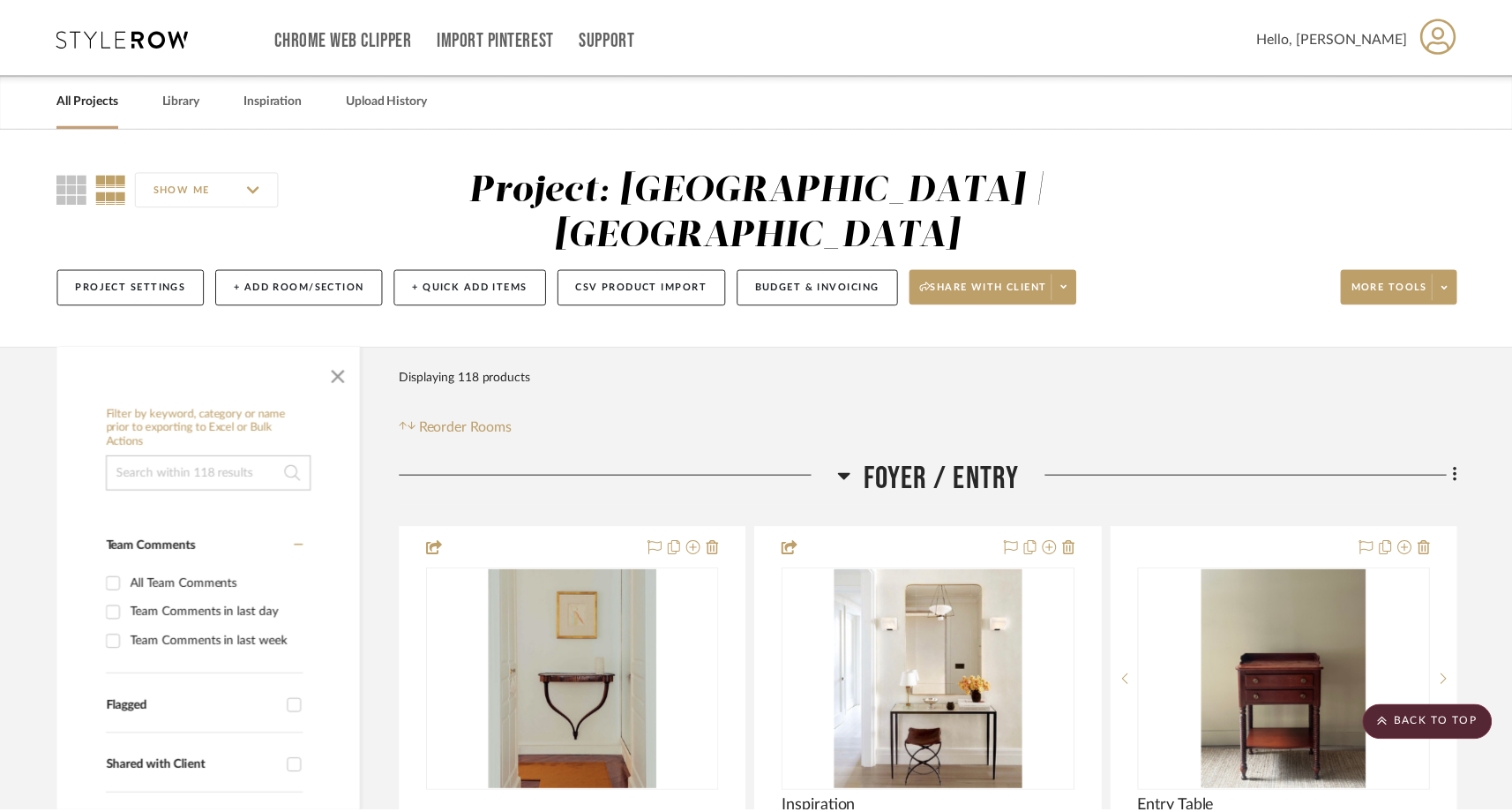
scroll to position [11650, 0]
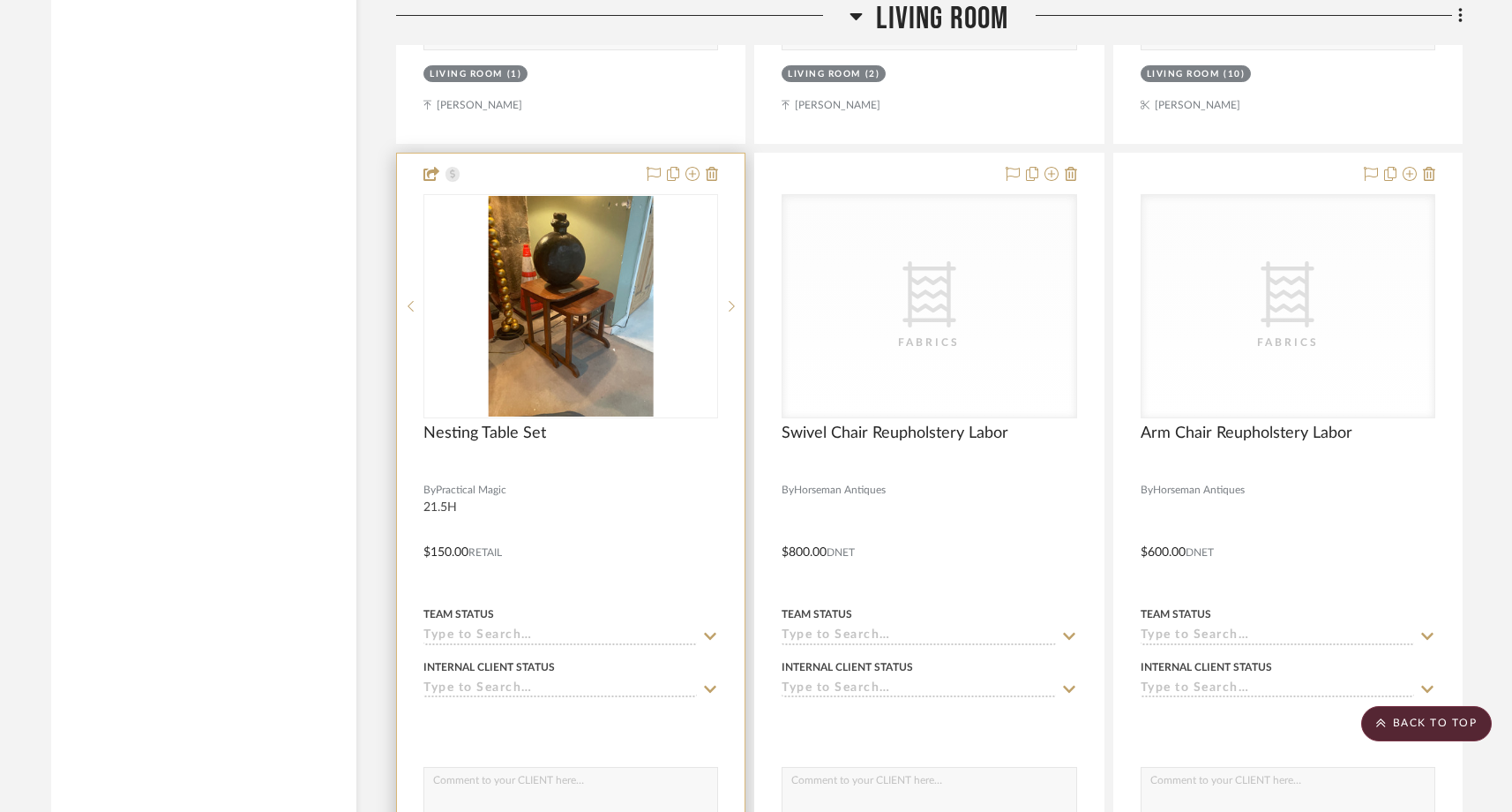
click at [505, 628] on input at bounding box center [560, 636] width 274 height 17
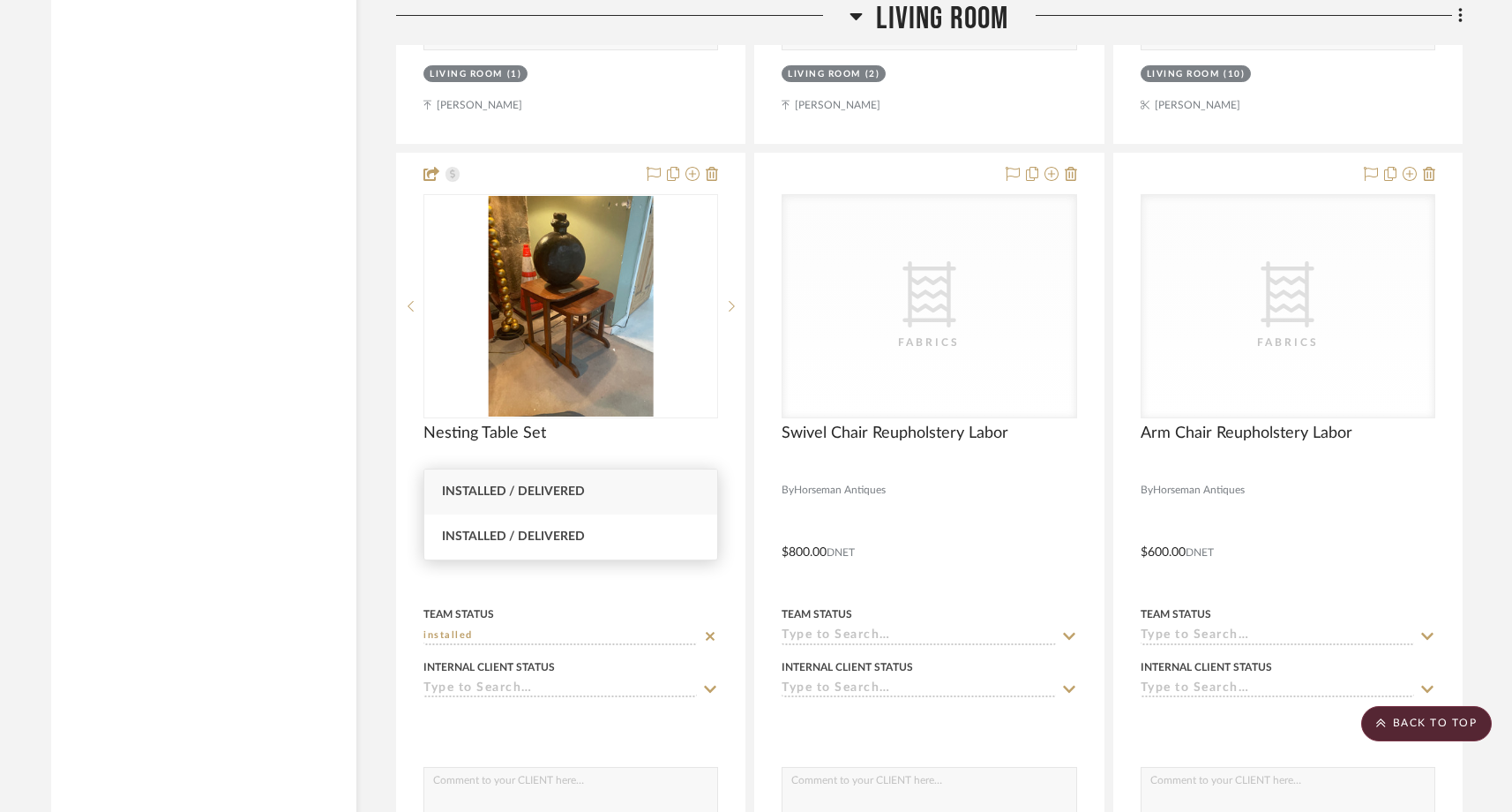
type input "installed"
click at [494, 496] on span "Installed / Delivered" at bounding box center [513, 491] width 143 height 12
type input "8/25/2025"
type input "Installed / Delivered"
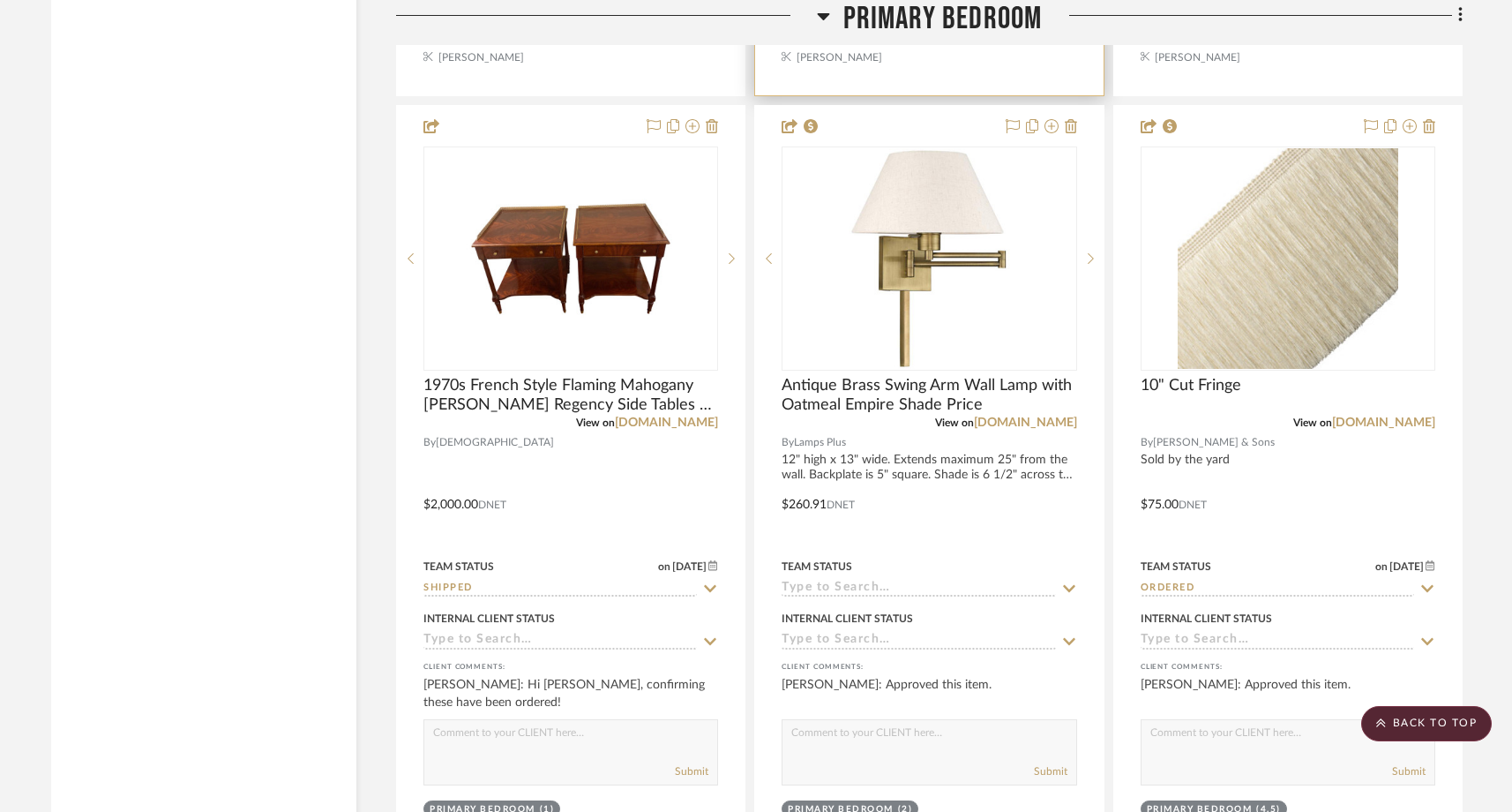
scroll to position [21706, 0]
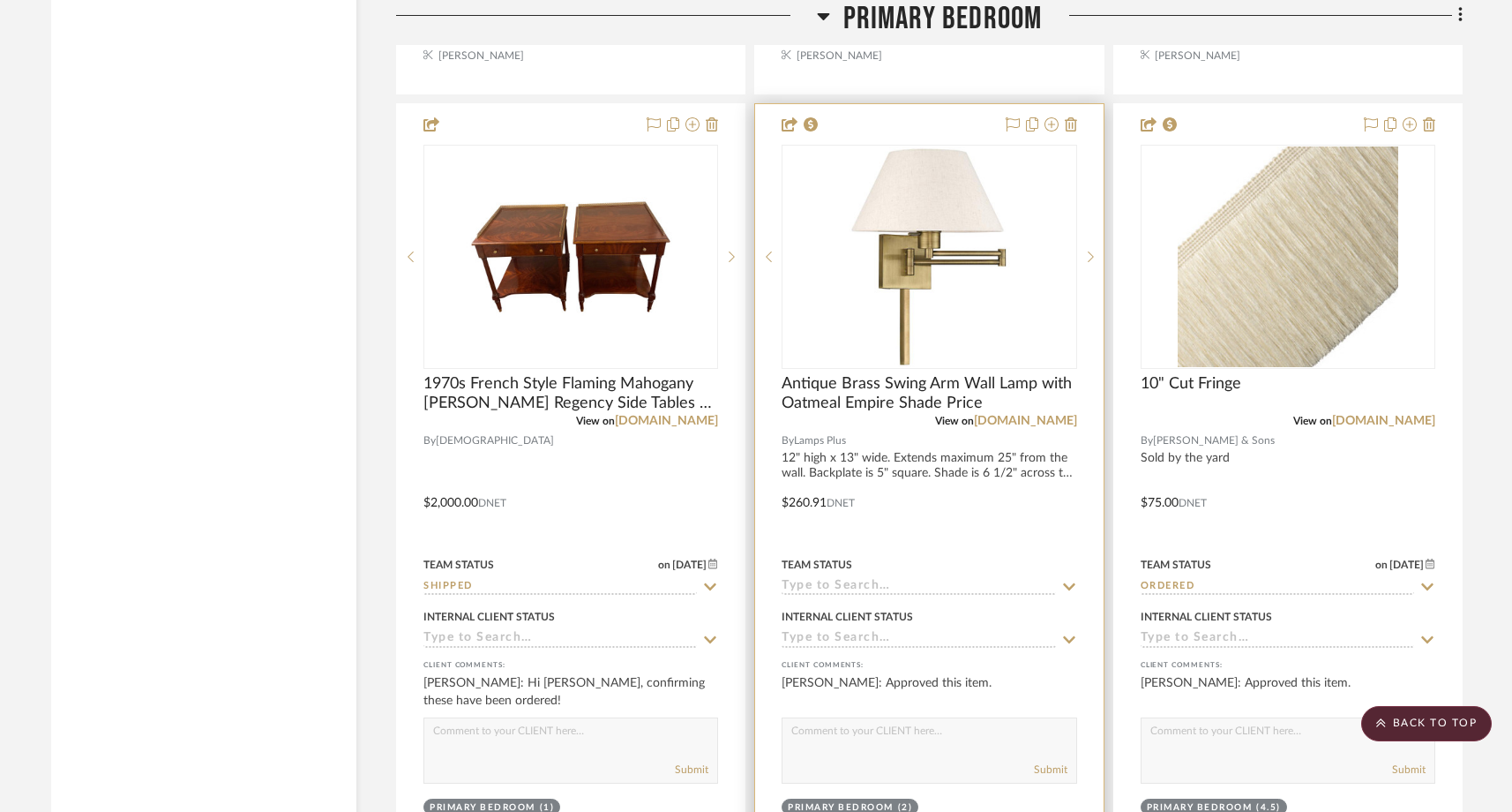
click at [873, 578] on input at bounding box center [918, 586] width 274 height 17
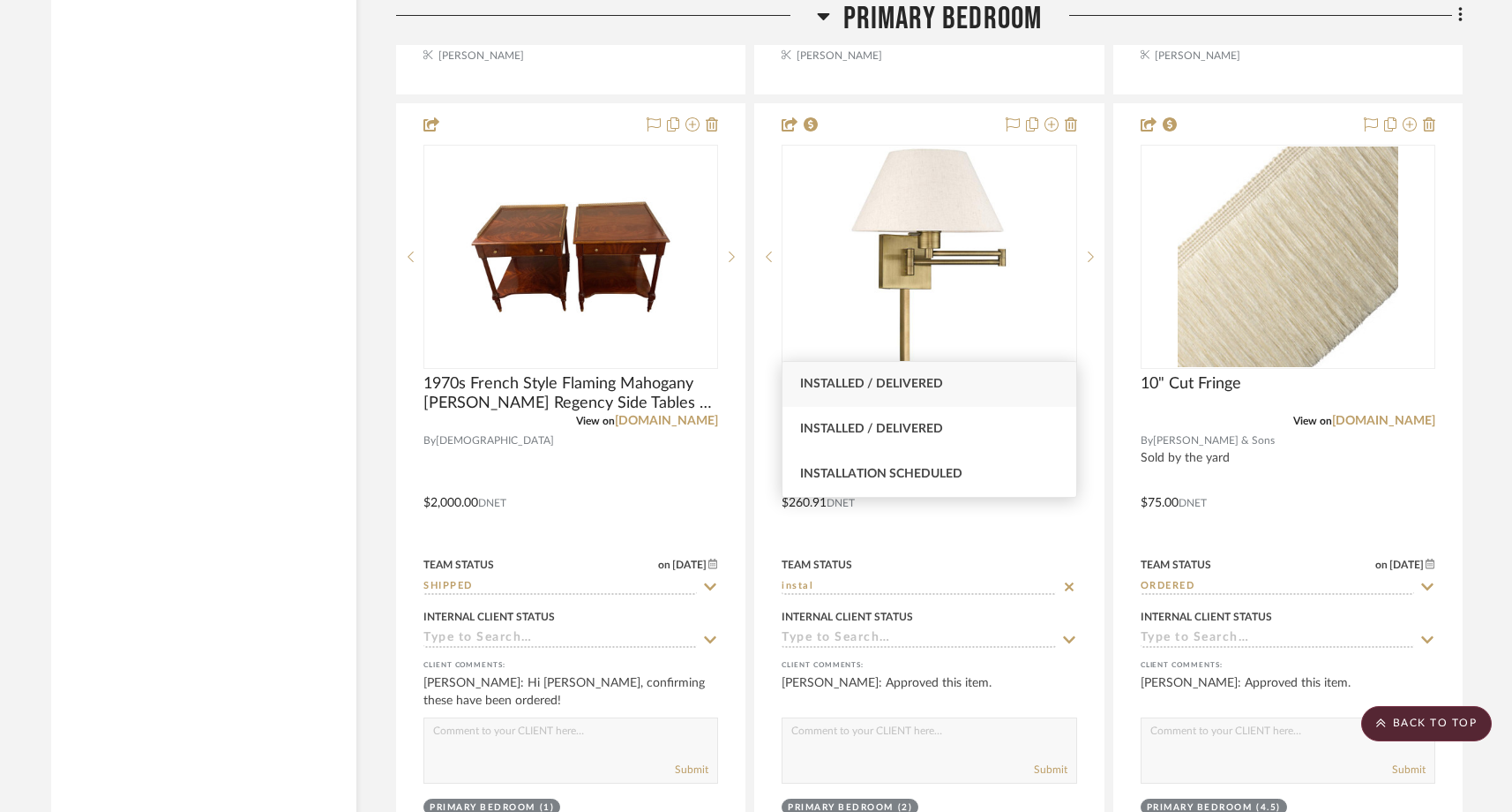
type input "instal"
click at [897, 378] on span "Installed / Delivered" at bounding box center [871, 384] width 143 height 12
type input "8/25/2025"
type input "Installed / Delivered"
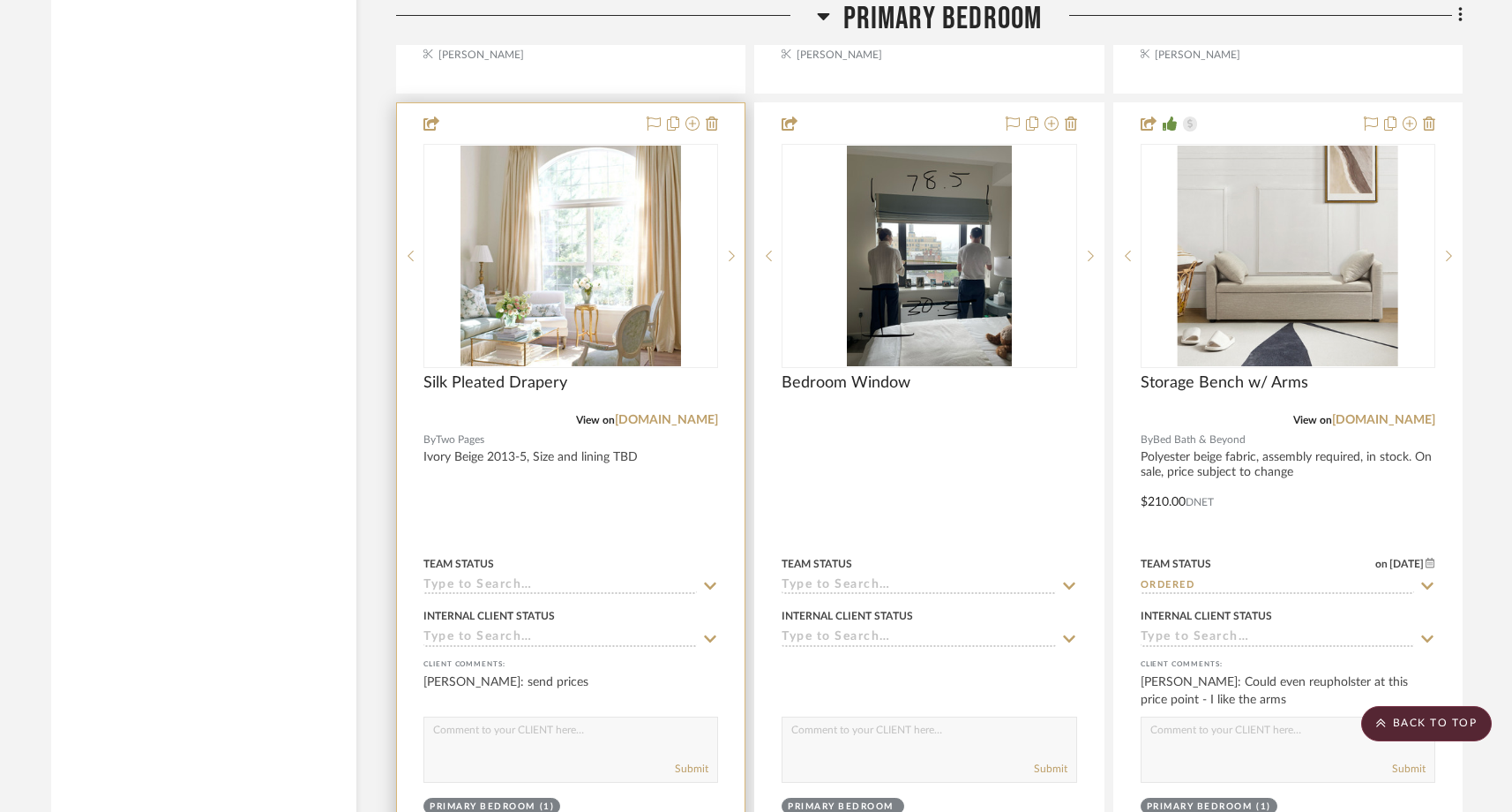
scroll to position [22496, 0]
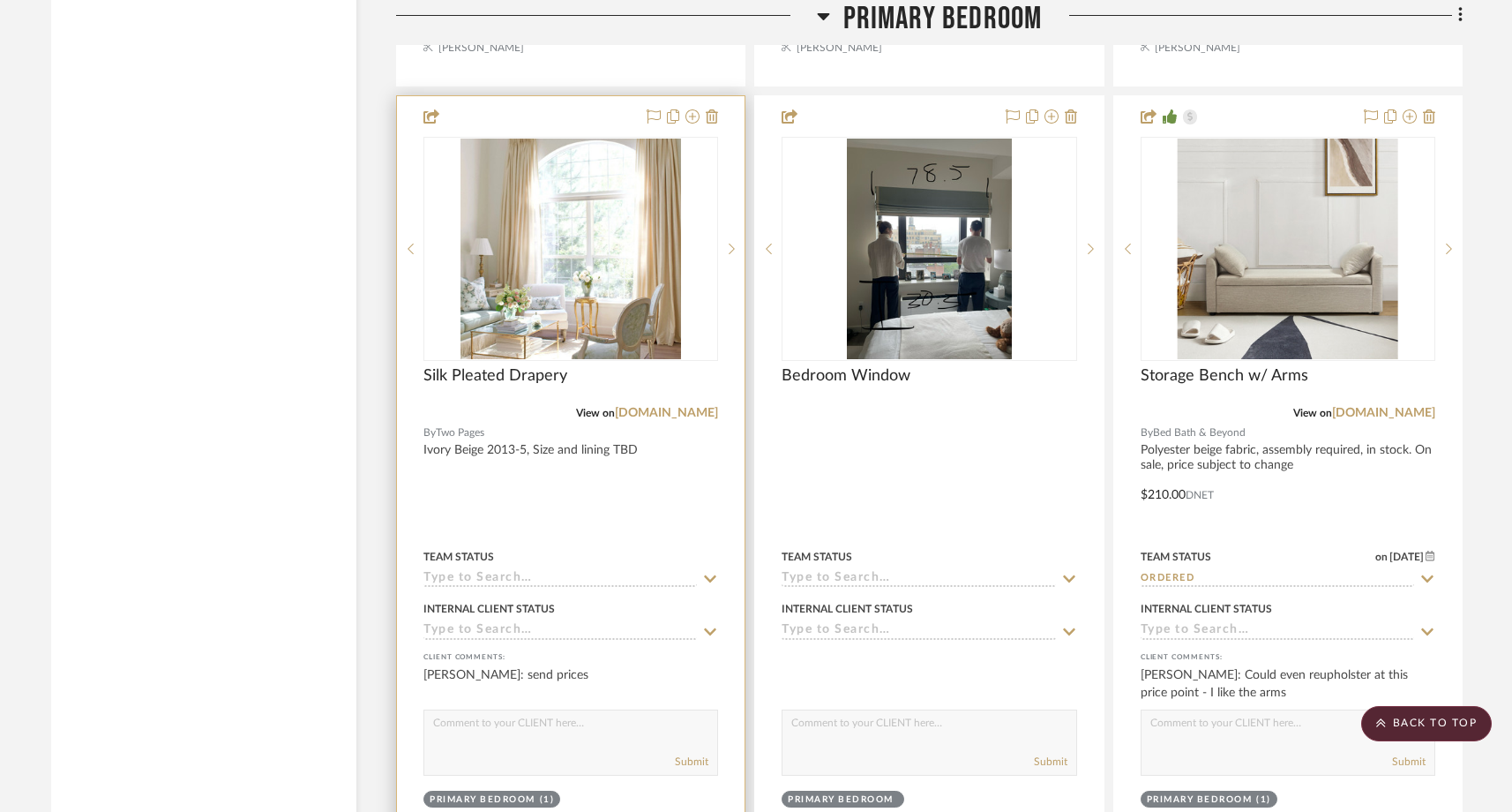
click at [575, 570] on input at bounding box center [560, 578] width 274 height 17
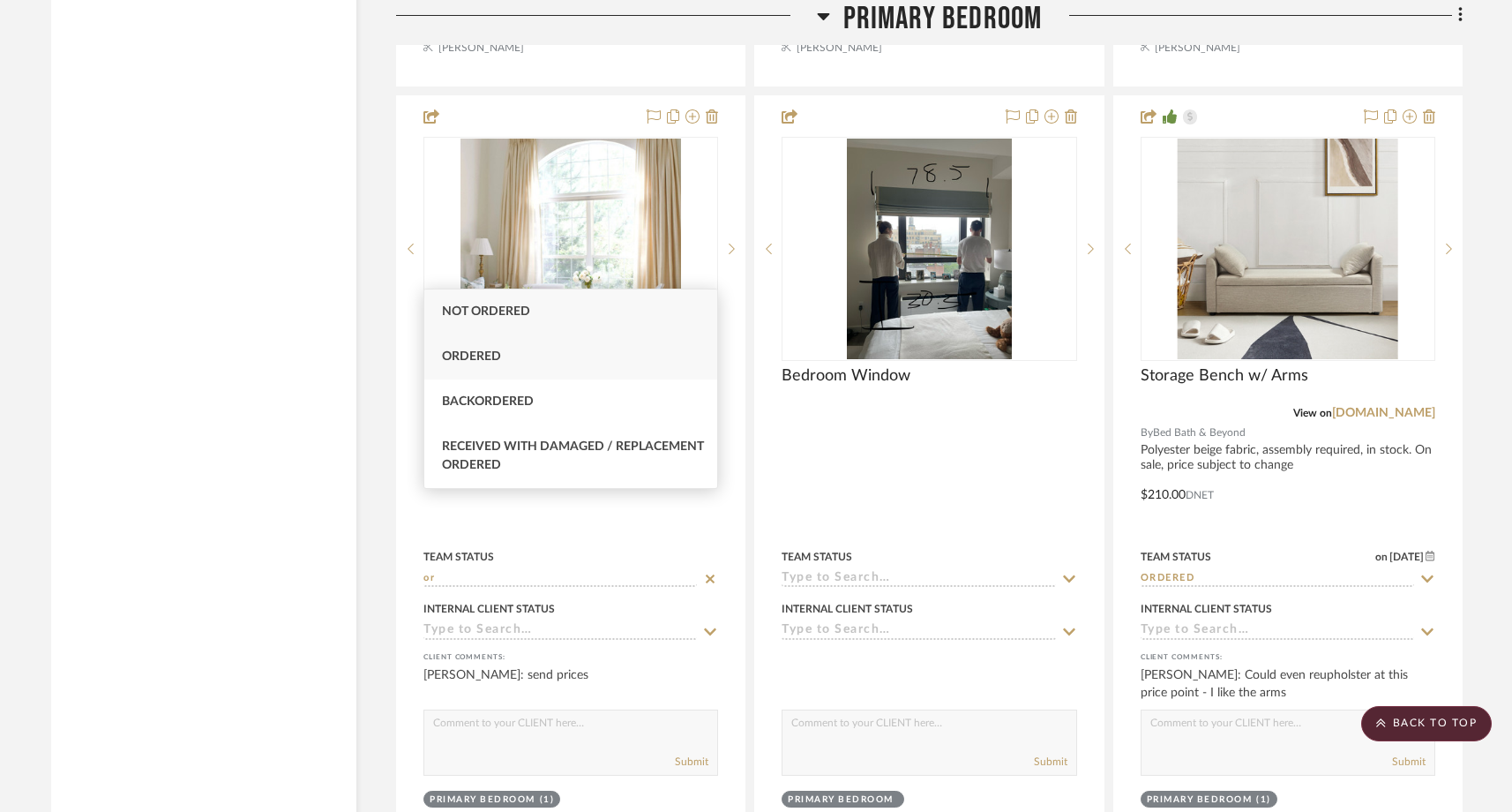
type input "o"
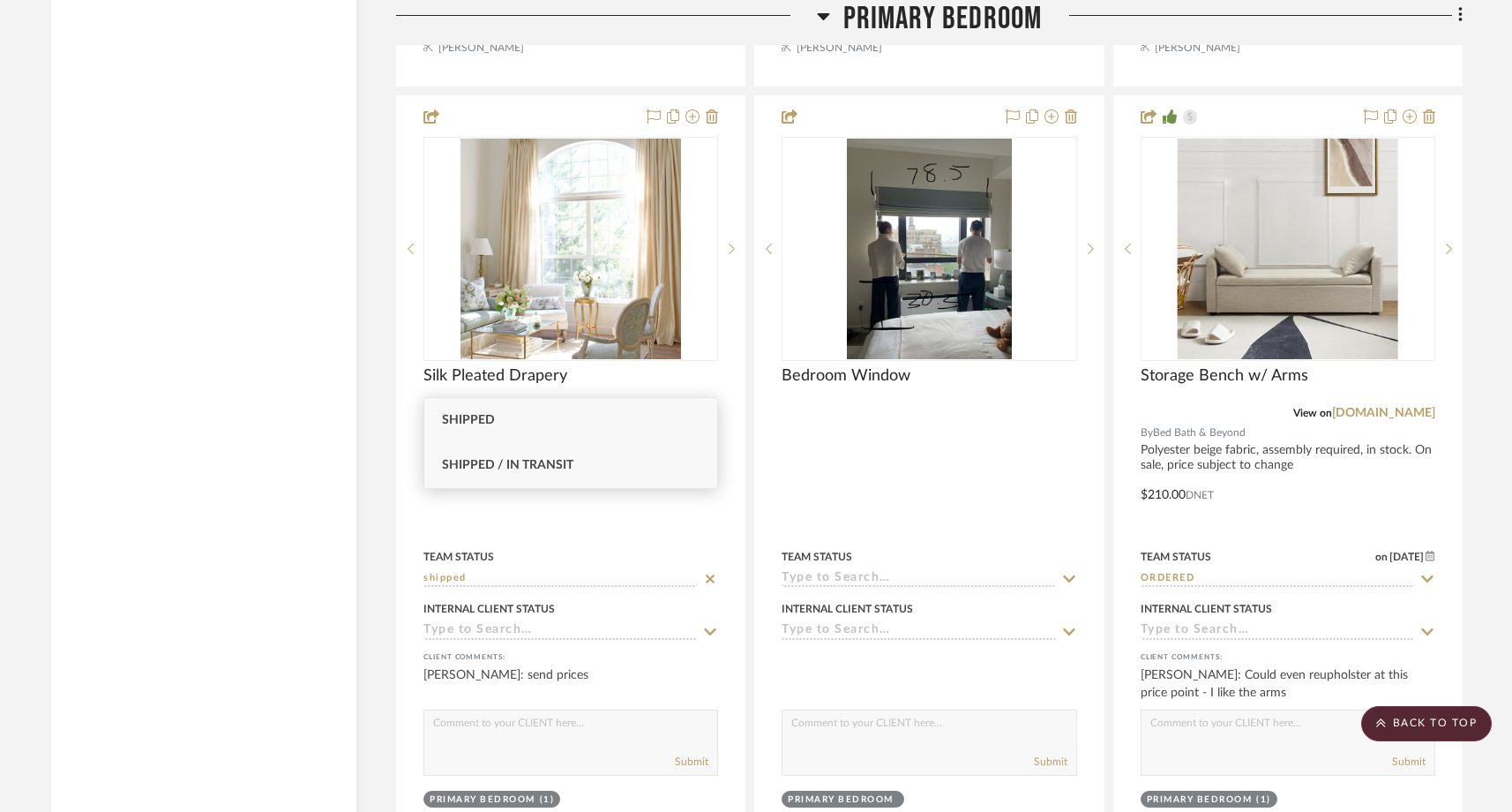
type input "shipped"
click at [478, 462] on span "Shipped / In Transit" at bounding box center [507, 465] width 131 height 12
type input "8/25/2025"
type input "Shipped / In Transit"
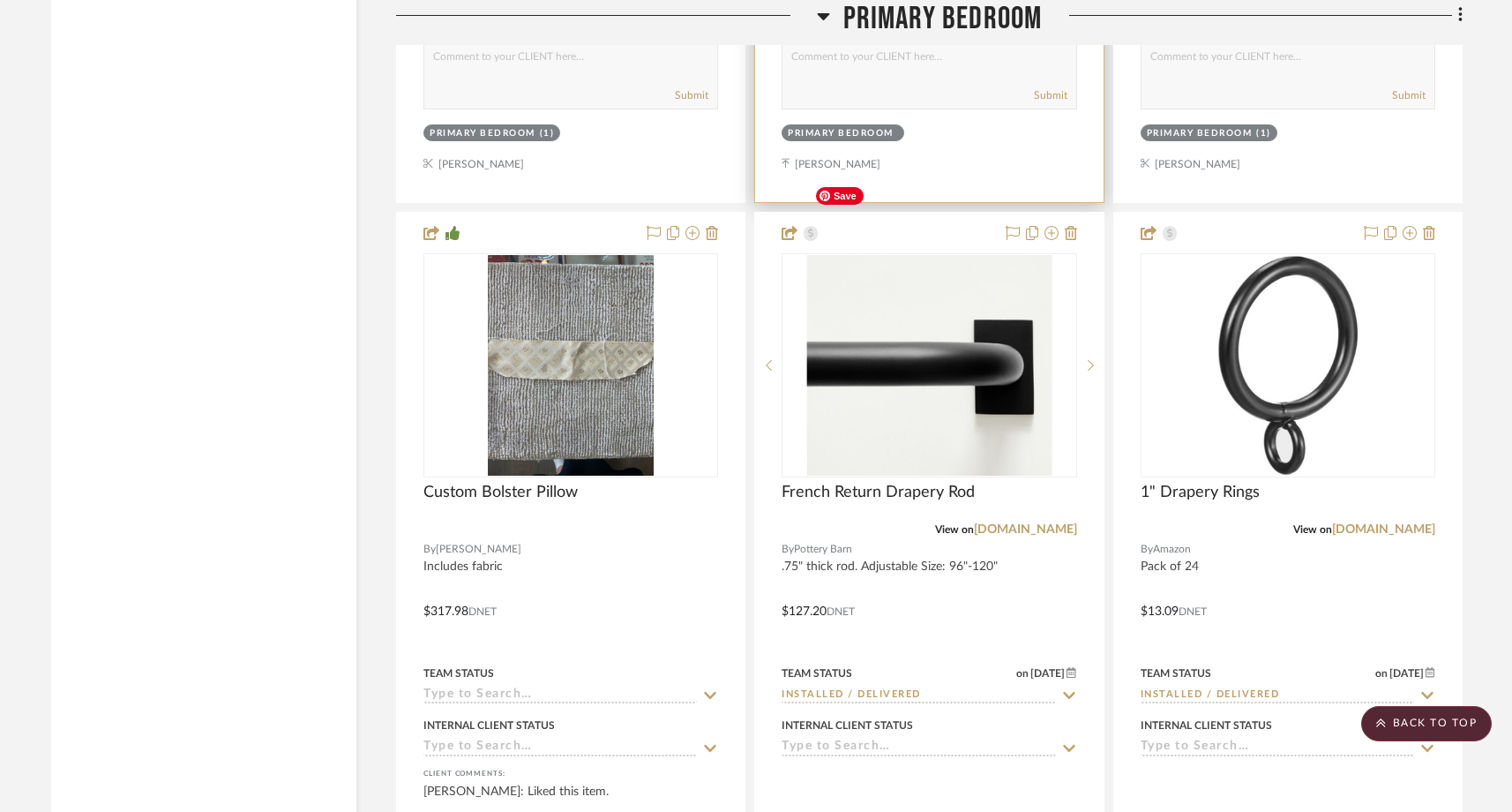
scroll to position [23163, 0]
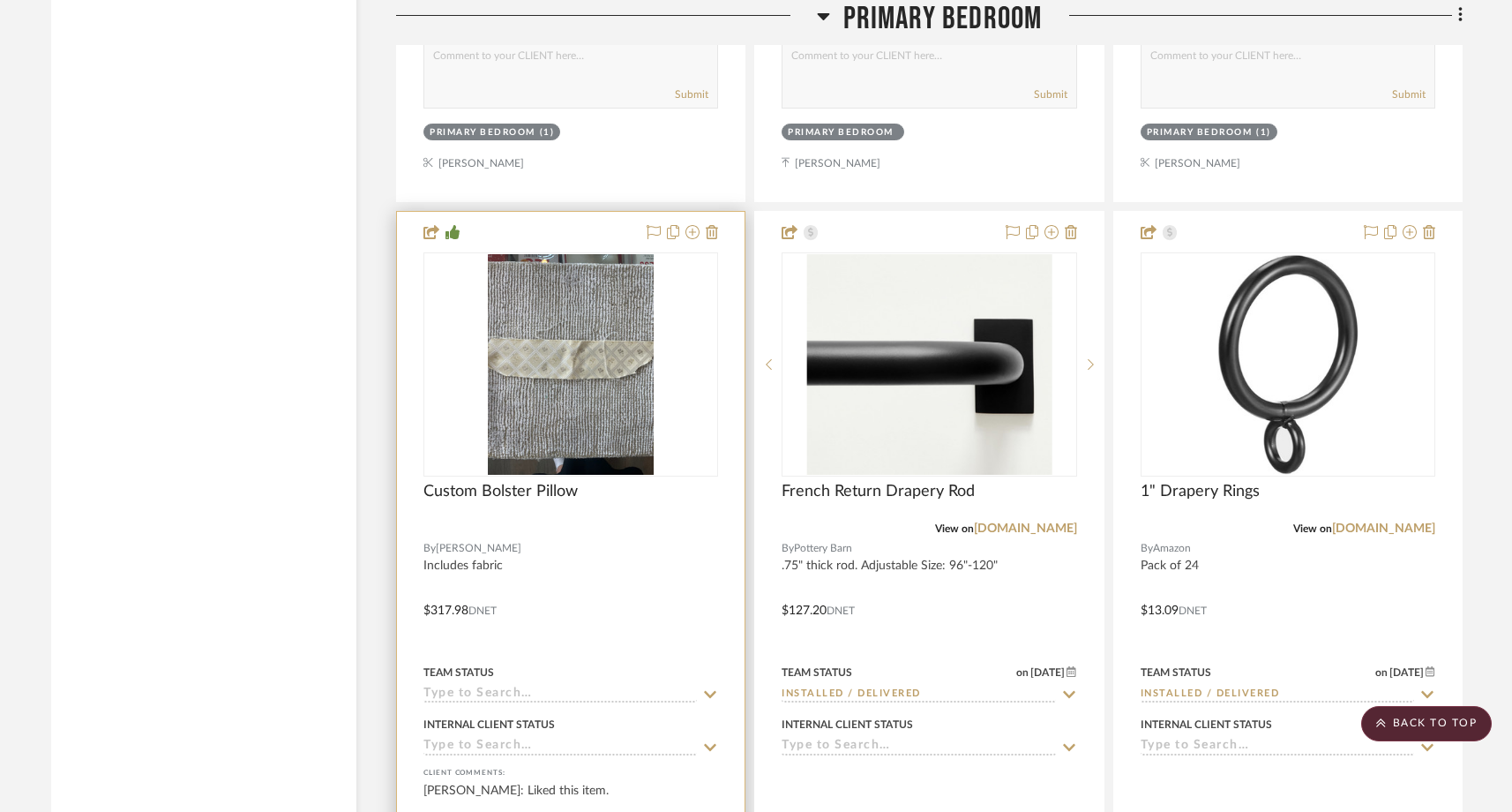
click at [525, 686] on input at bounding box center [560, 694] width 274 height 17
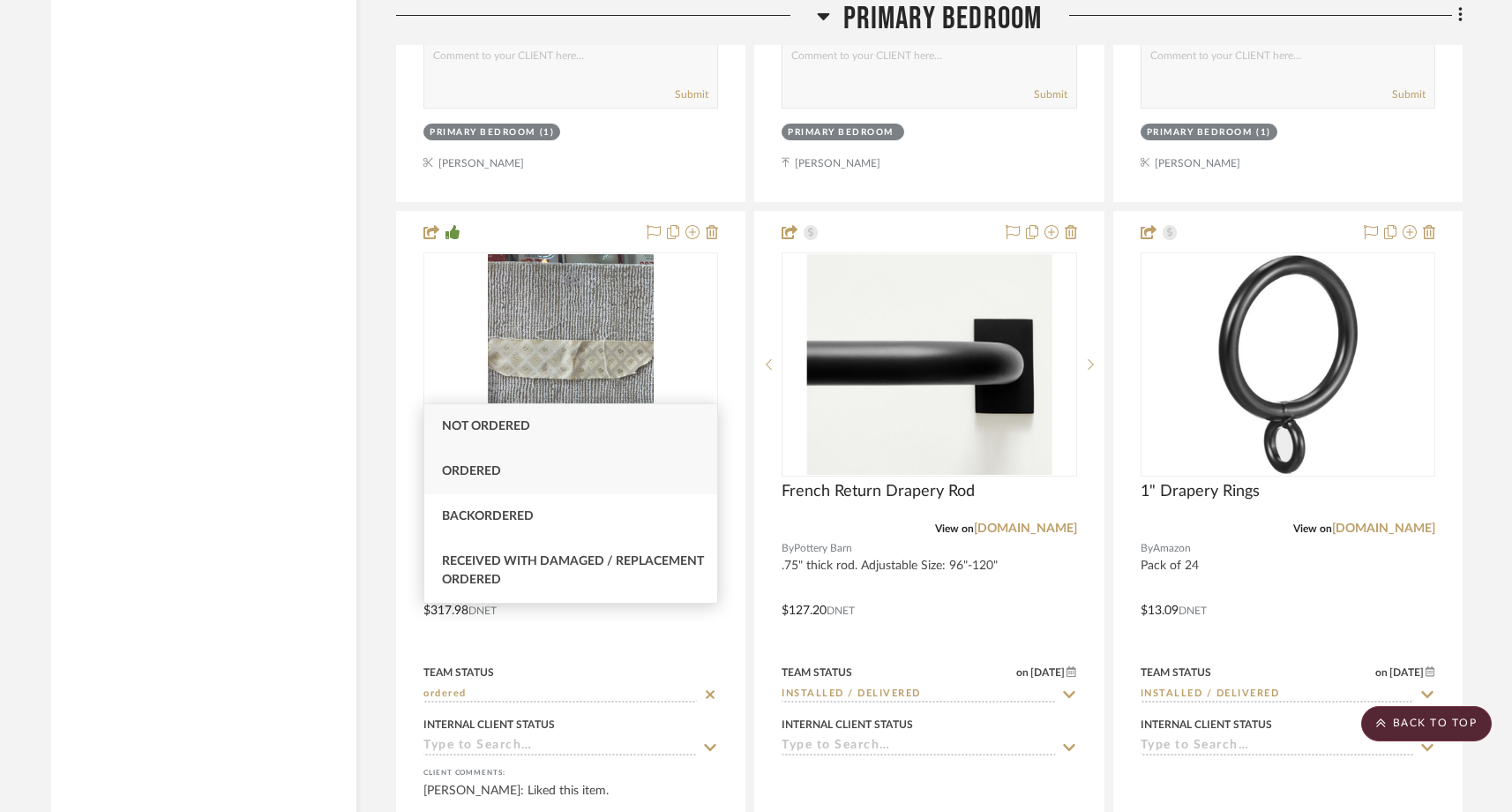
type input "ordered"
click at [479, 480] on div "Ordered" at bounding box center [570, 472] width 293 height 45
type input "8/25/2025"
type input "Ordered"
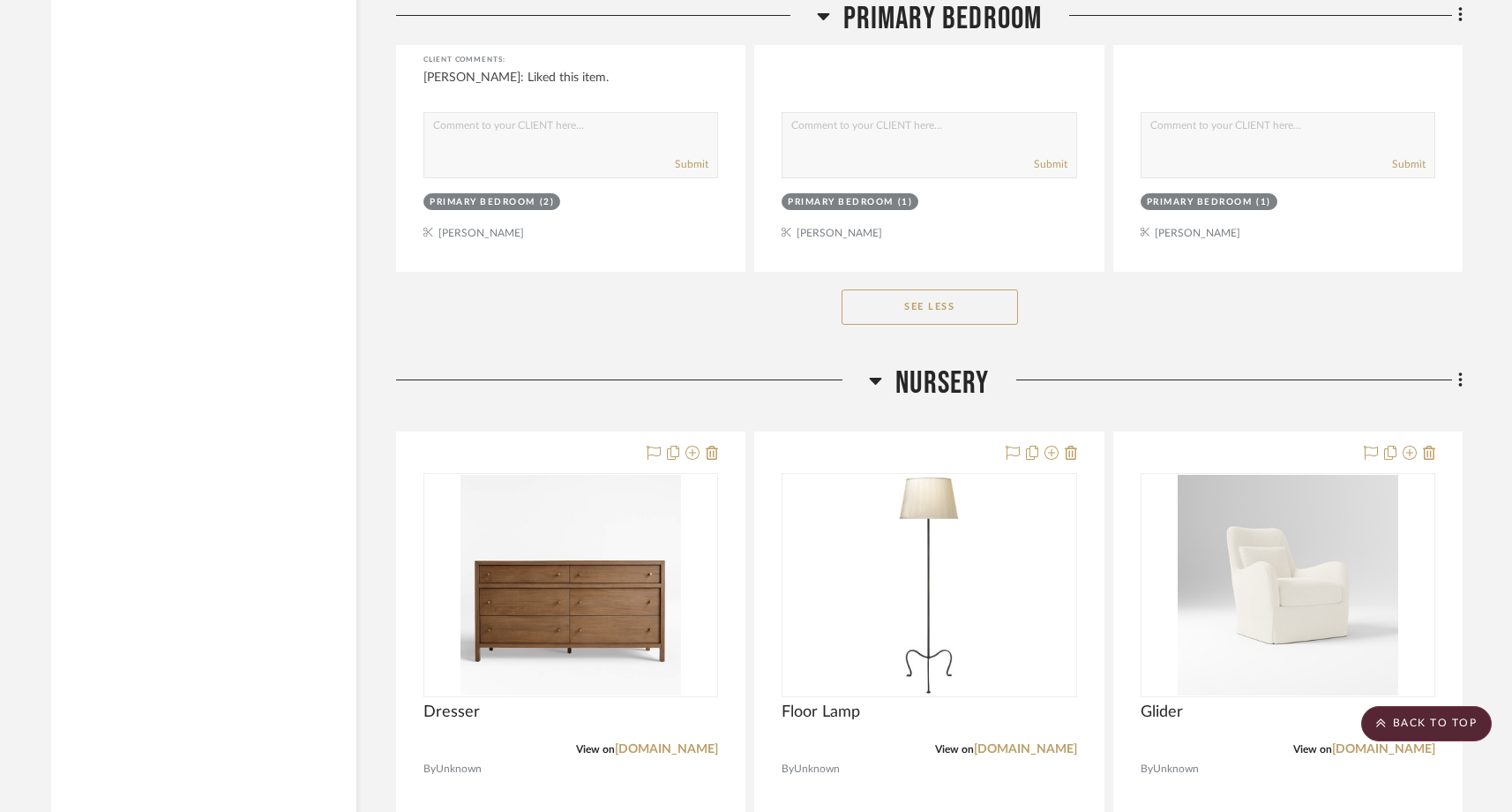
scroll to position [24663, 0]
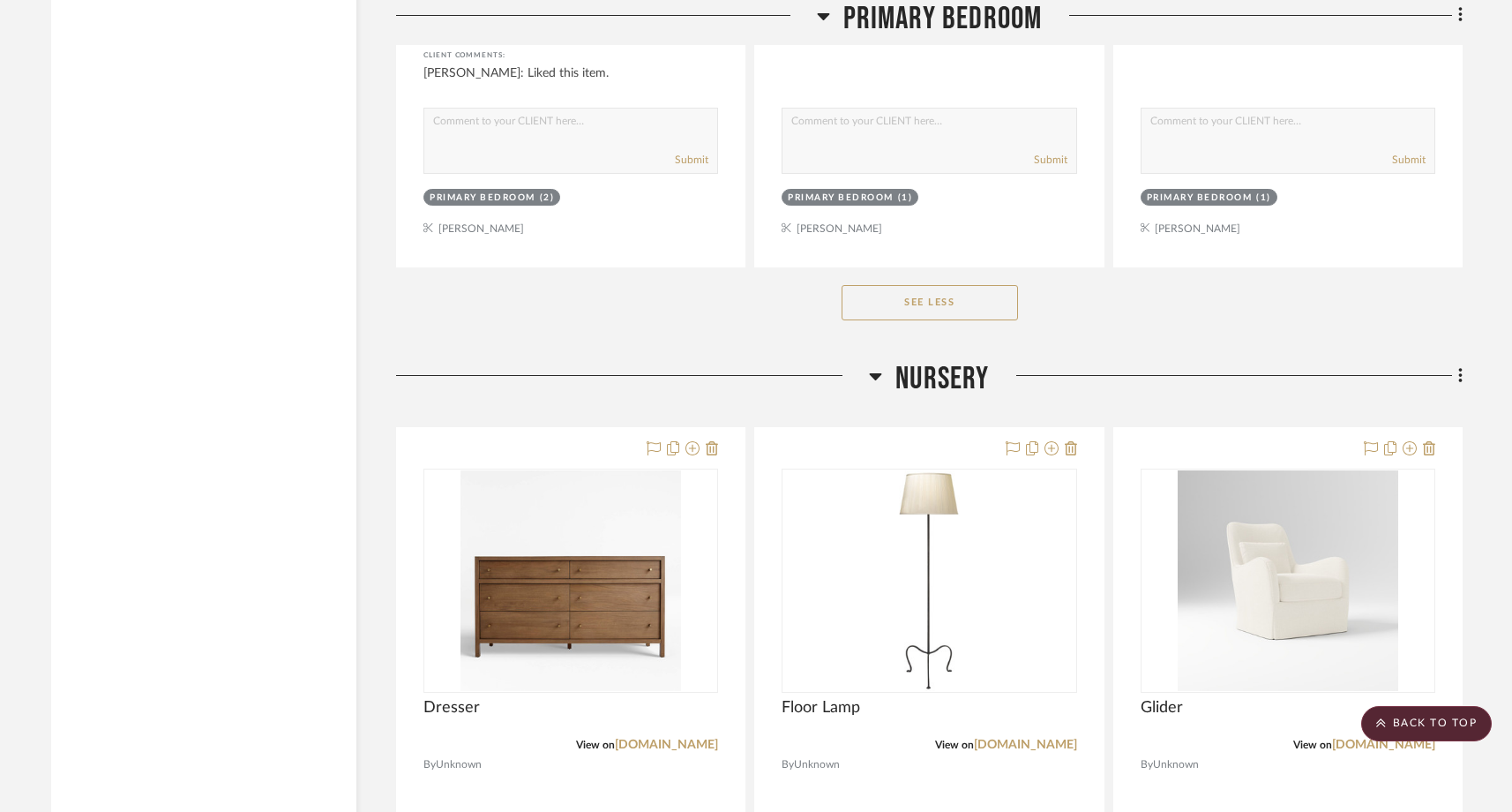
click at [1310, 267] on div "See Less" at bounding box center [928, 302] width 1067 height 70
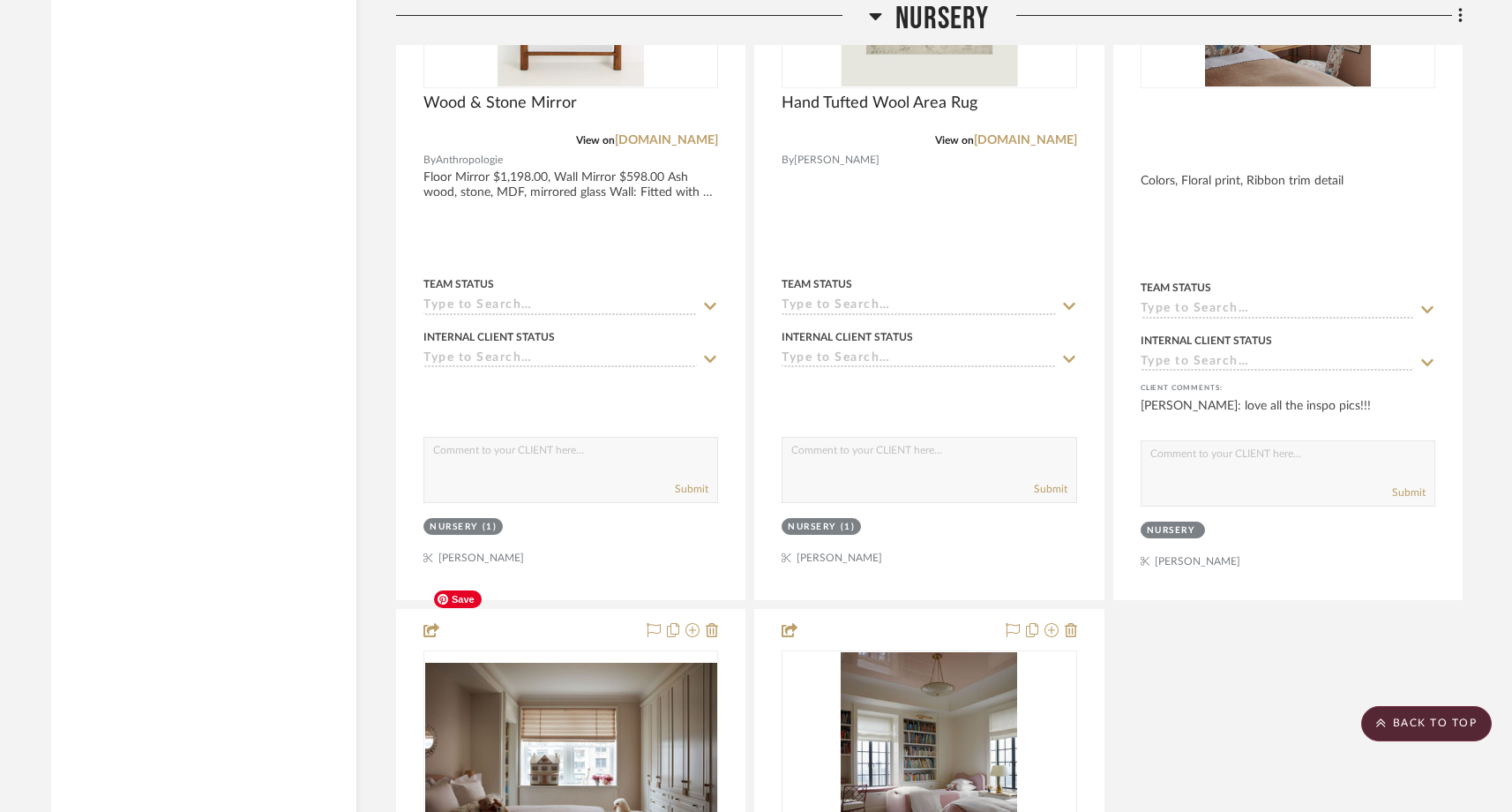
scroll to position [25984, 0]
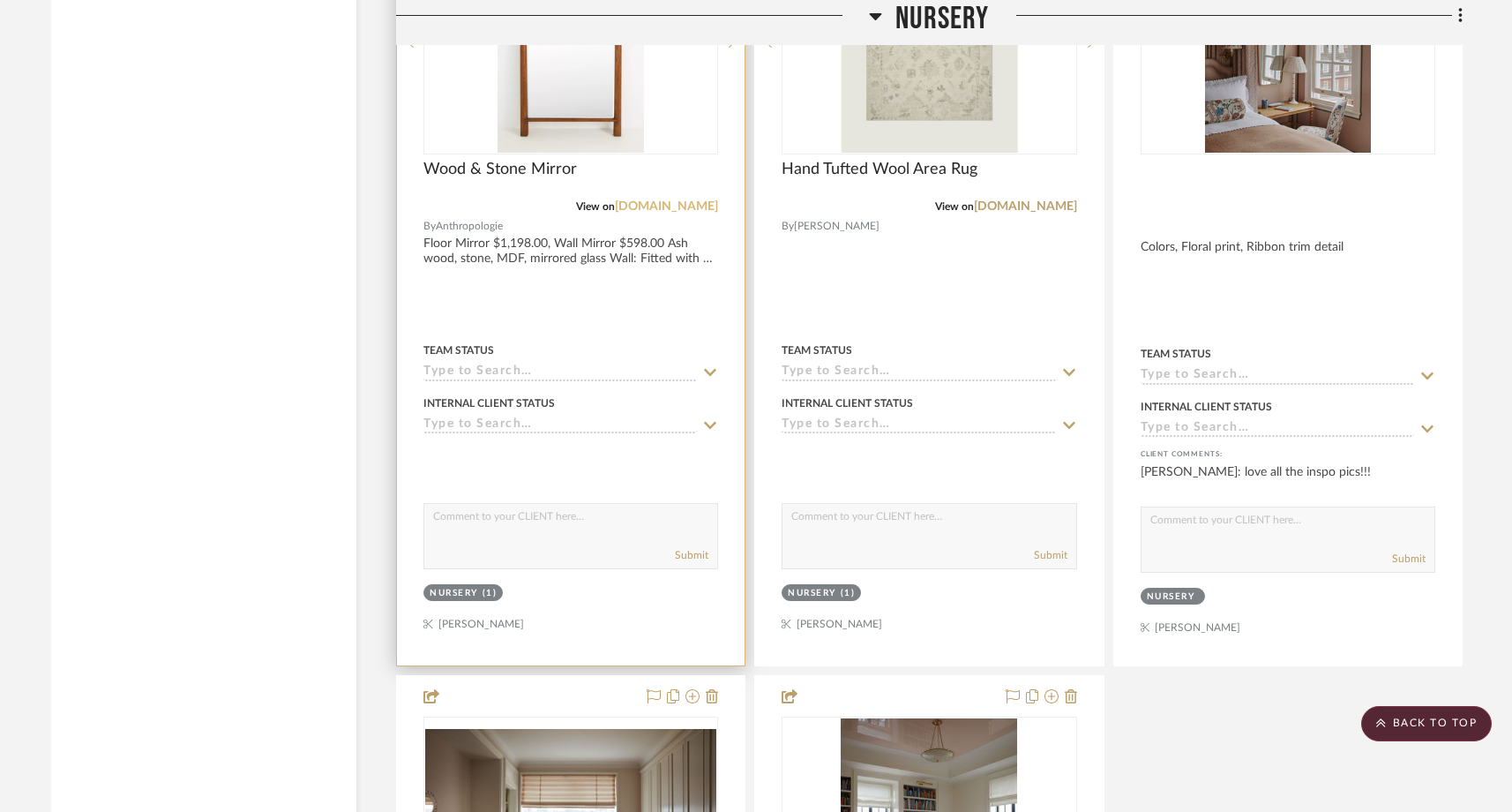
click at [623, 201] on link "anthropologie.com" at bounding box center [666, 207] width 103 height 12
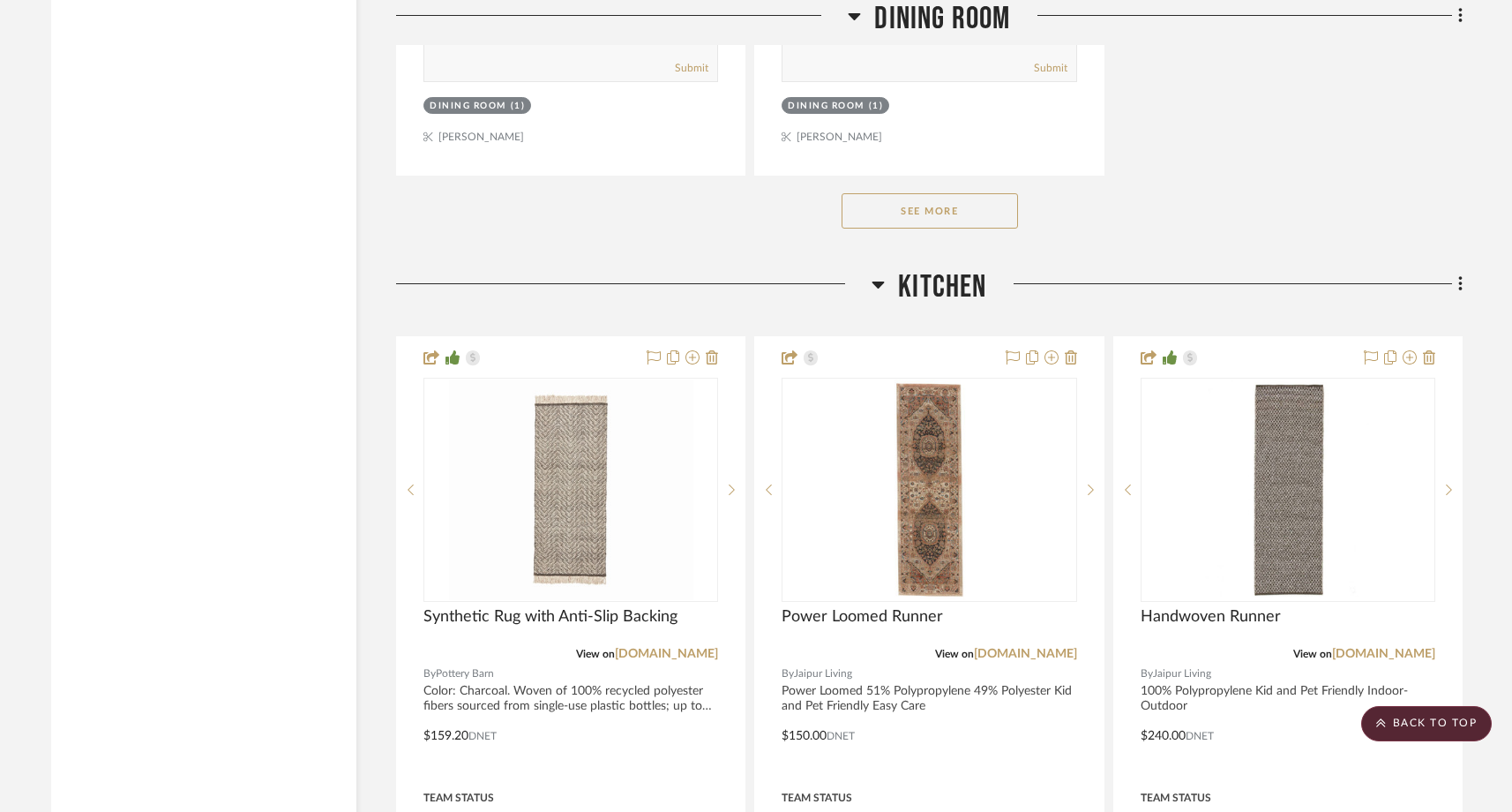
scroll to position [17017, 0]
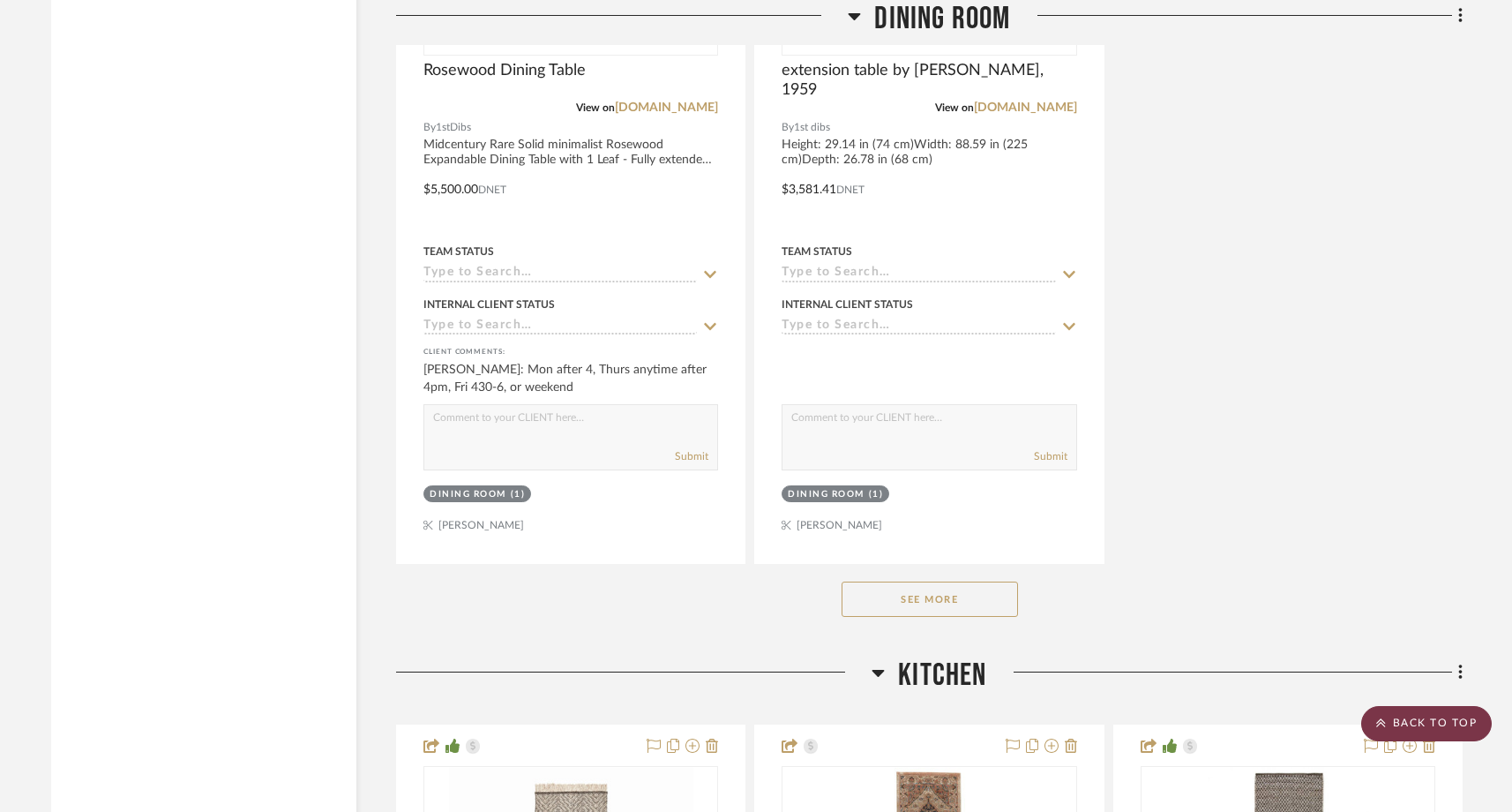
click at [1431, 724] on scroll-to-top-button "BACK TO TOP" at bounding box center [1426, 724] width 131 height 36
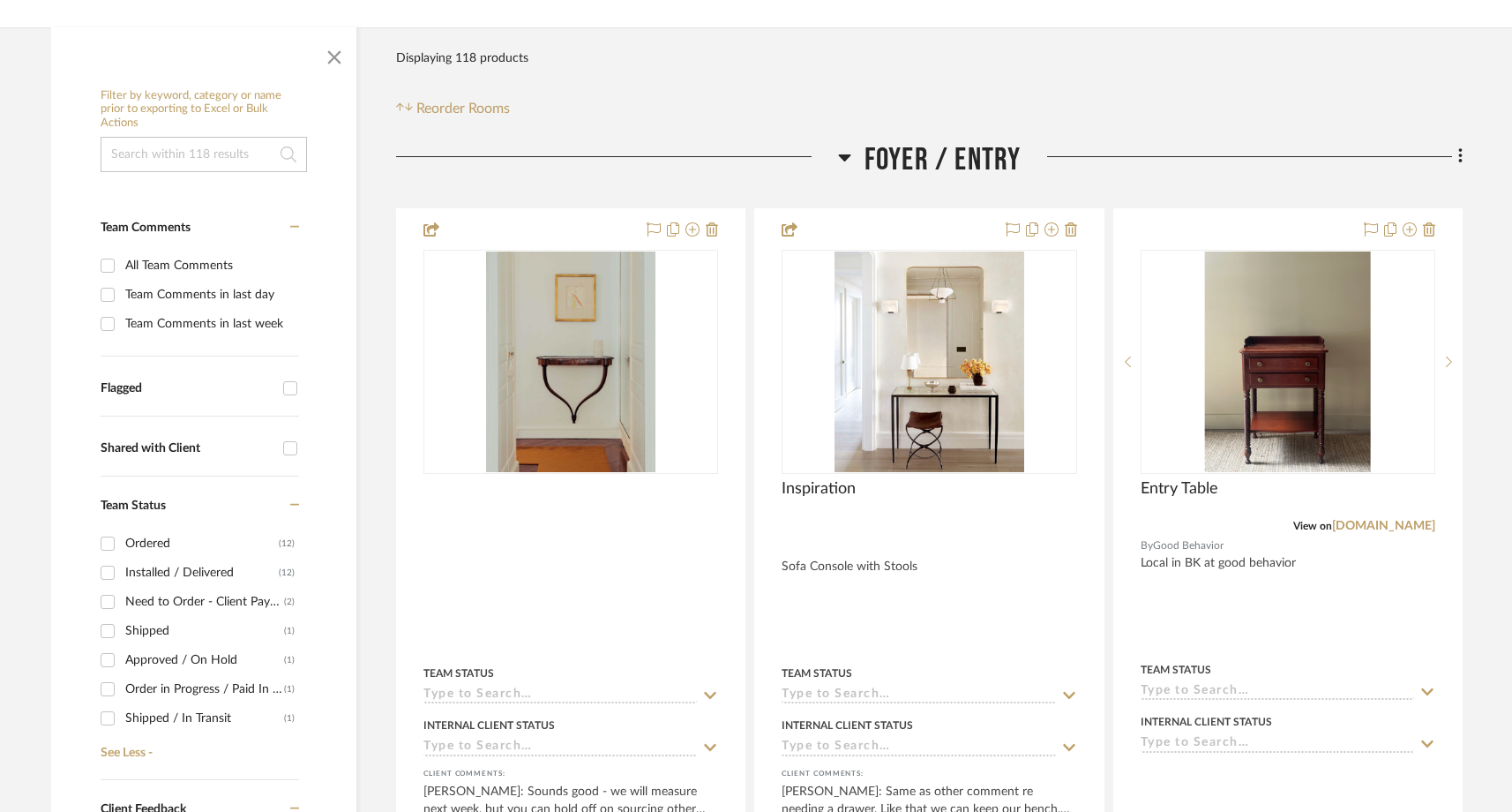
scroll to position [333, 0]
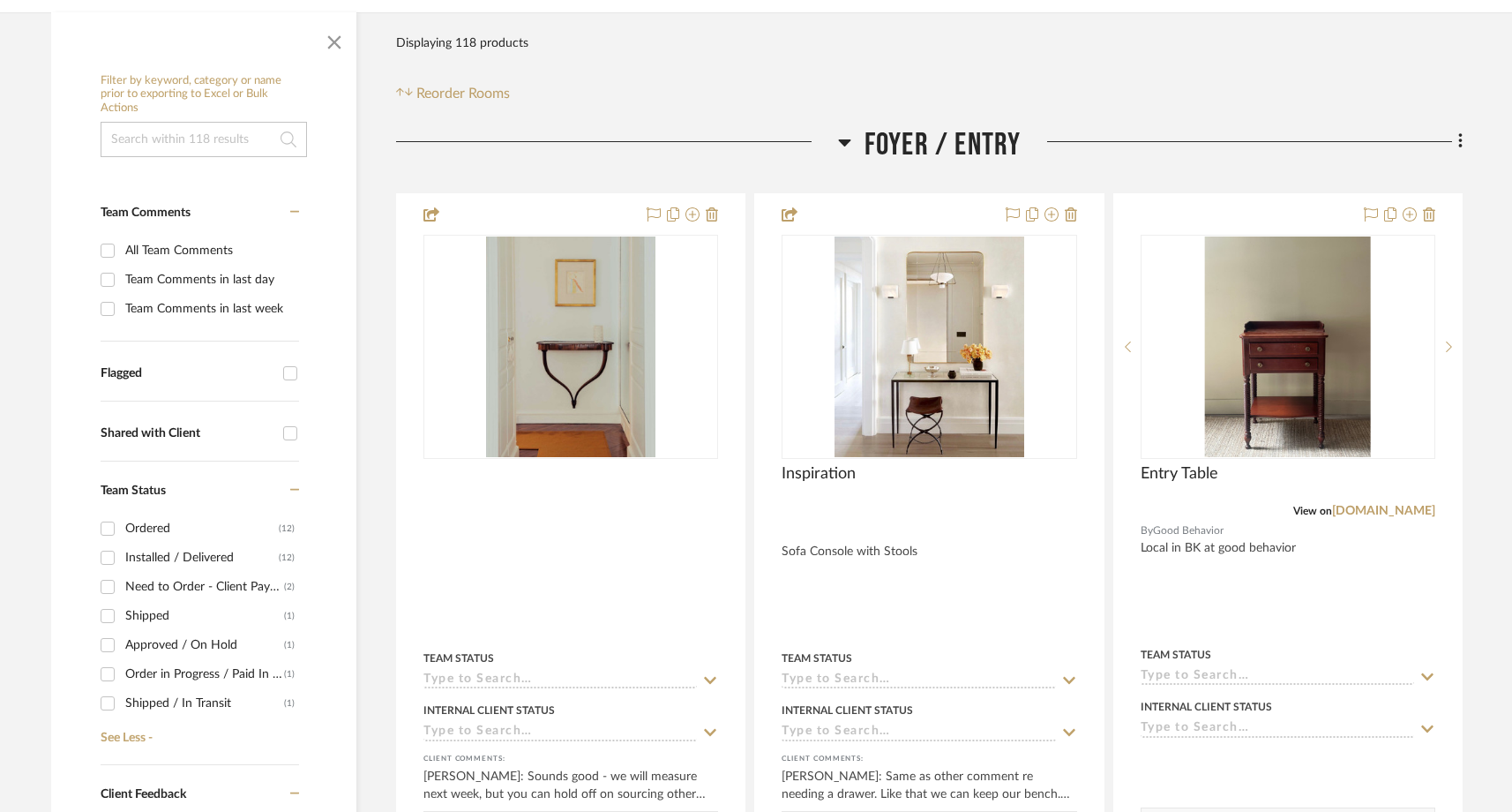
click at [107, 514] on input "Ordered (12)" at bounding box center [108, 529] width 29 height 29
checkbox input "true"
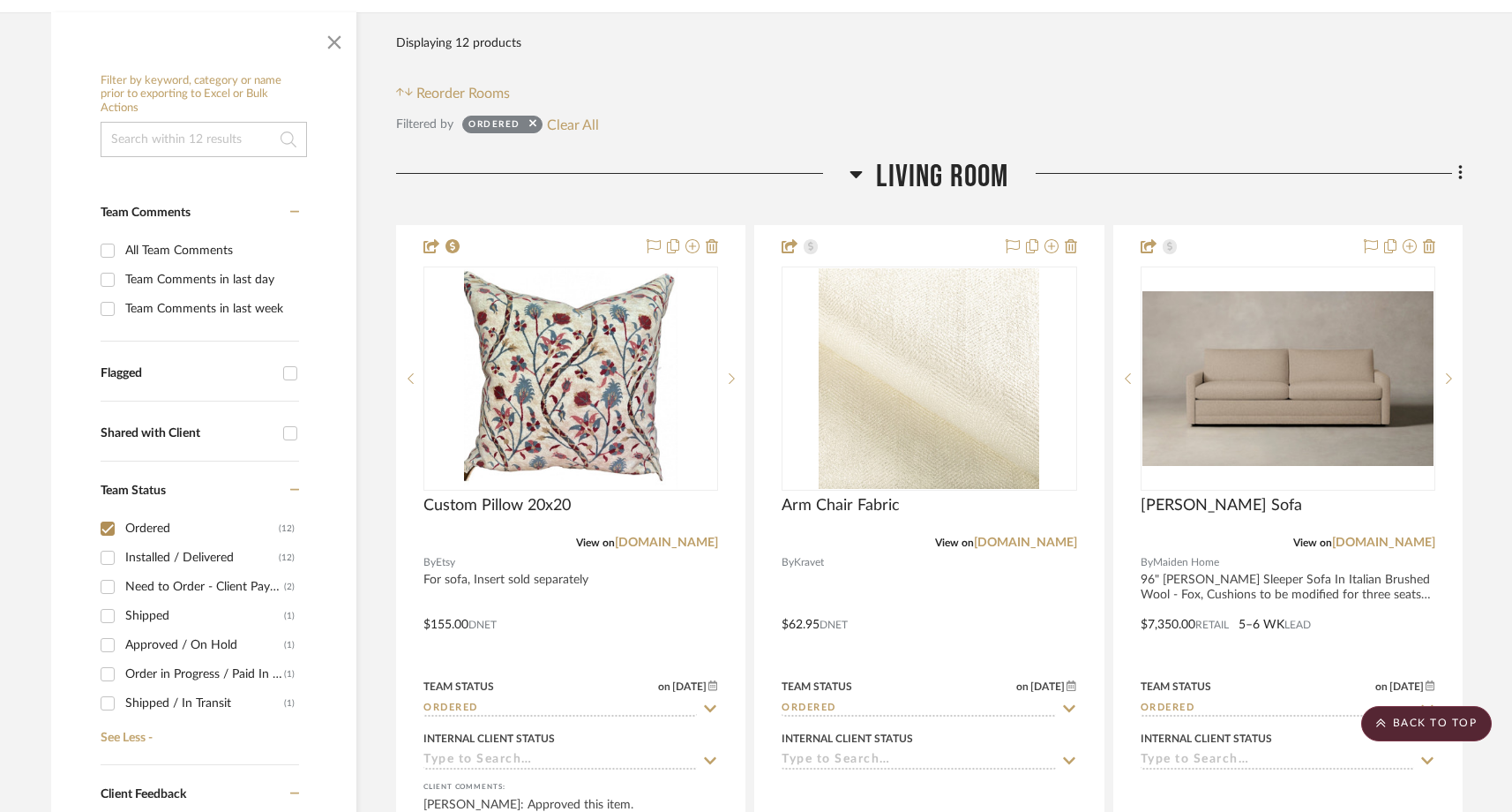
click at [104, 544] on input "Installed / Delivered (12)" at bounding box center [108, 558] width 29 height 29
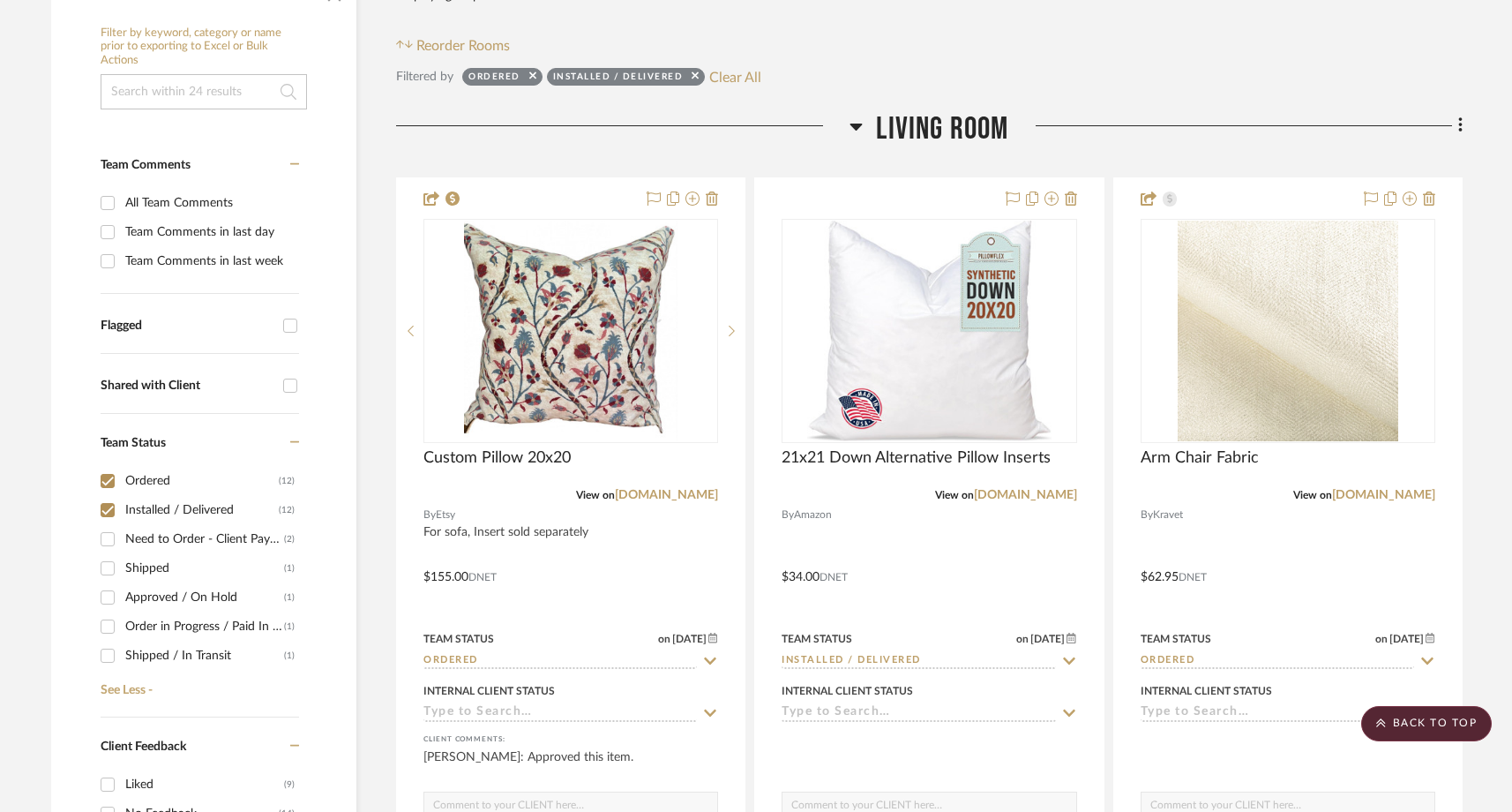
scroll to position [386, 0]
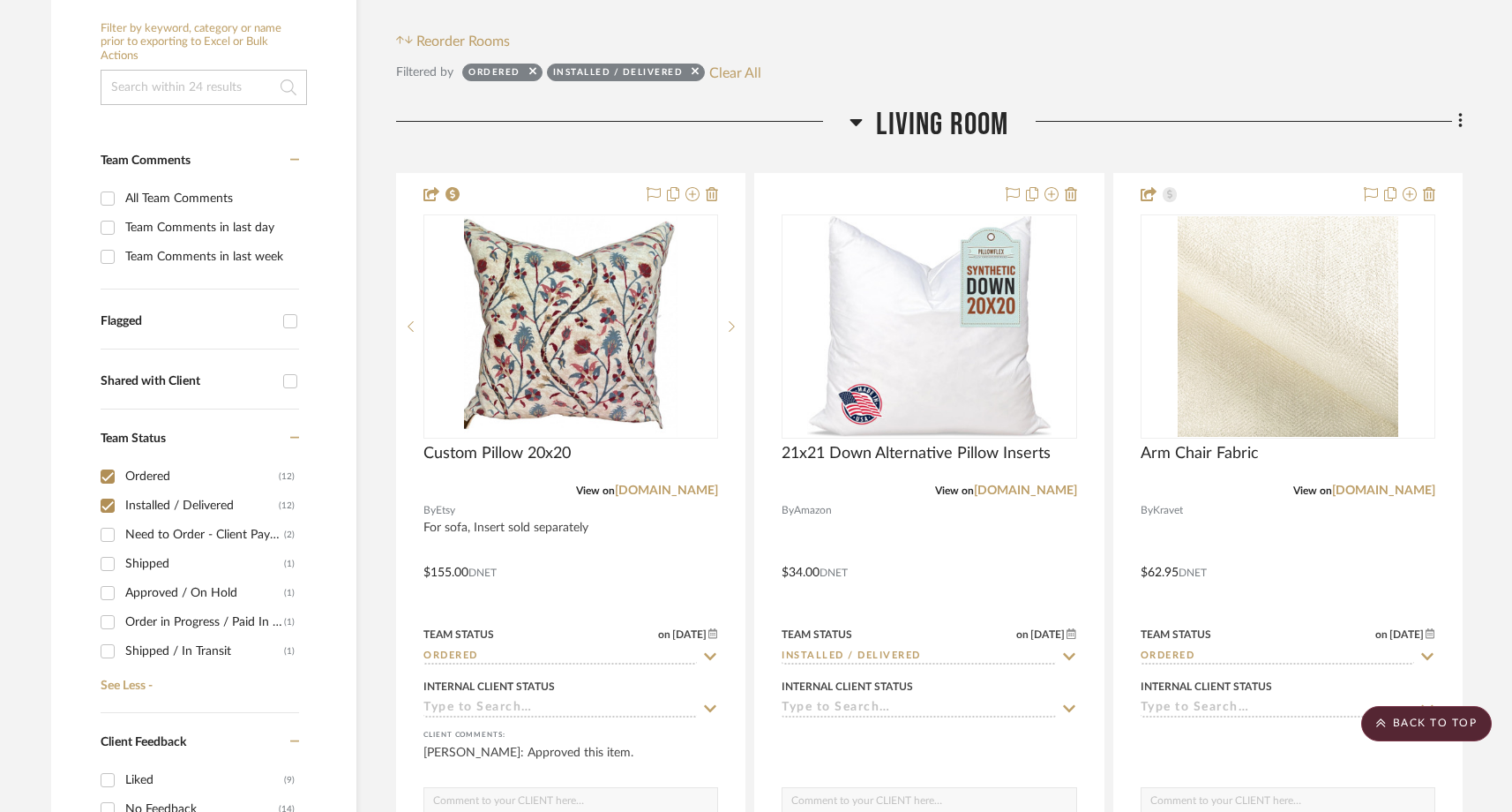
click at [107, 491] on input "Installed / Delivered (12)" at bounding box center [108, 505] width 29 height 29
checkbox input "false"
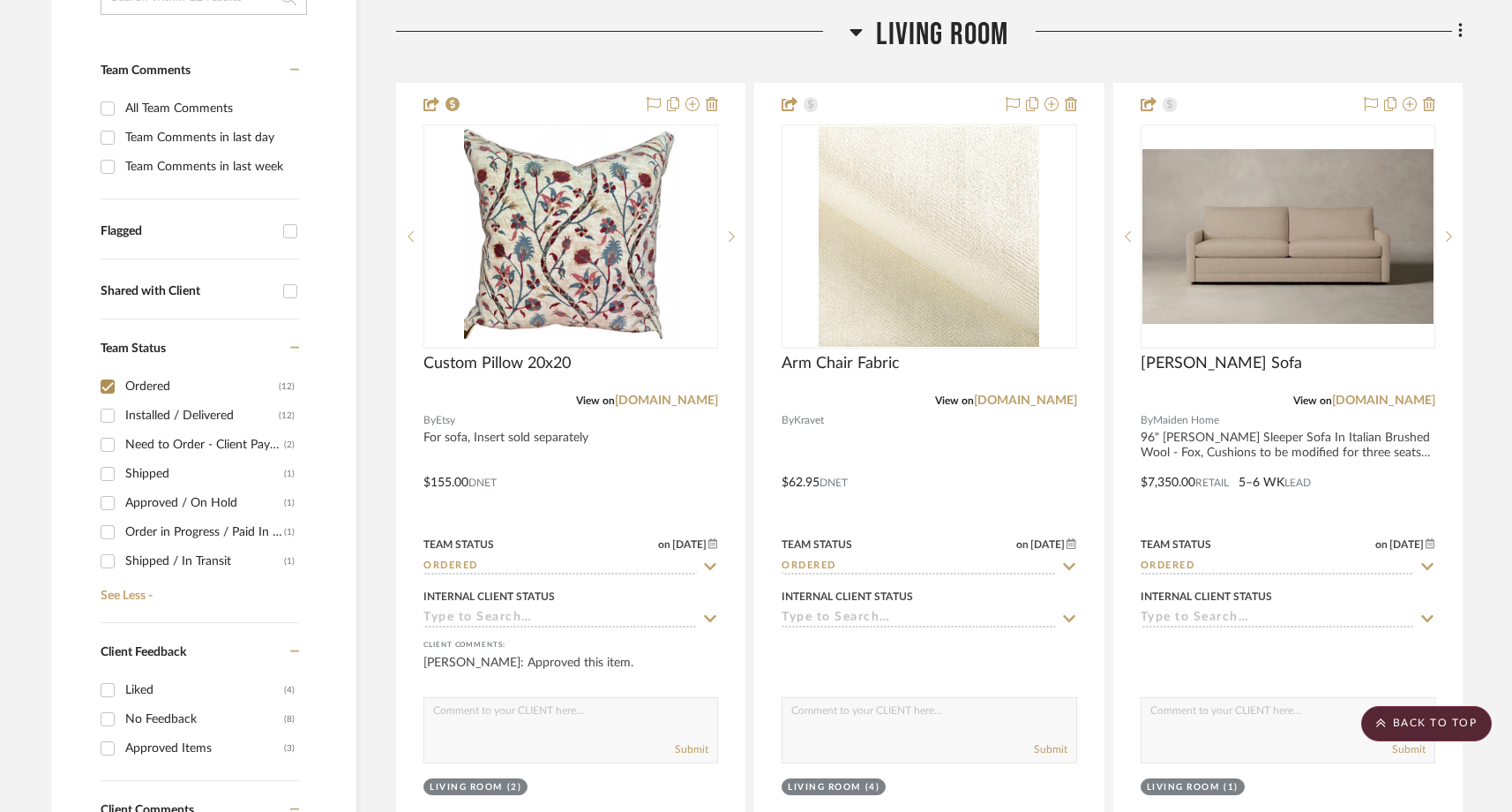
scroll to position [485, 0]
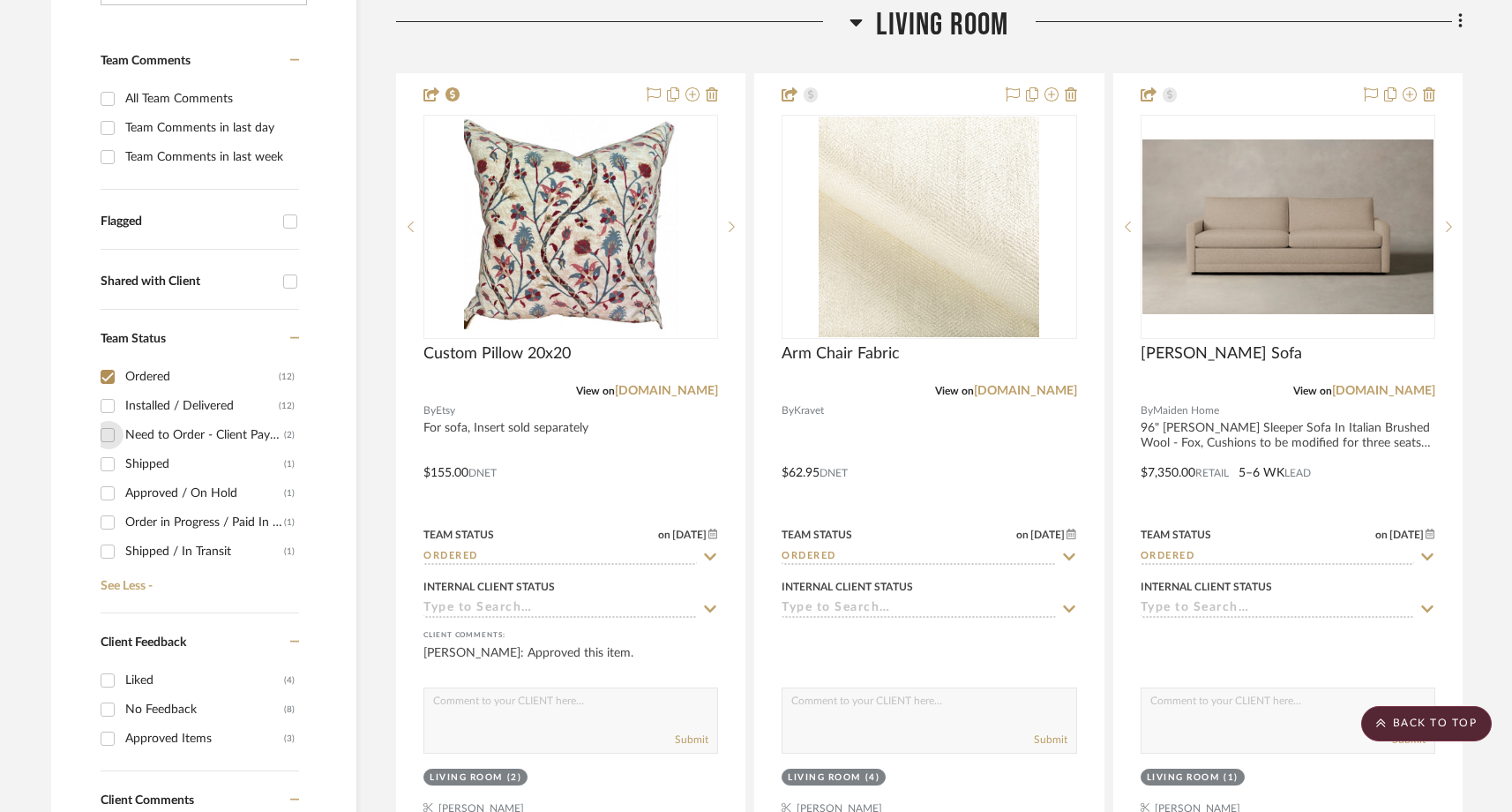
click at [102, 421] on input "Need to Order - Client Payment Received (2)" at bounding box center [108, 435] width 29 height 29
checkbox input "true"
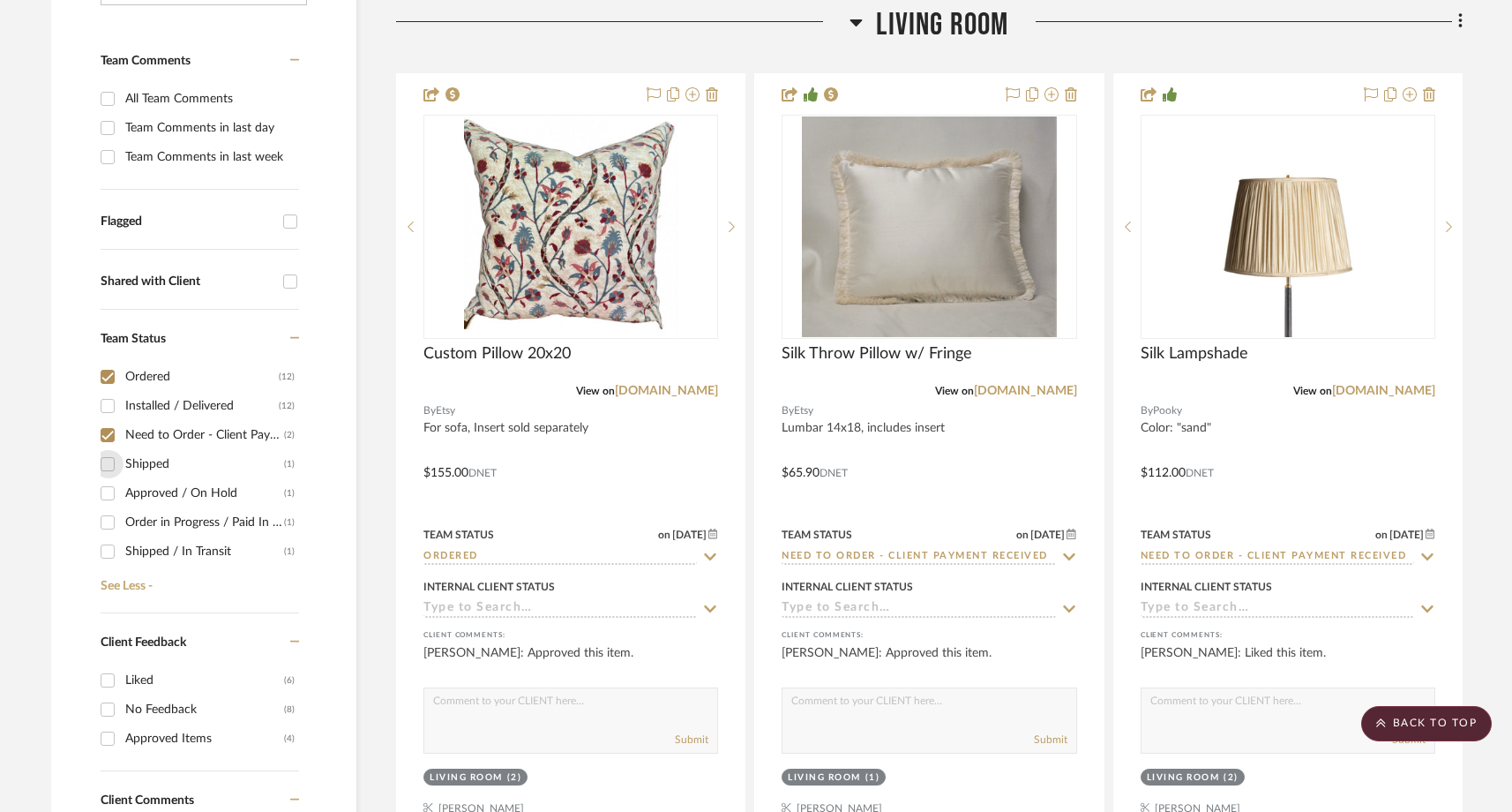
click at [109, 450] on input "Shipped (1)" at bounding box center [108, 464] width 29 height 29
checkbox input "true"
click at [107, 480] on input "Approved / On Hold (1)" at bounding box center [108, 494] width 29 height 29
checkbox input "true"
click at [107, 508] on input "Order in Progress / Paid In Full / Freight Due to Ship (1)" at bounding box center [108, 522] width 29 height 29
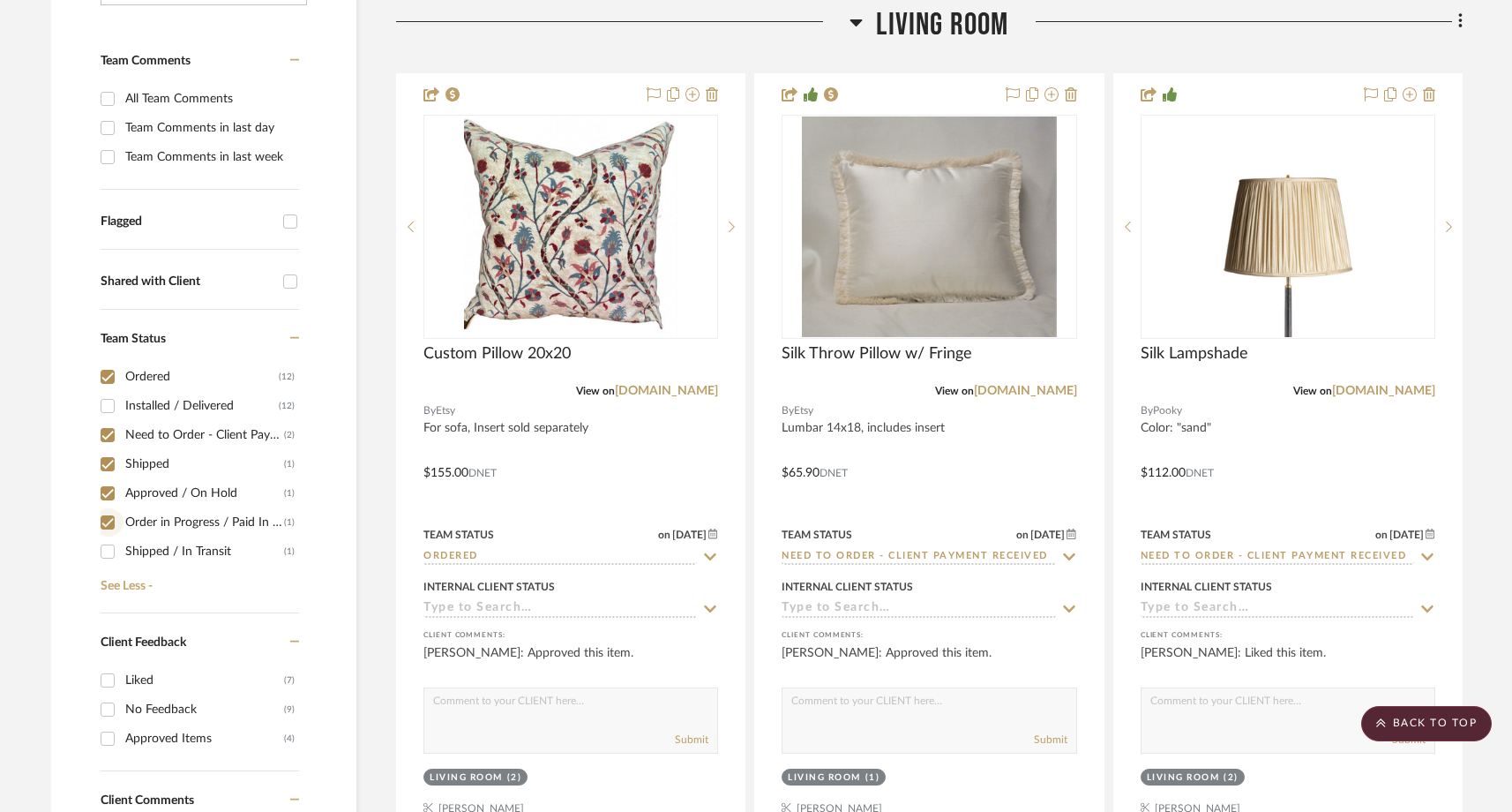
checkbox input "true"
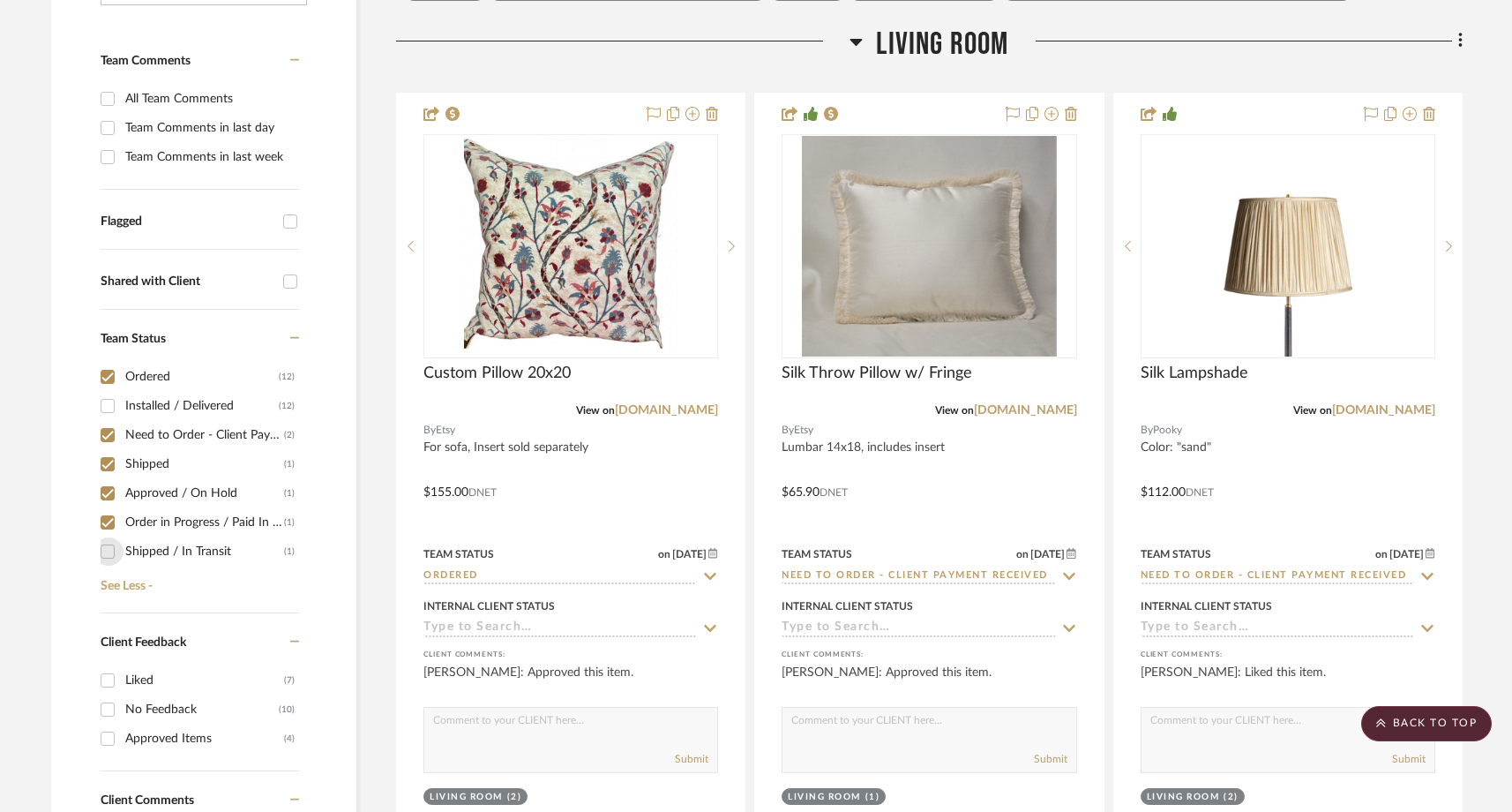
click at [110, 537] on input "Shipped / In Transit (1)" at bounding box center [108, 552] width 29 height 29
checkbox input "true"
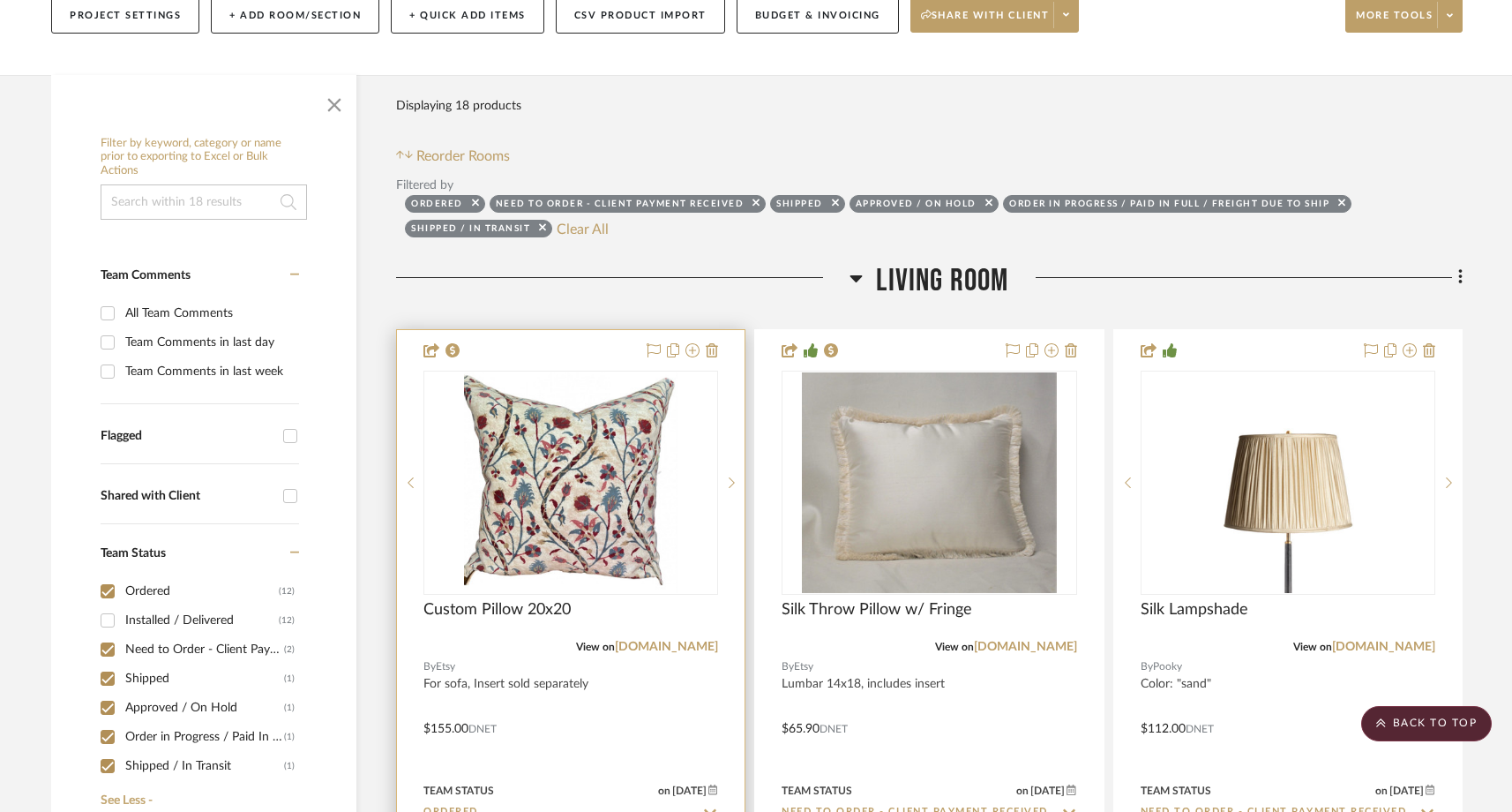
scroll to position [190, 0]
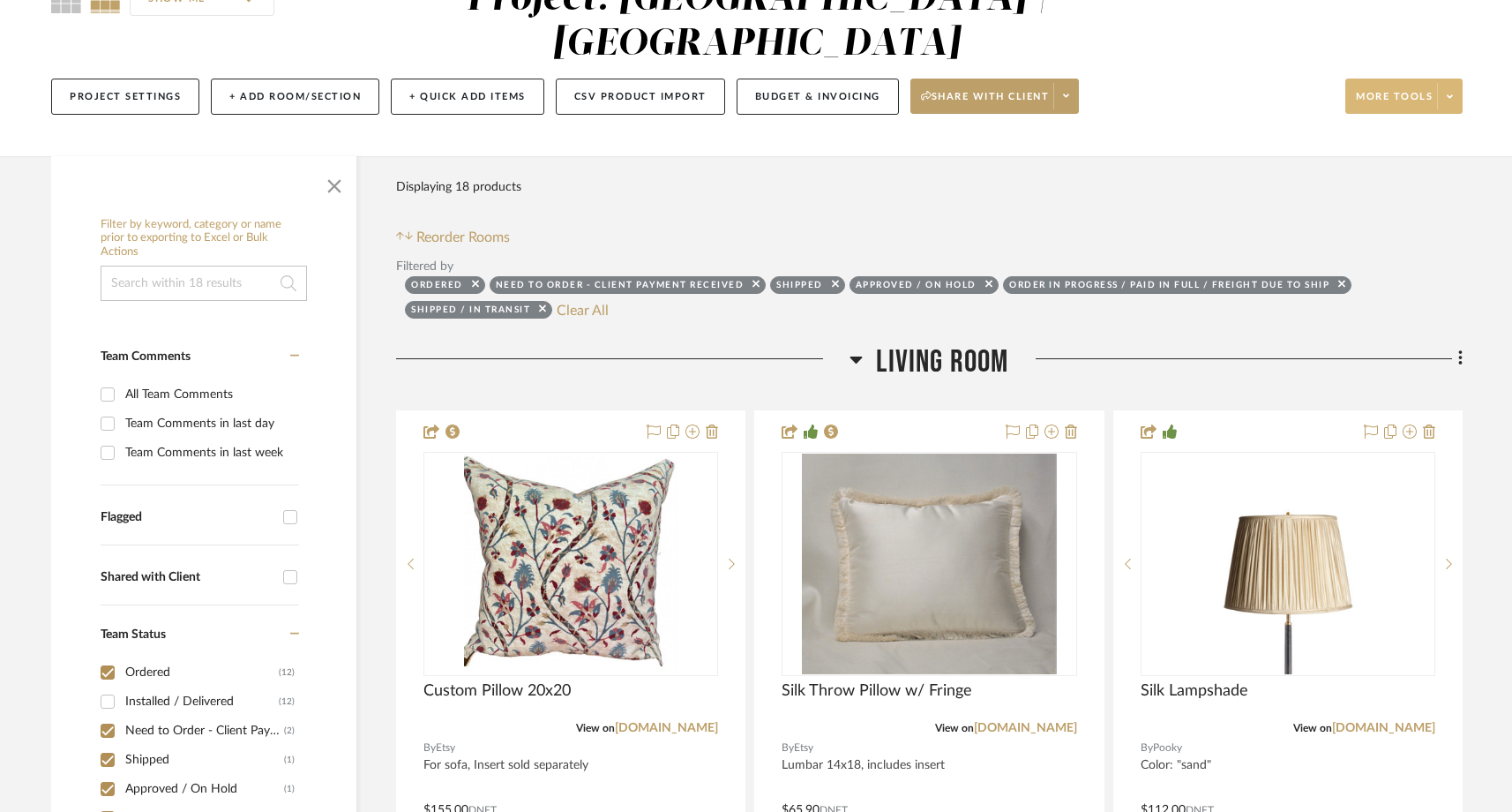
click at [1445, 83] on span at bounding box center [1450, 96] width 25 height 27
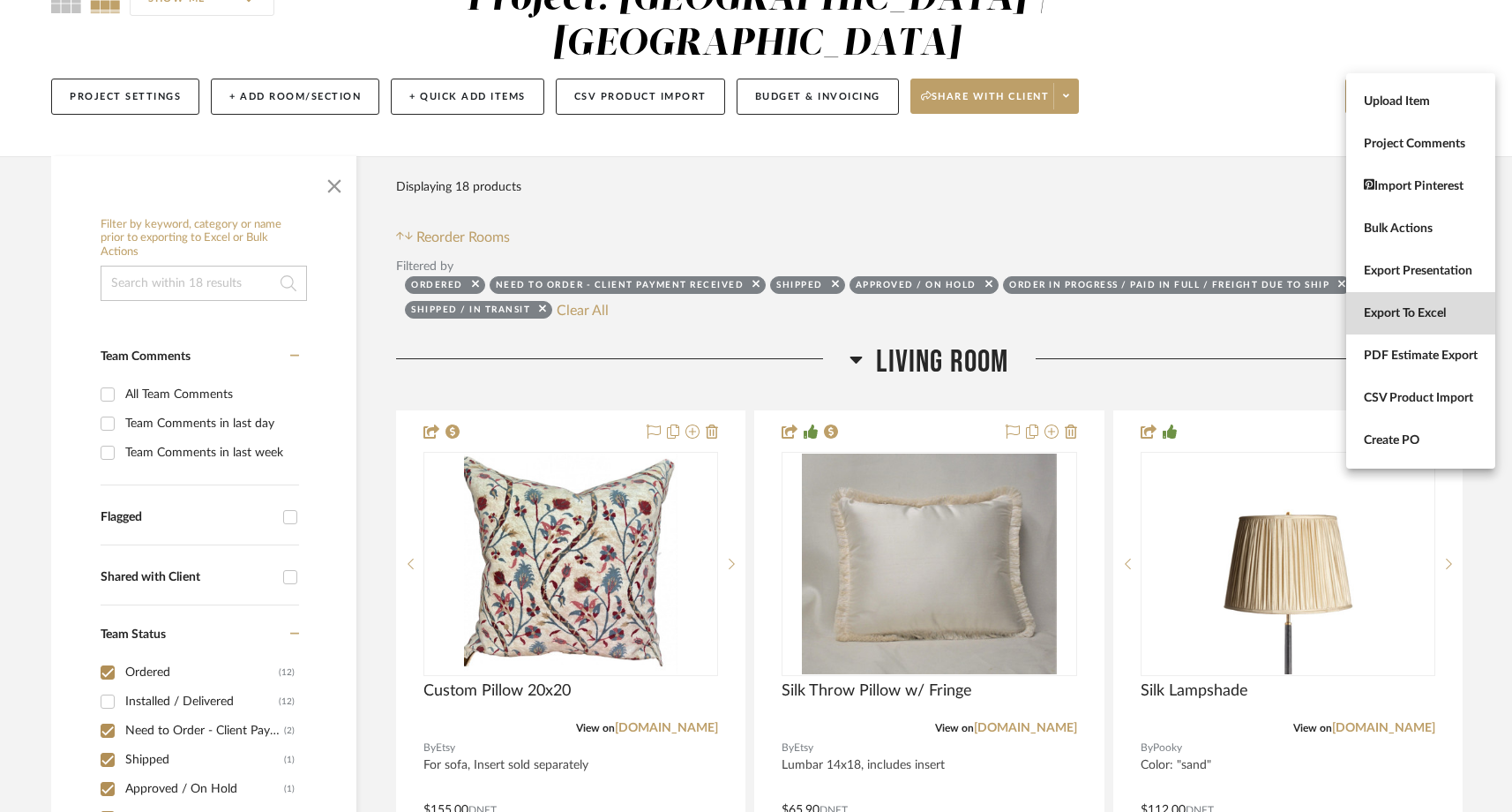
click at [1366, 321] on button "Export To Excel" at bounding box center [1420, 314] width 149 height 43
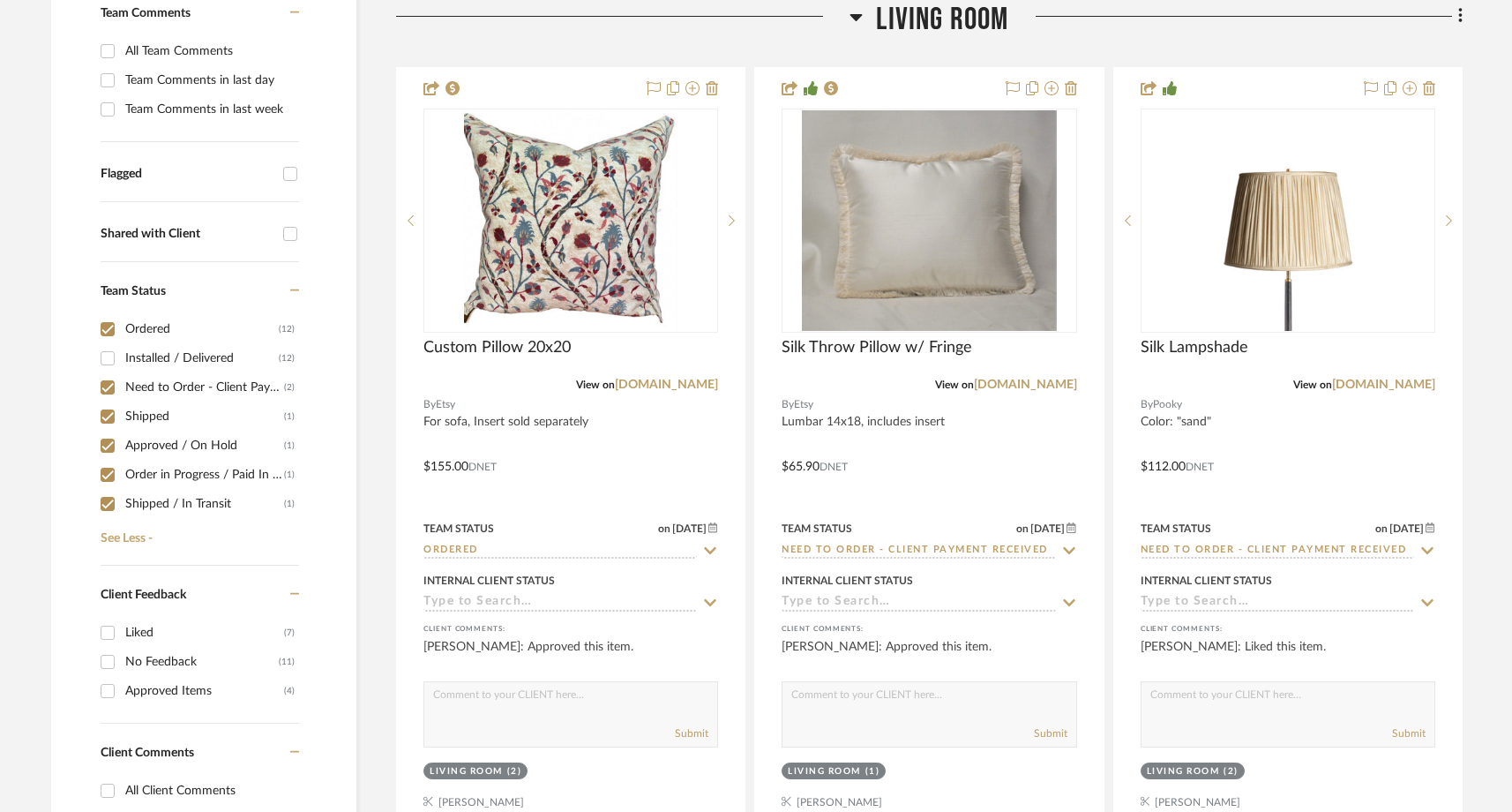
scroll to position [557, 0]
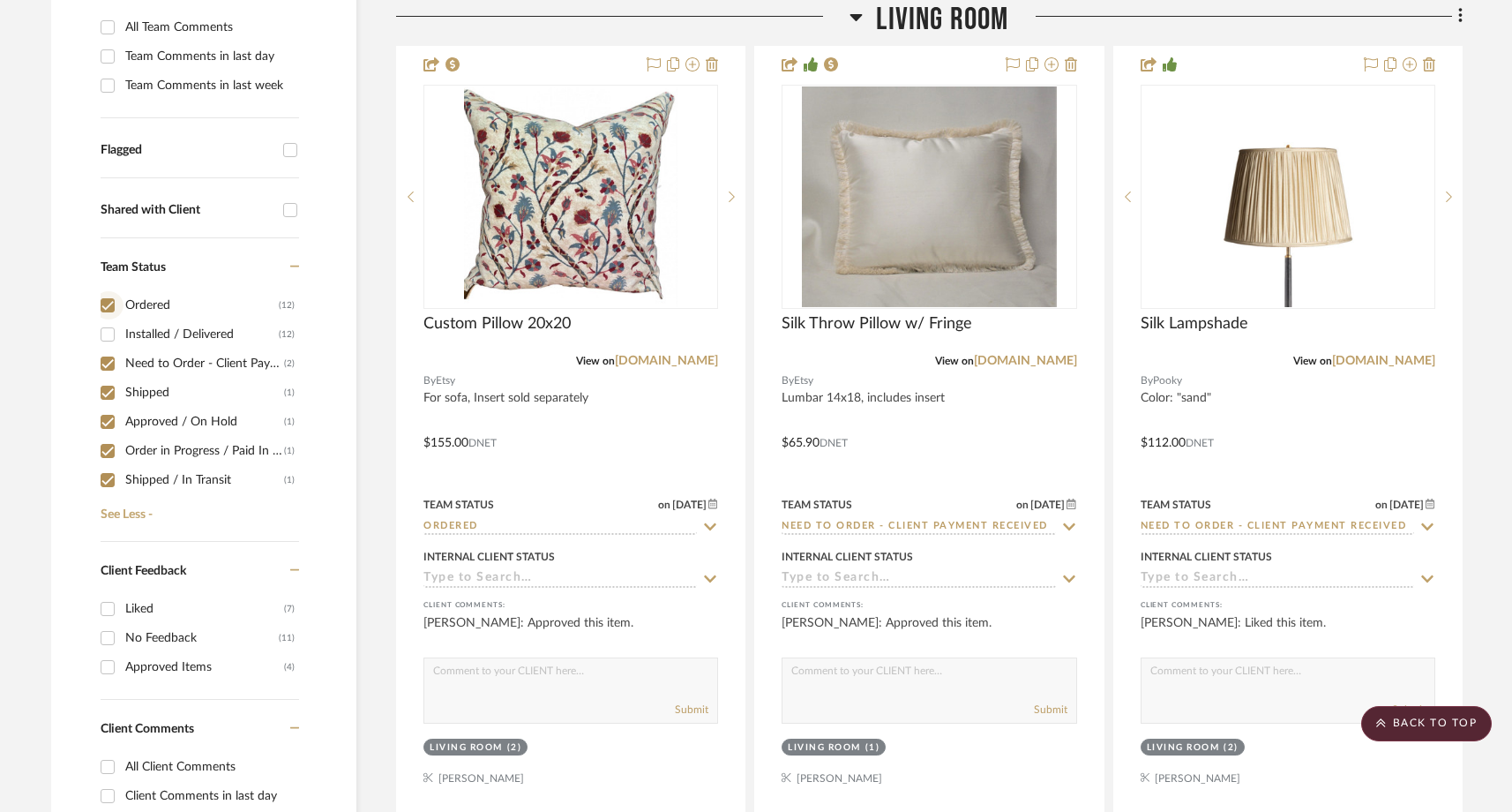
click at [108, 291] on input "Ordered (12)" at bounding box center [108, 306] width 29 height 29
checkbox input "false"
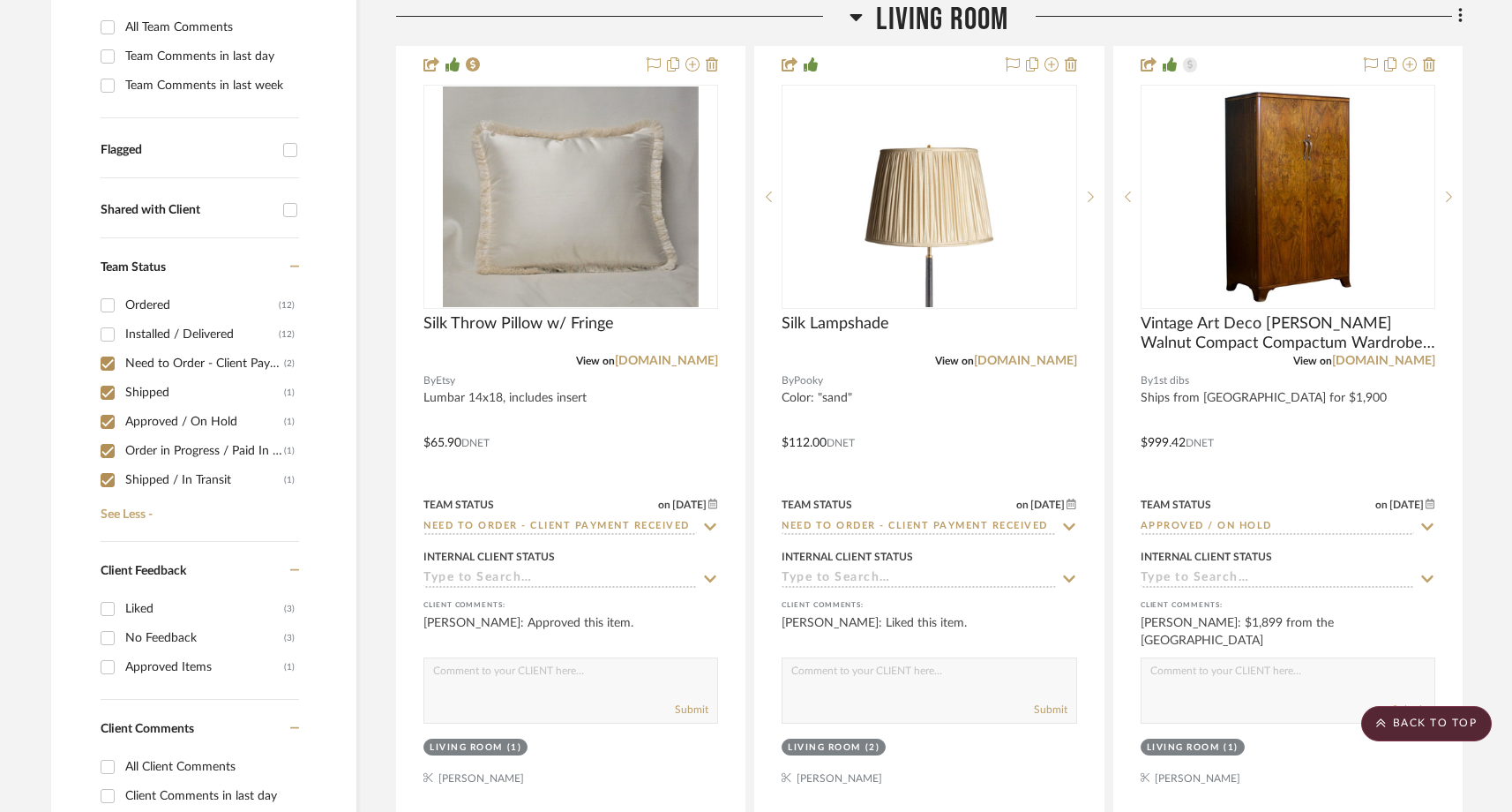
click at [103, 320] on input "Installed / Delivered (12)" at bounding box center [108, 334] width 29 height 29
checkbox input "true"
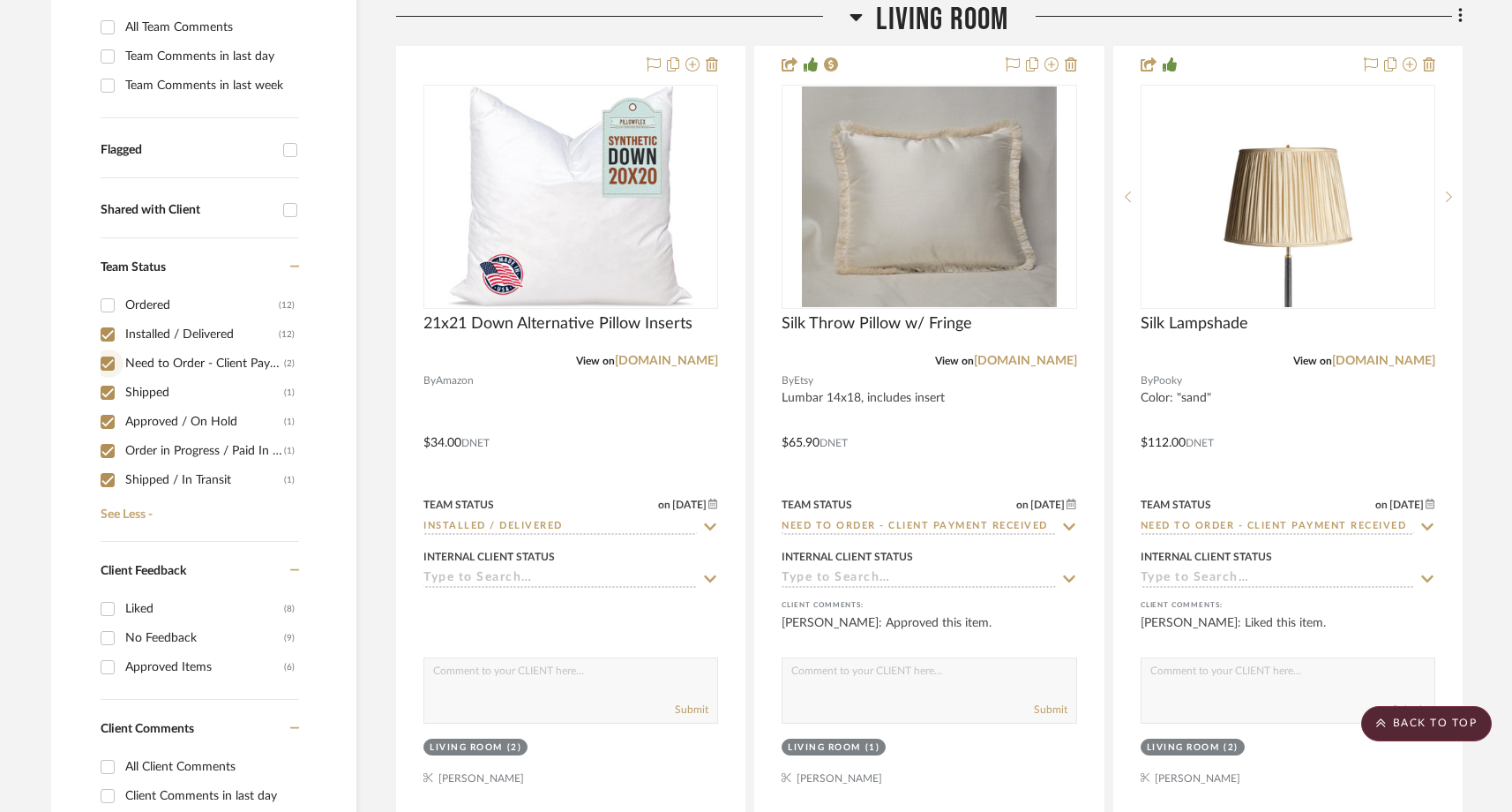
click at [108, 349] on input "Need to Order - Client Payment Received (2)" at bounding box center [108, 364] width 29 height 29
checkbox input "false"
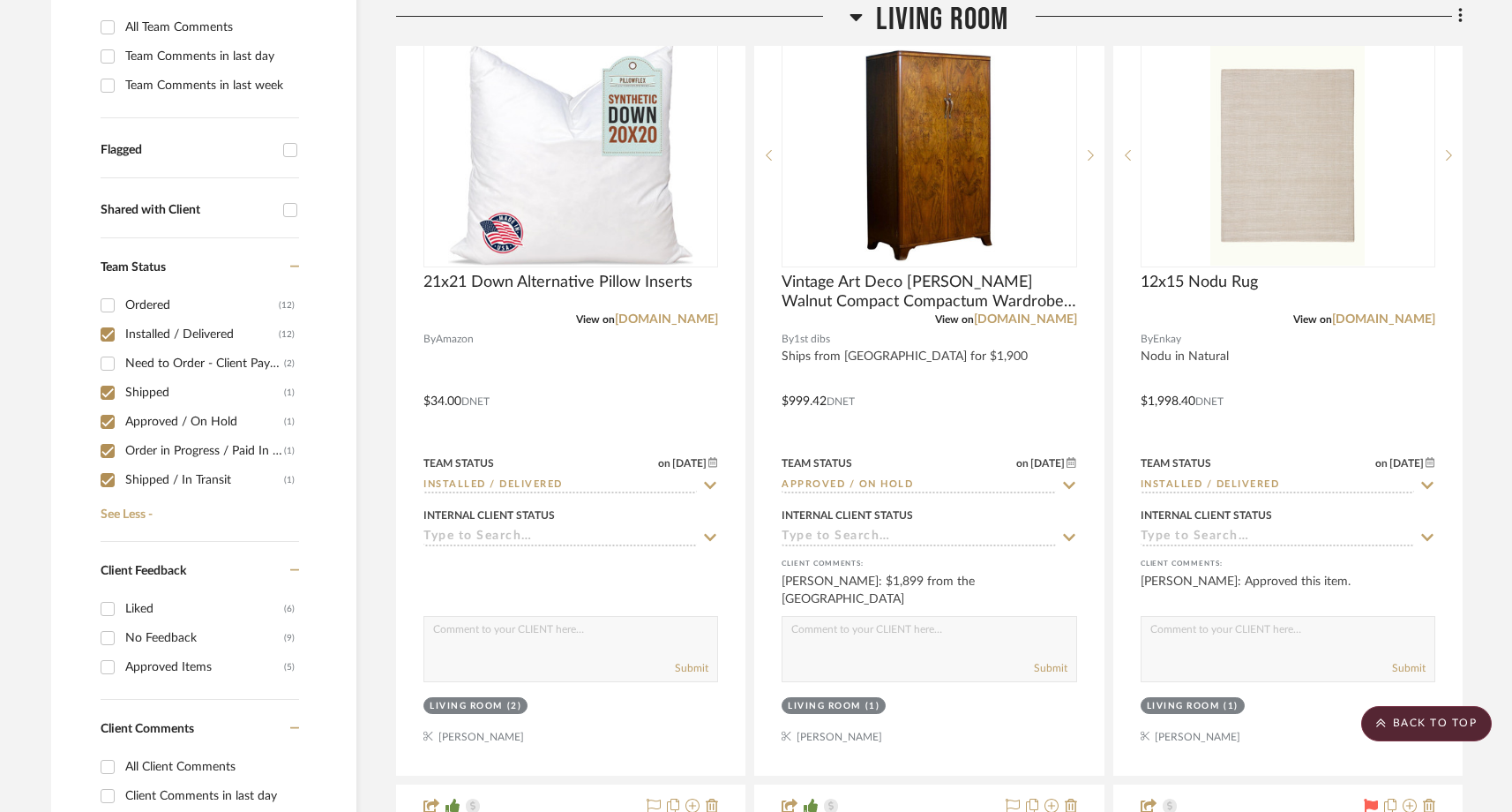
click at [108, 379] on input "Shipped (1)" at bounding box center [108, 393] width 29 height 29
checkbox input "false"
click at [108, 407] on input "Approved / On Hold (1)" at bounding box center [108, 422] width 29 height 29
checkbox input "false"
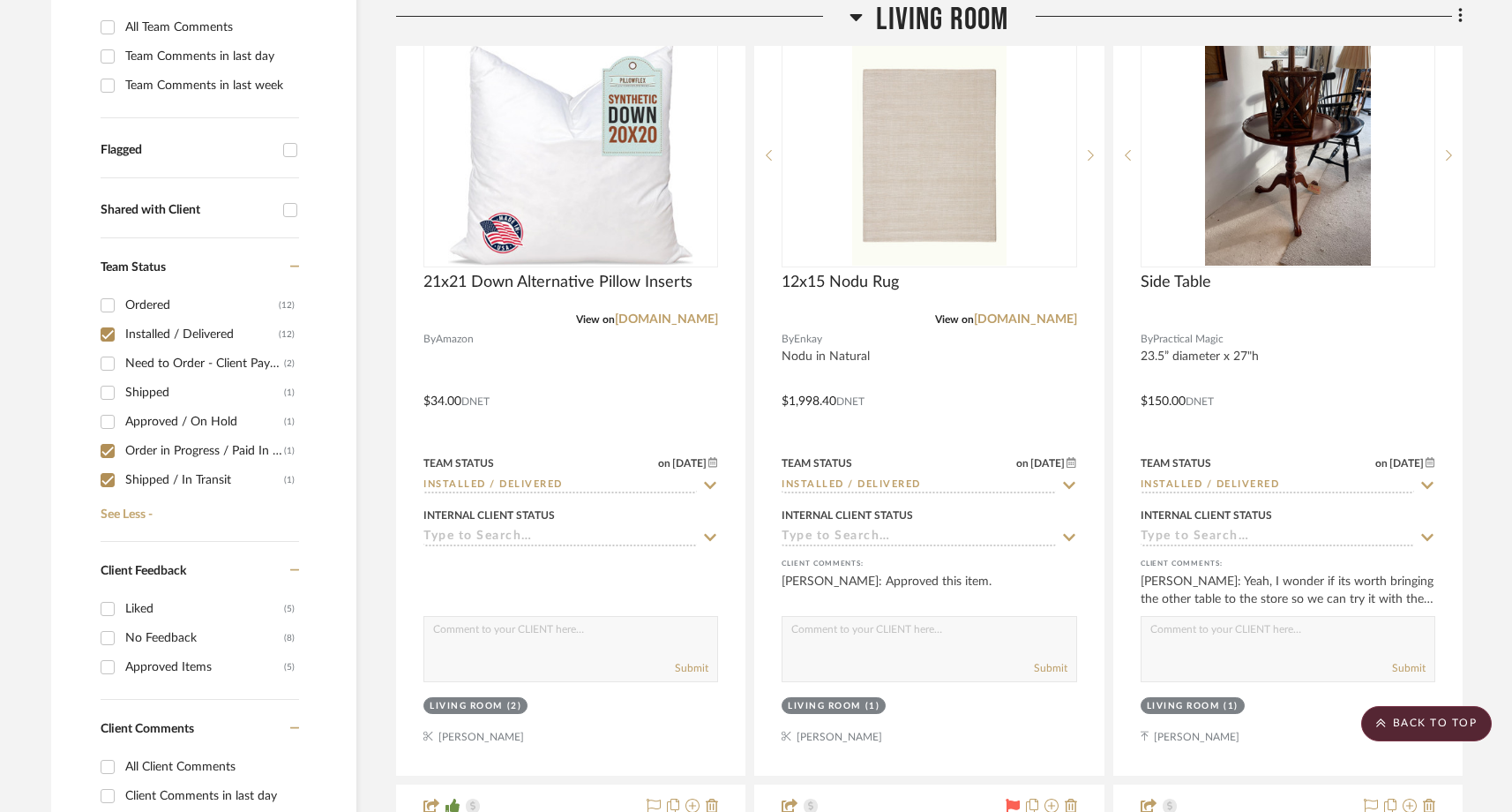
click at [108, 437] on input "Order in Progress / Paid In Full / Freight Due to Ship (1)" at bounding box center [108, 451] width 29 height 29
checkbox input "false"
click at [108, 466] on input "Shipped / In Transit (1)" at bounding box center [108, 480] width 29 height 29
checkbox input "false"
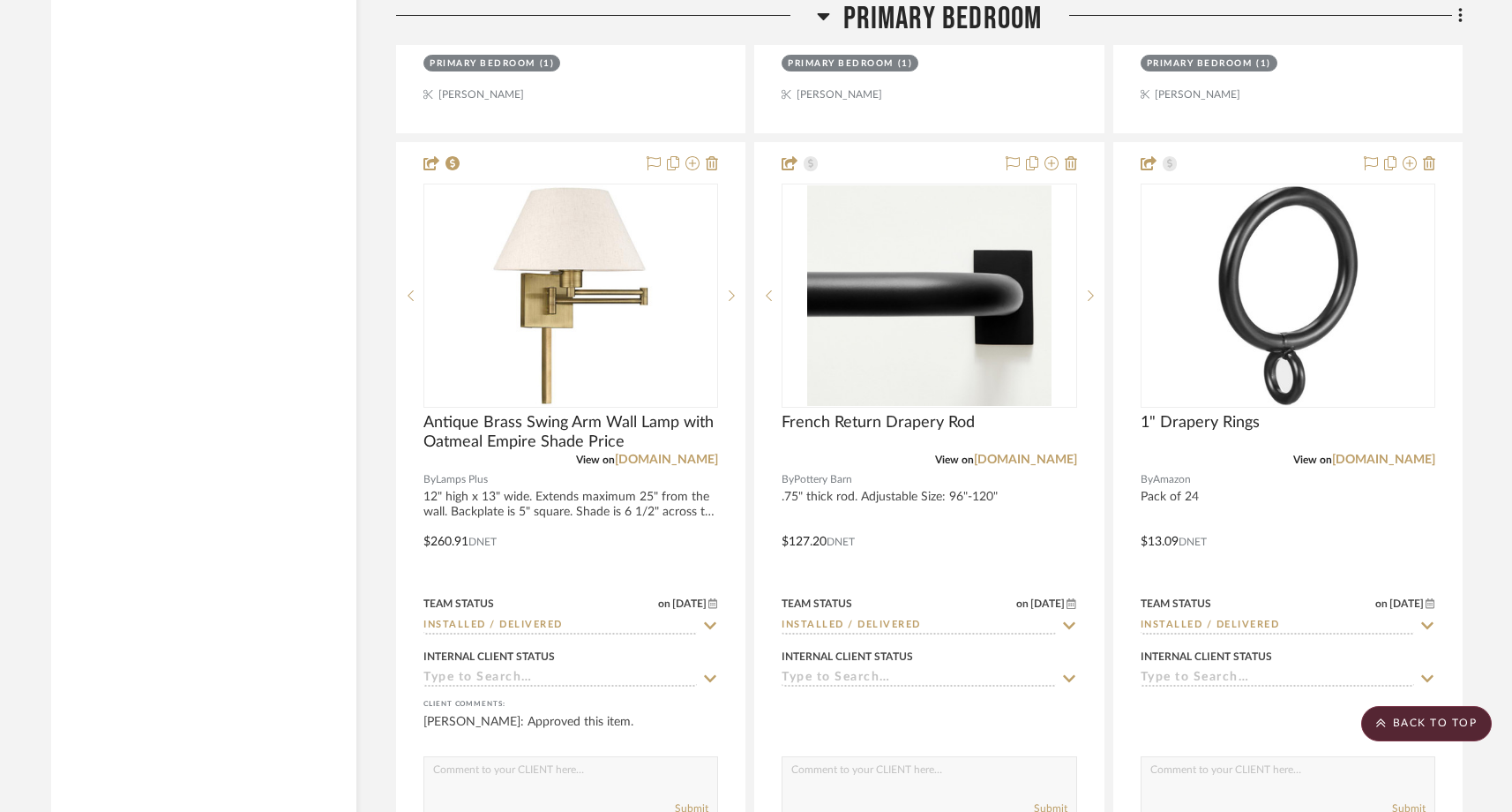
scroll to position [3656, 0]
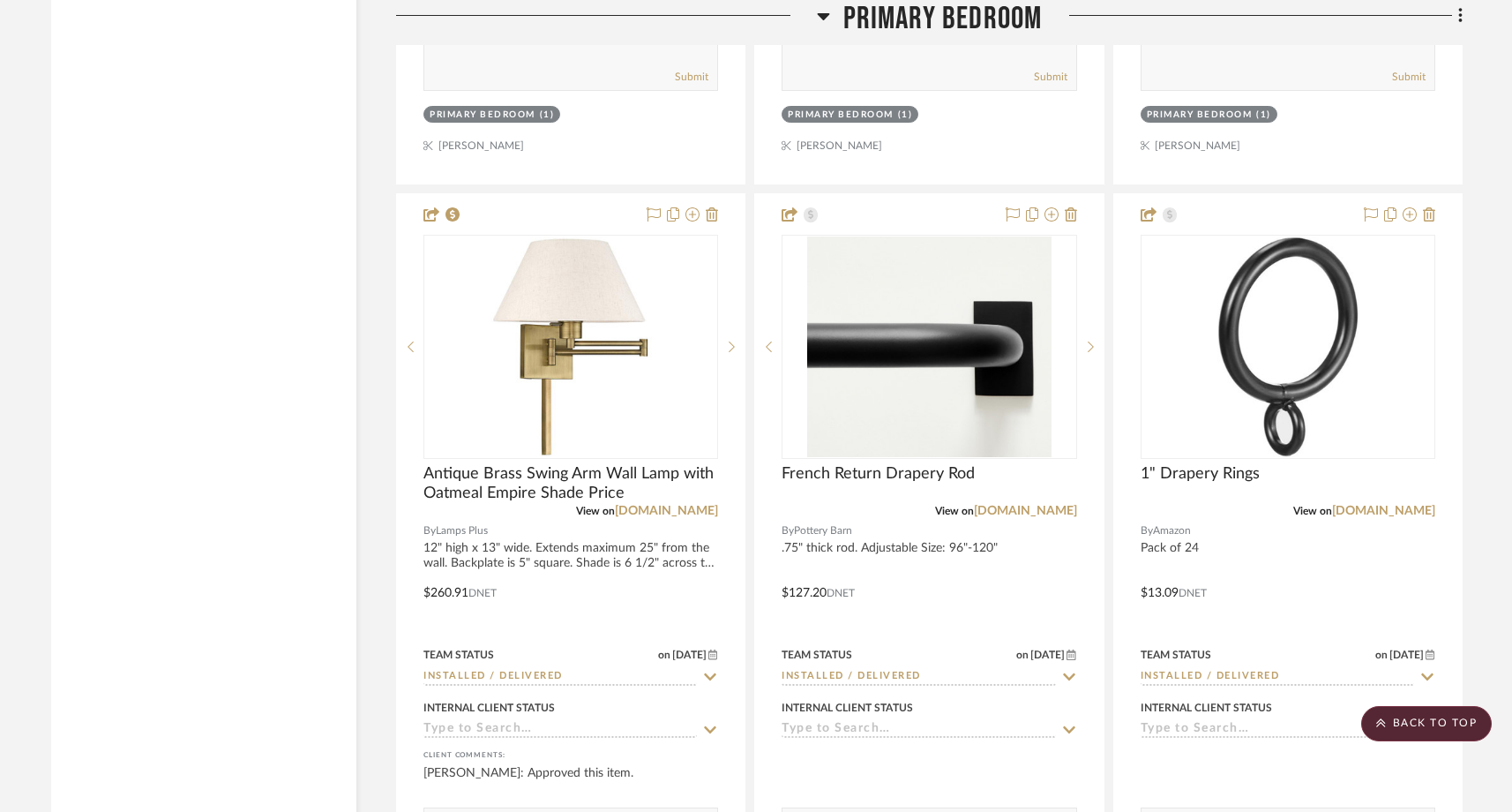
drag, startPoint x: 604, startPoint y: 284, endPoint x: 566, endPoint y: 0, distance: 286.5
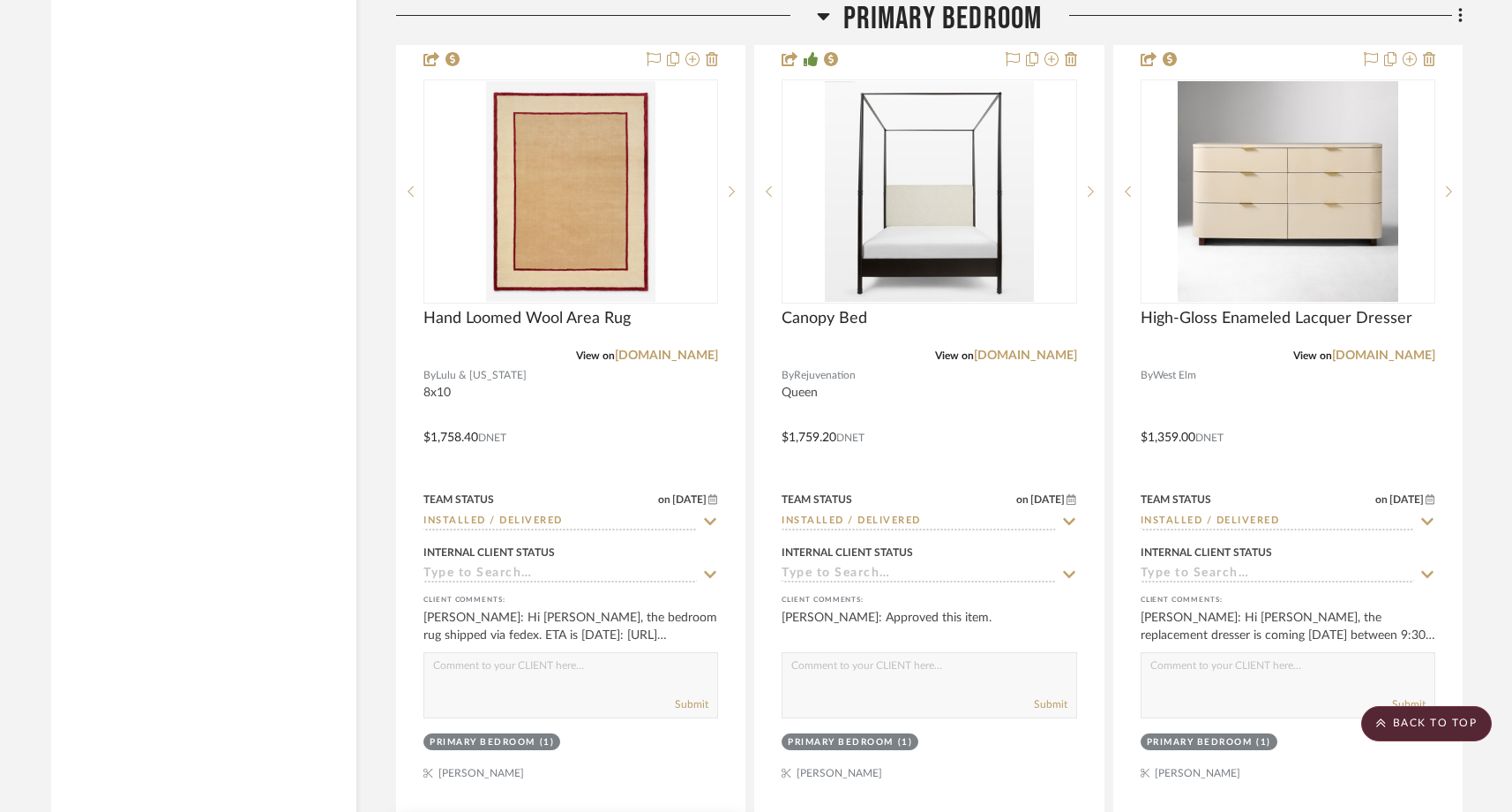
scroll to position [2939, 0]
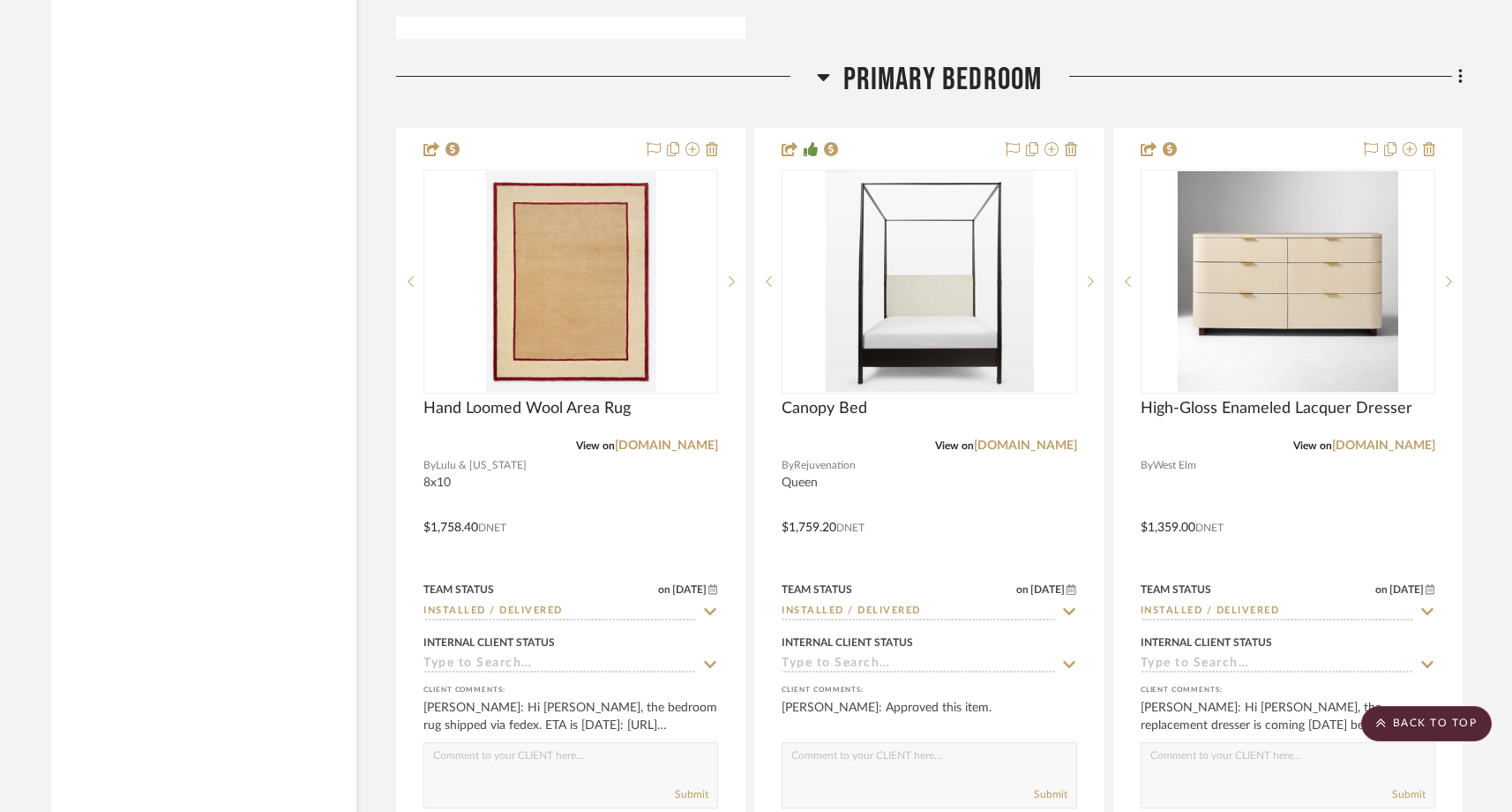
drag, startPoint x: 936, startPoint y: 299, endPoint x: 521, endPoint y: 3, distance: 509.7
